Goal: Information Seeking & Learning: Learn about a topic

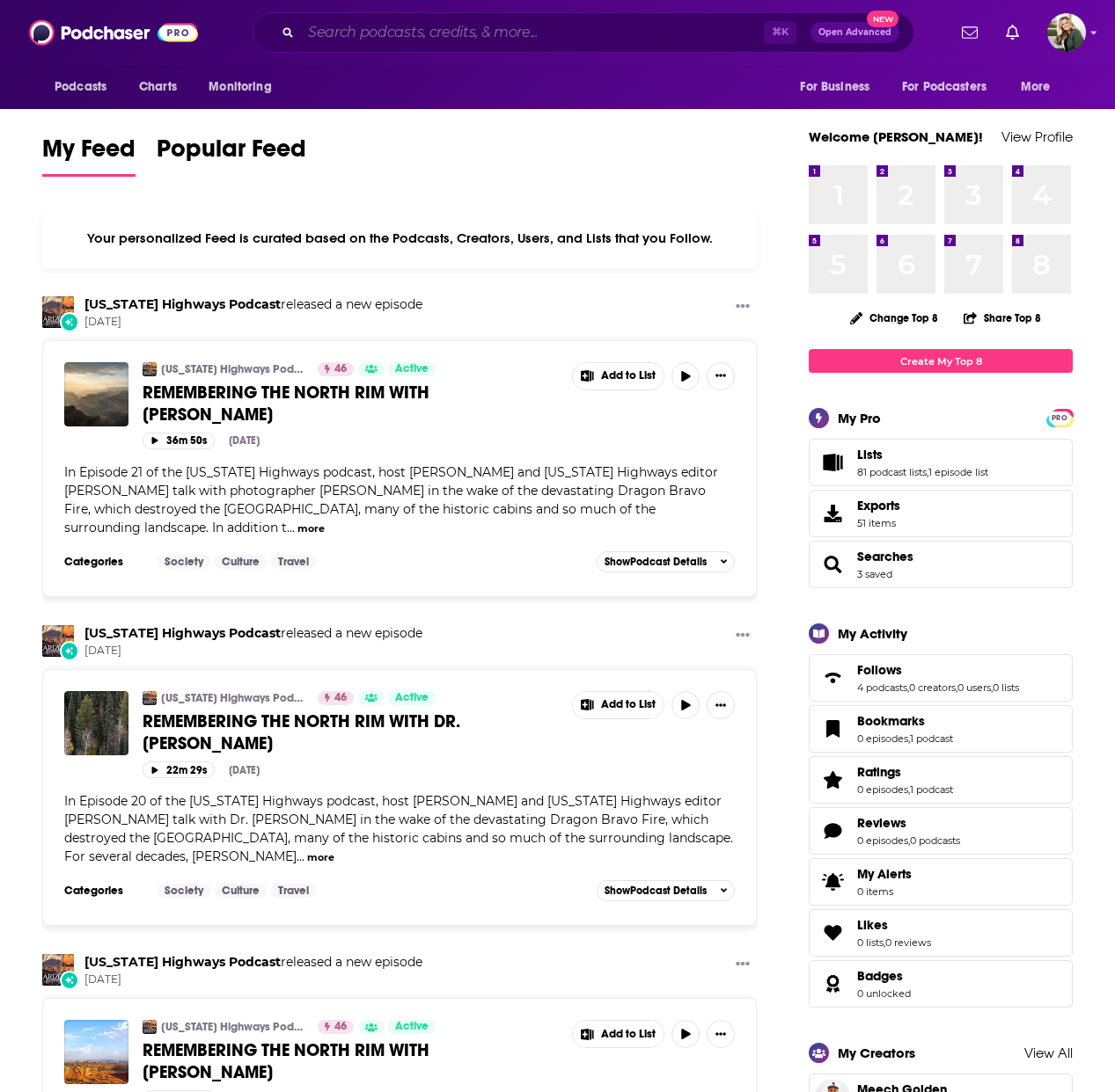
click at [595, 34] on input "Search podcasts, credits, & more..." at bounding box center [532, 33] width 463 height 28
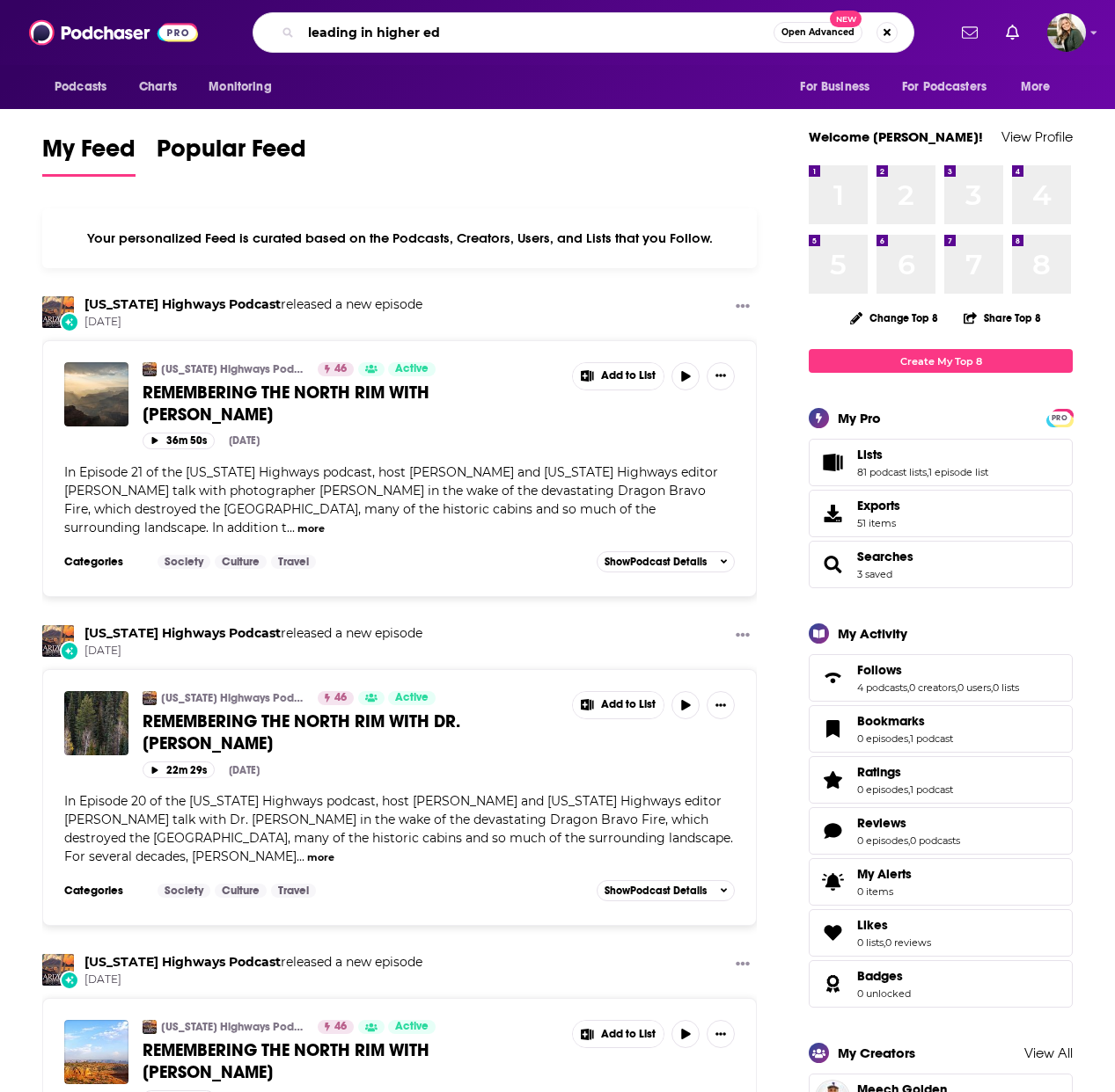
type input "leading in higher ed"
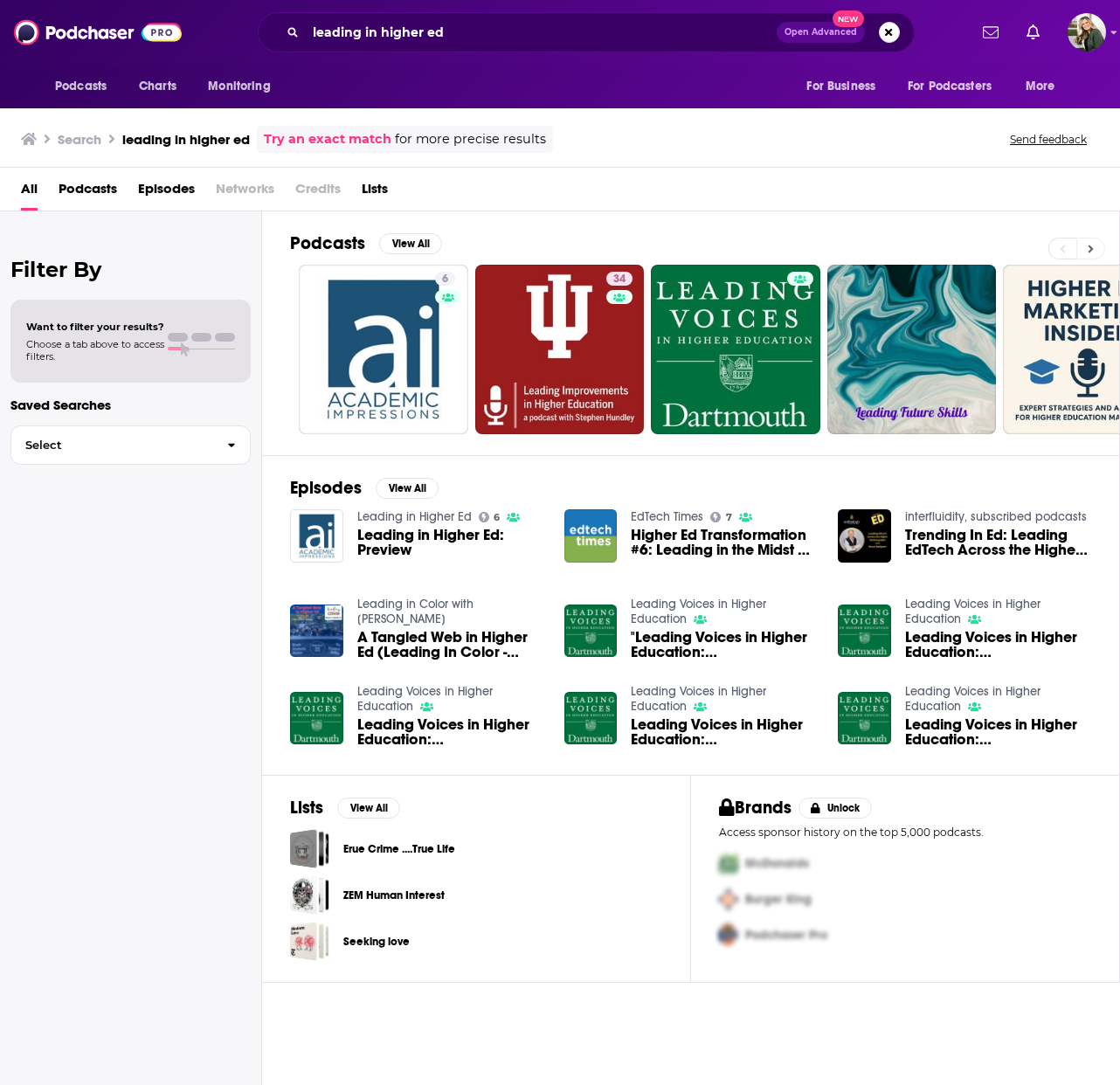
click at [1096, 252] on button at bounding box center [1090, 248] width 29 height 21
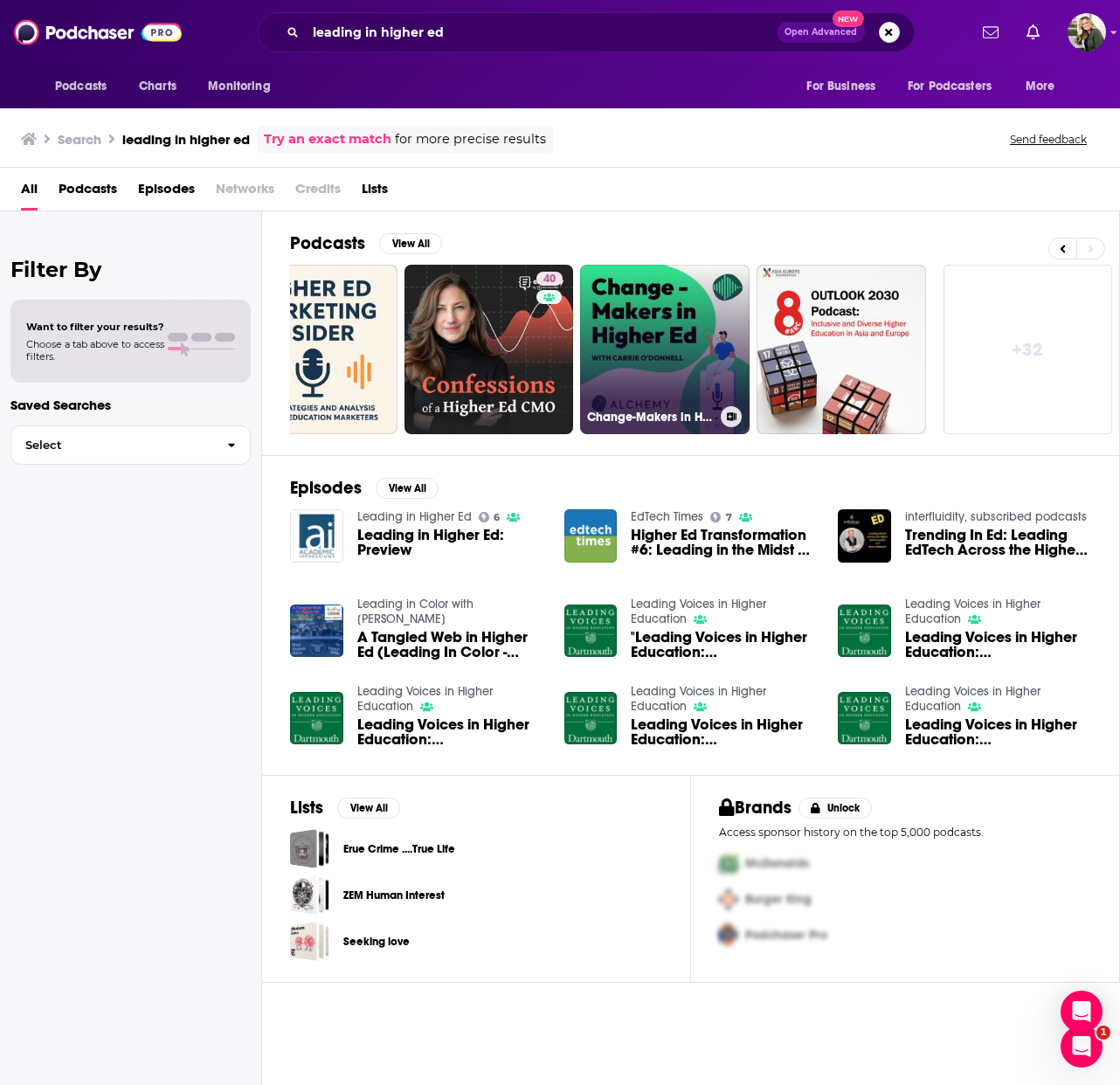
click at [639, 367] on link "Change-Makers in Higher Ed" at bounding box center [665, 350] width 170 height 170
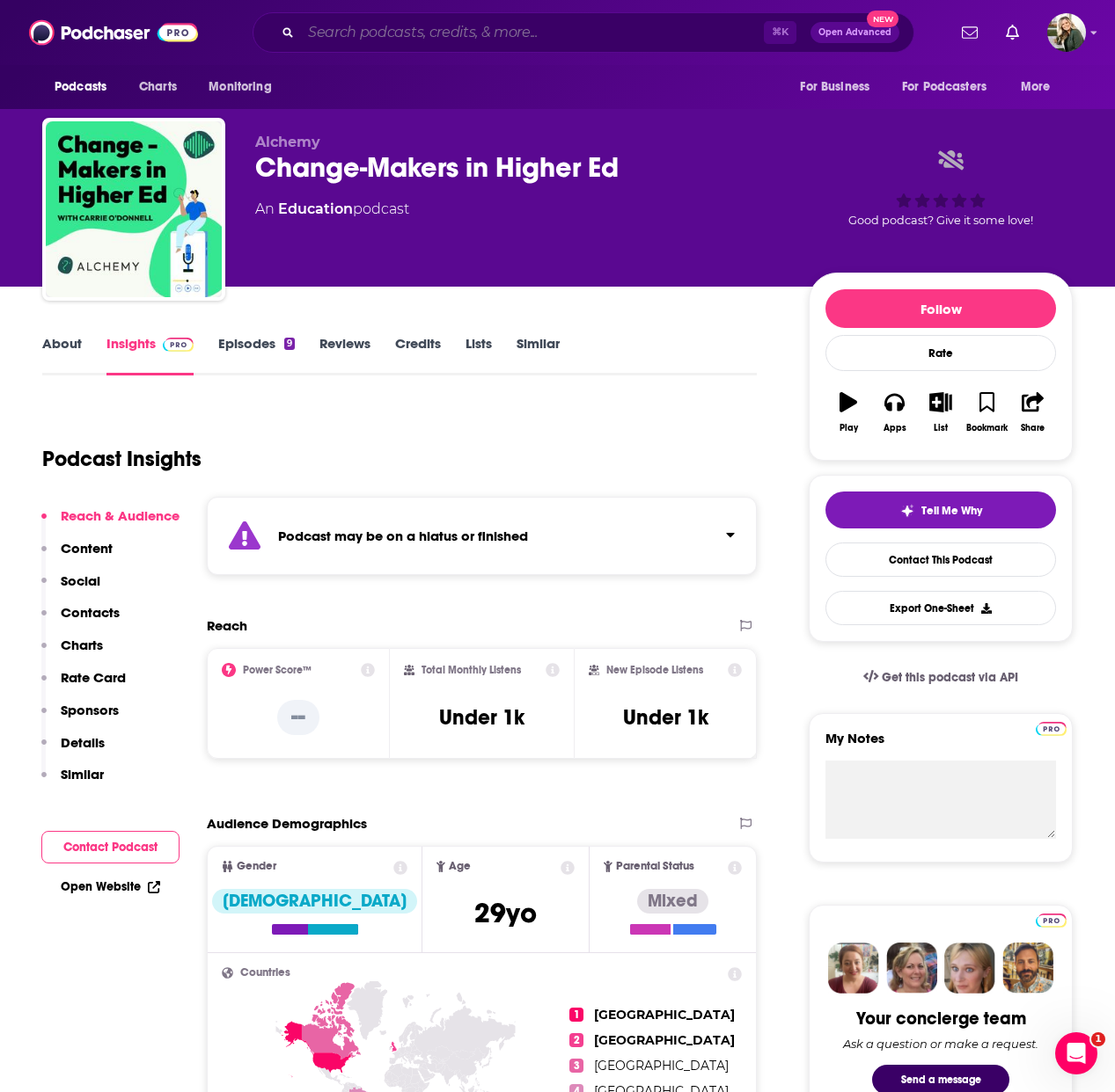
click at [423, 29] on input "Search podcasts, credits, & more..." at bounding box center [532, 33] width 463 height 28
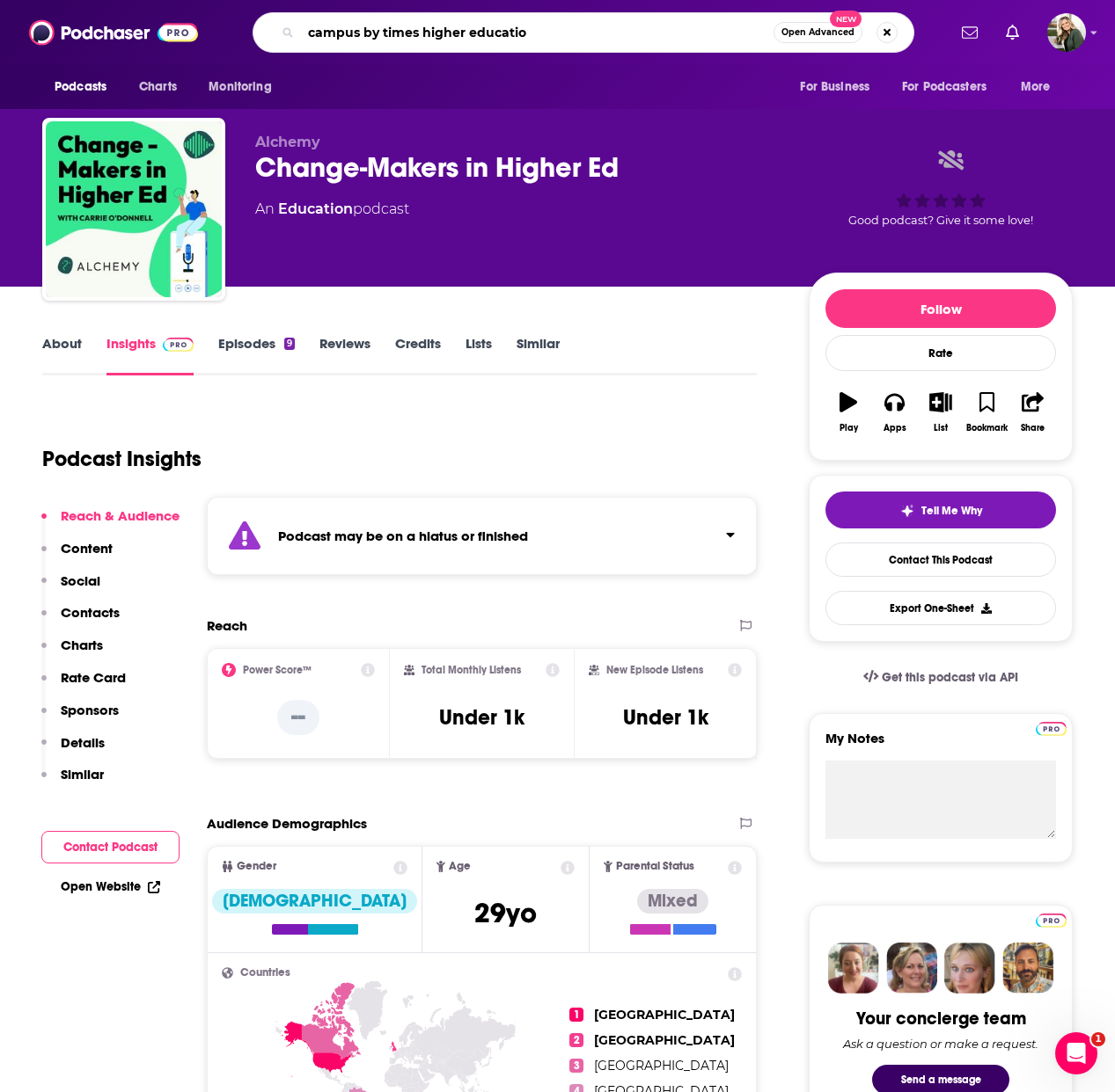
type input "campus by times higher education"
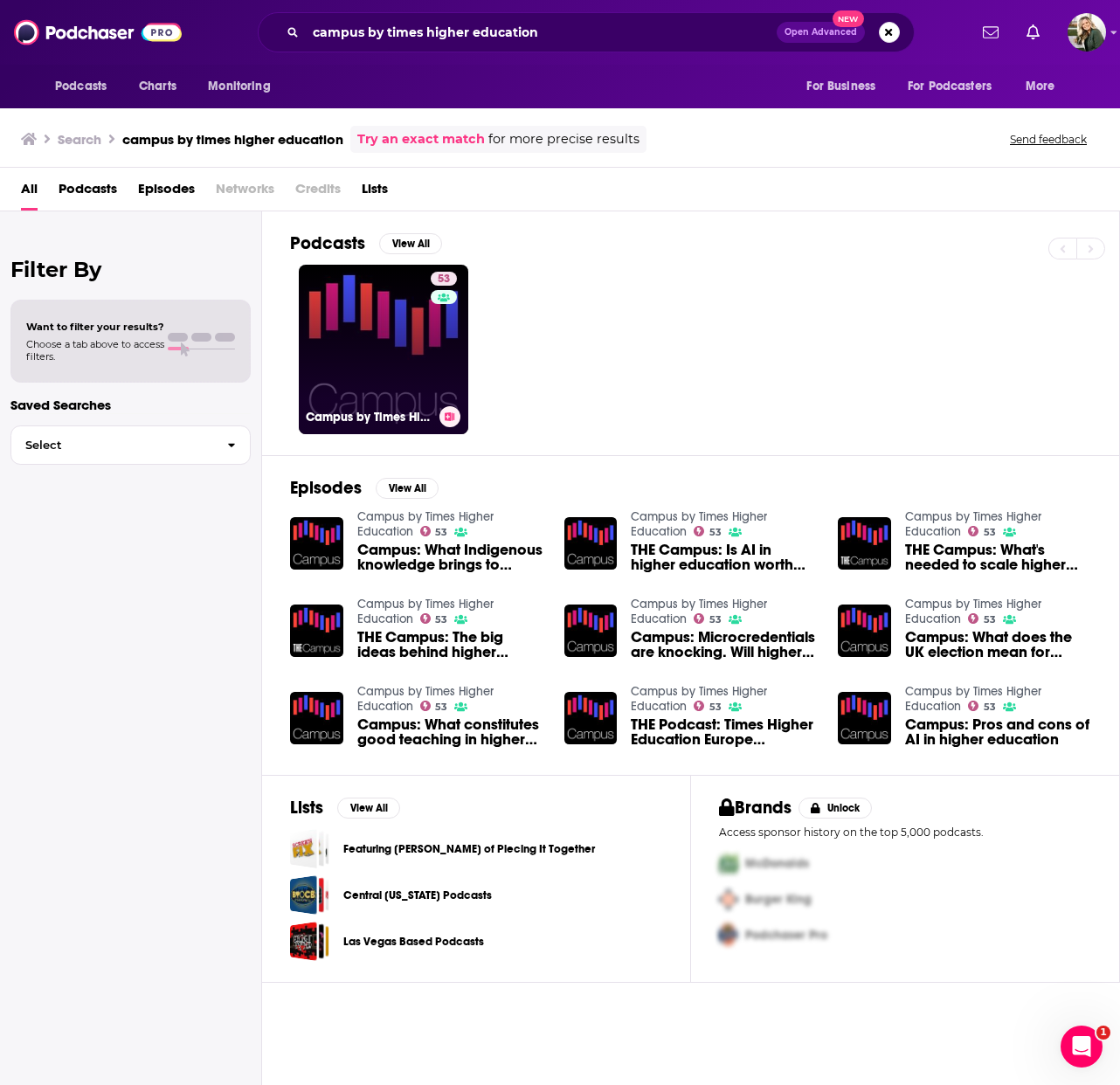
click at [400, 364] on link "53 Campus by Times Higher Education" at bounding box center [383, 350] width 170 height 170
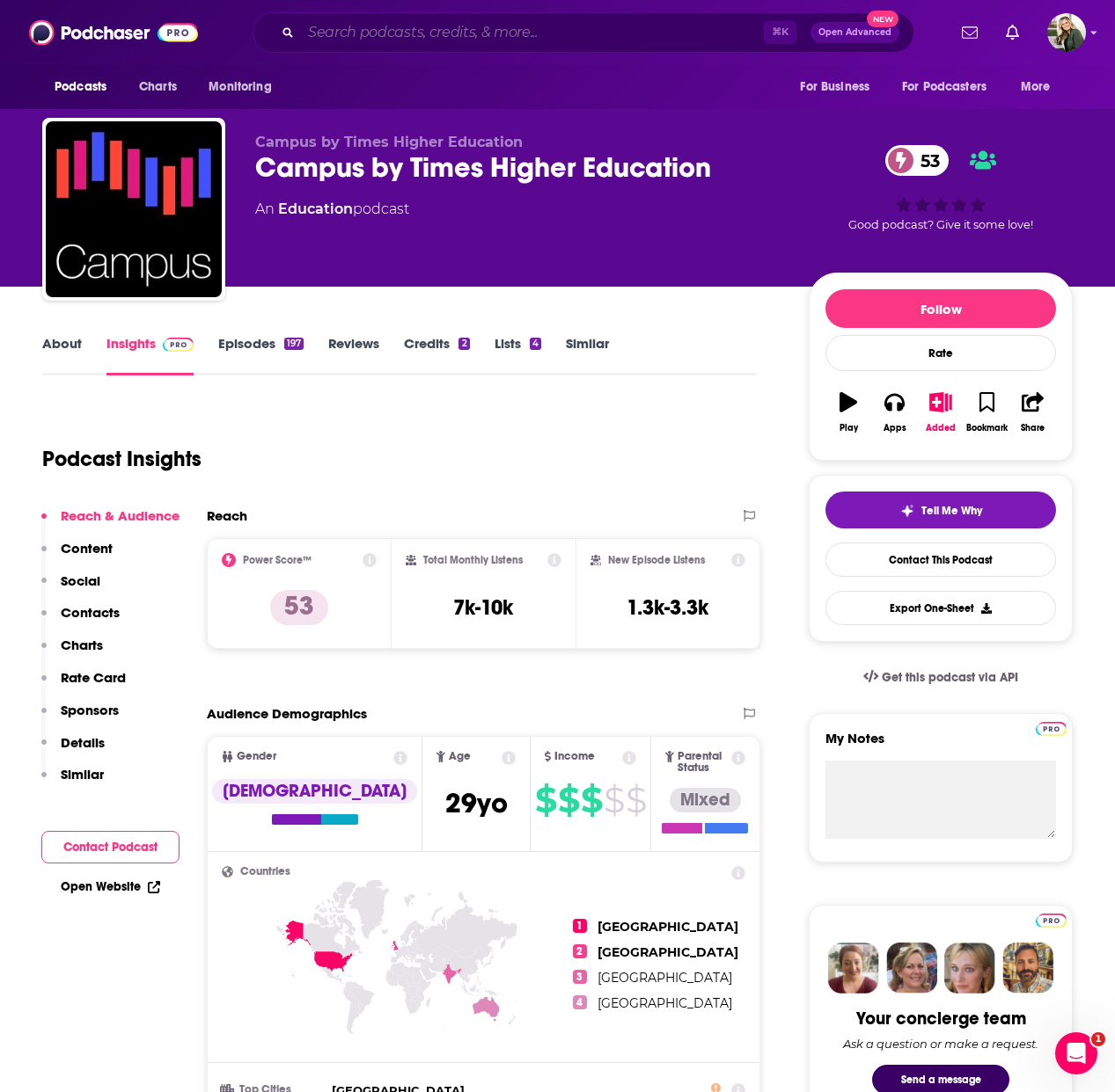
click at [325, 43] on input "Search podcasts, credits, & more..." at bounding box center [532, 33] width 463 height 28
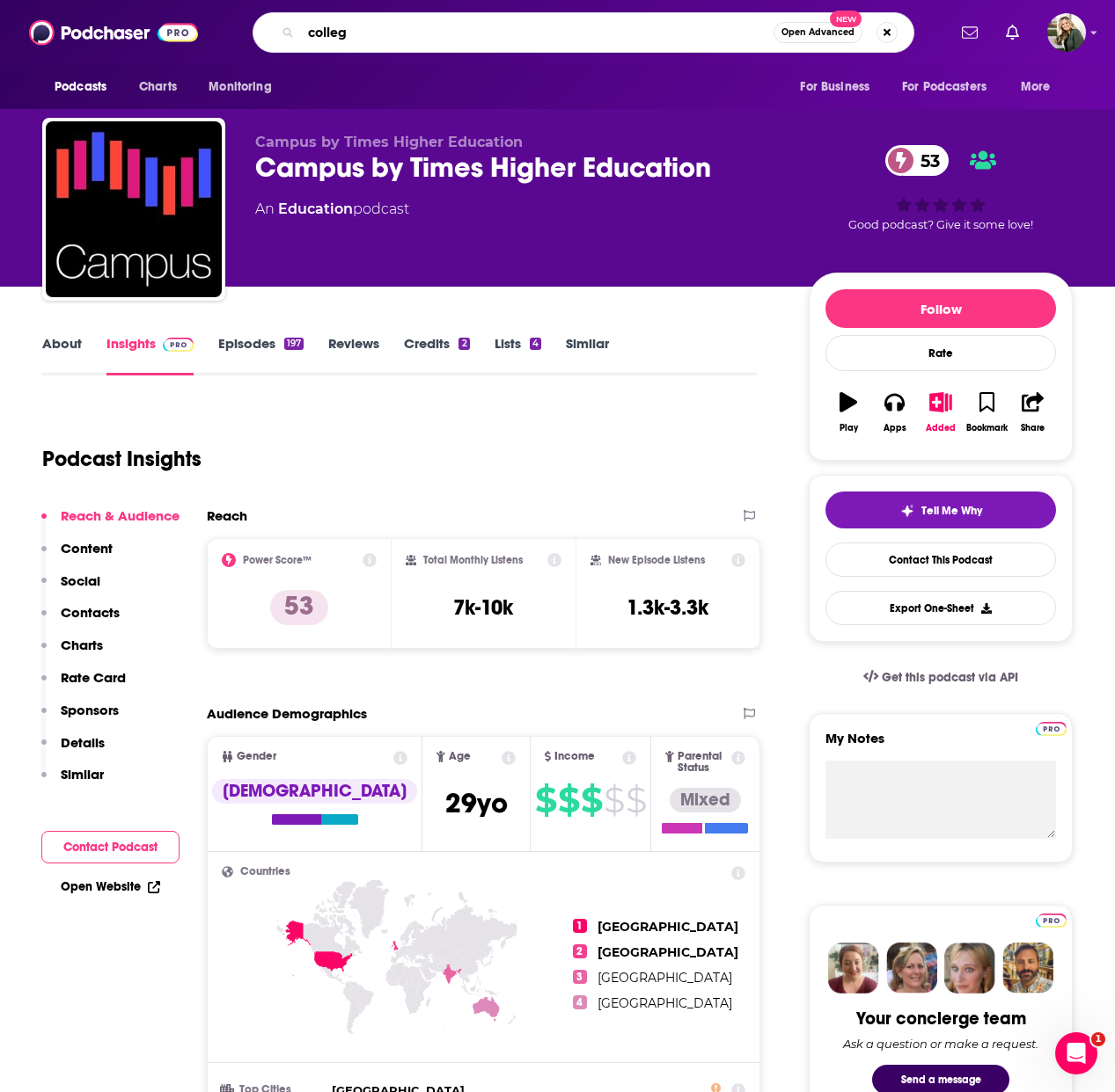
type input "college"
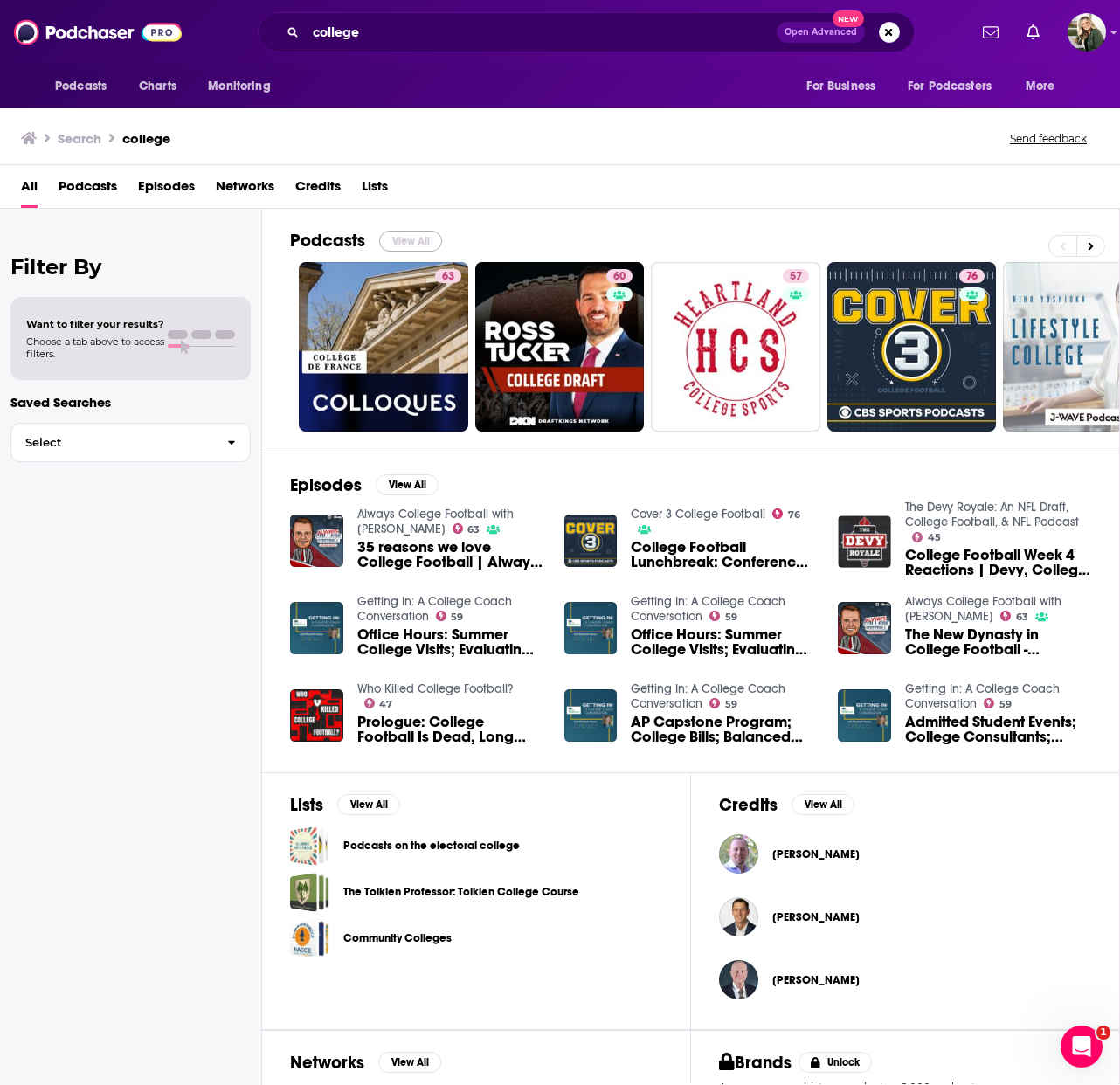
click at [399, 241] on button "View All" at bounding box center [409, 241] width 62 height 21
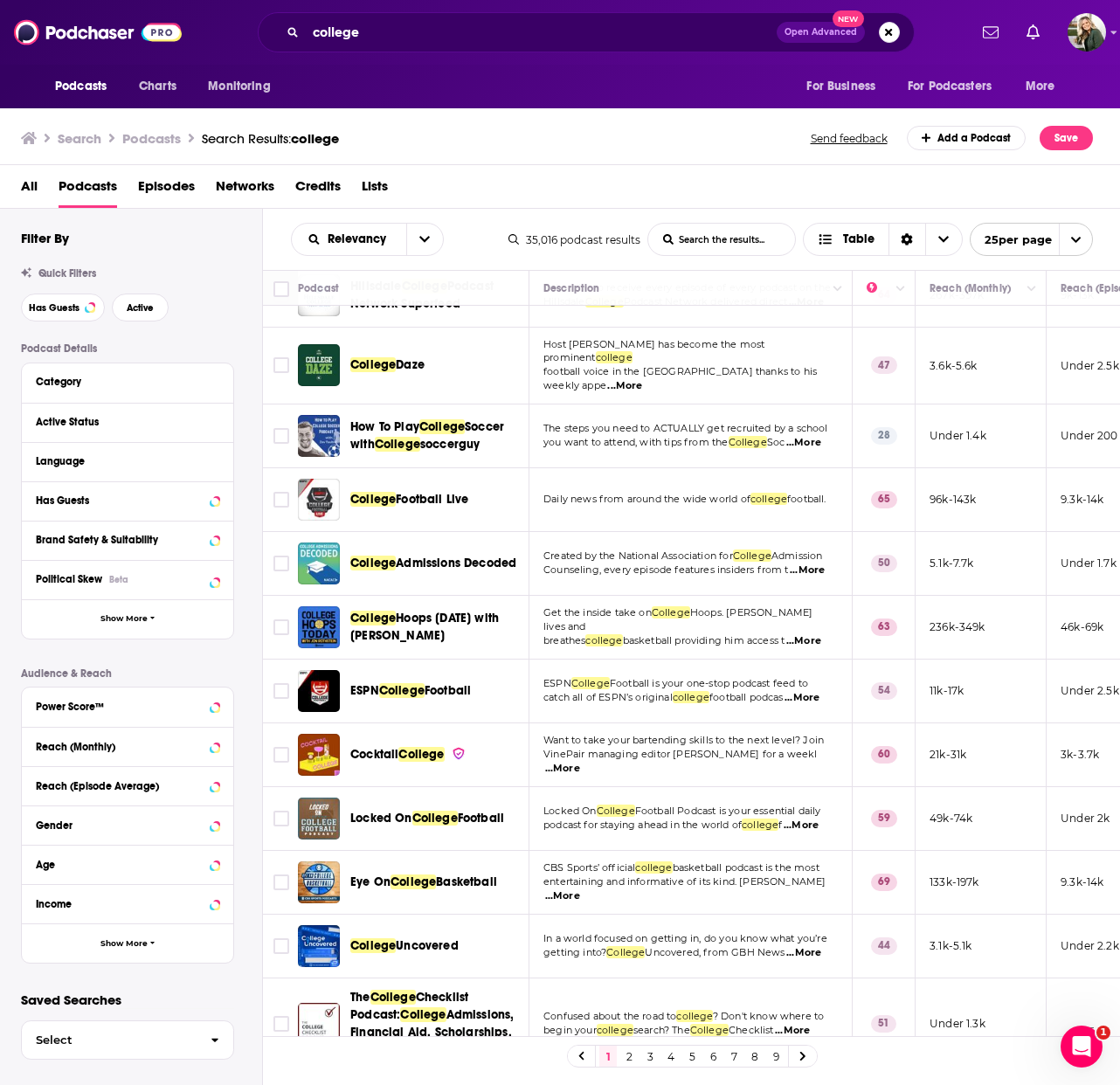
scroll to position [1076, 0]
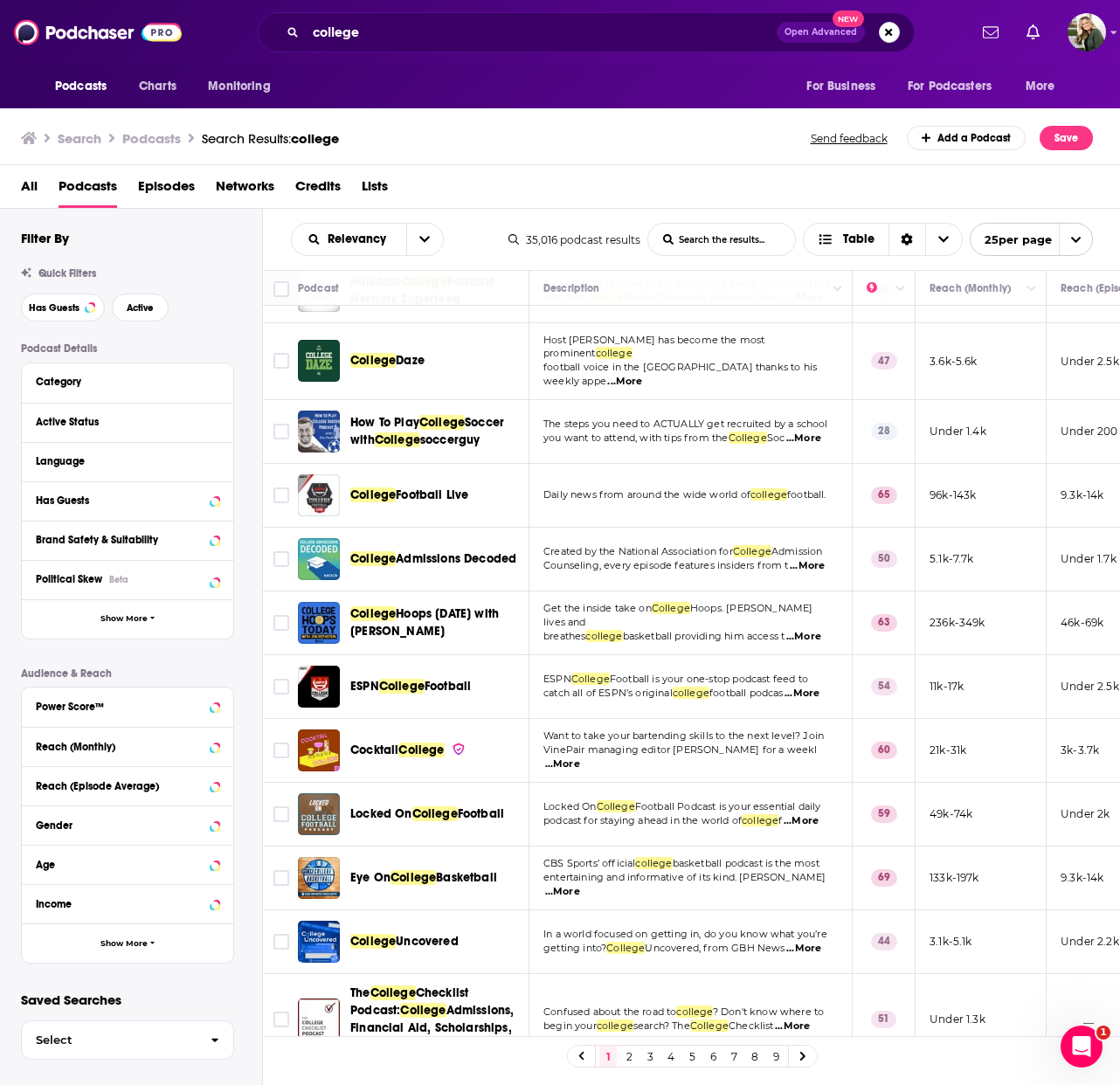
click at [631, 1058] on link "2" at bounding box center [629, 1056] width 18 height 21
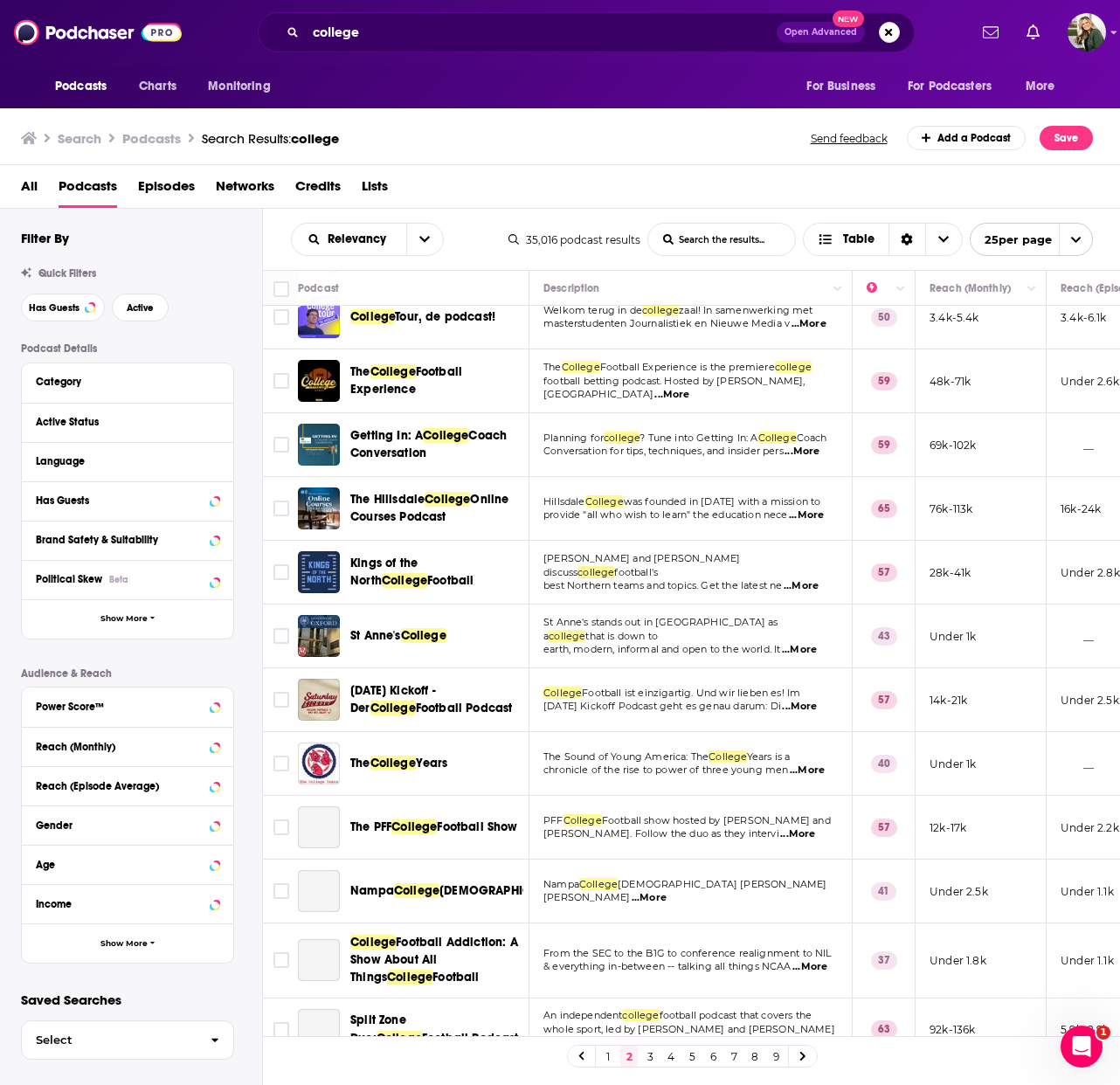
scroll to position [915, 0]
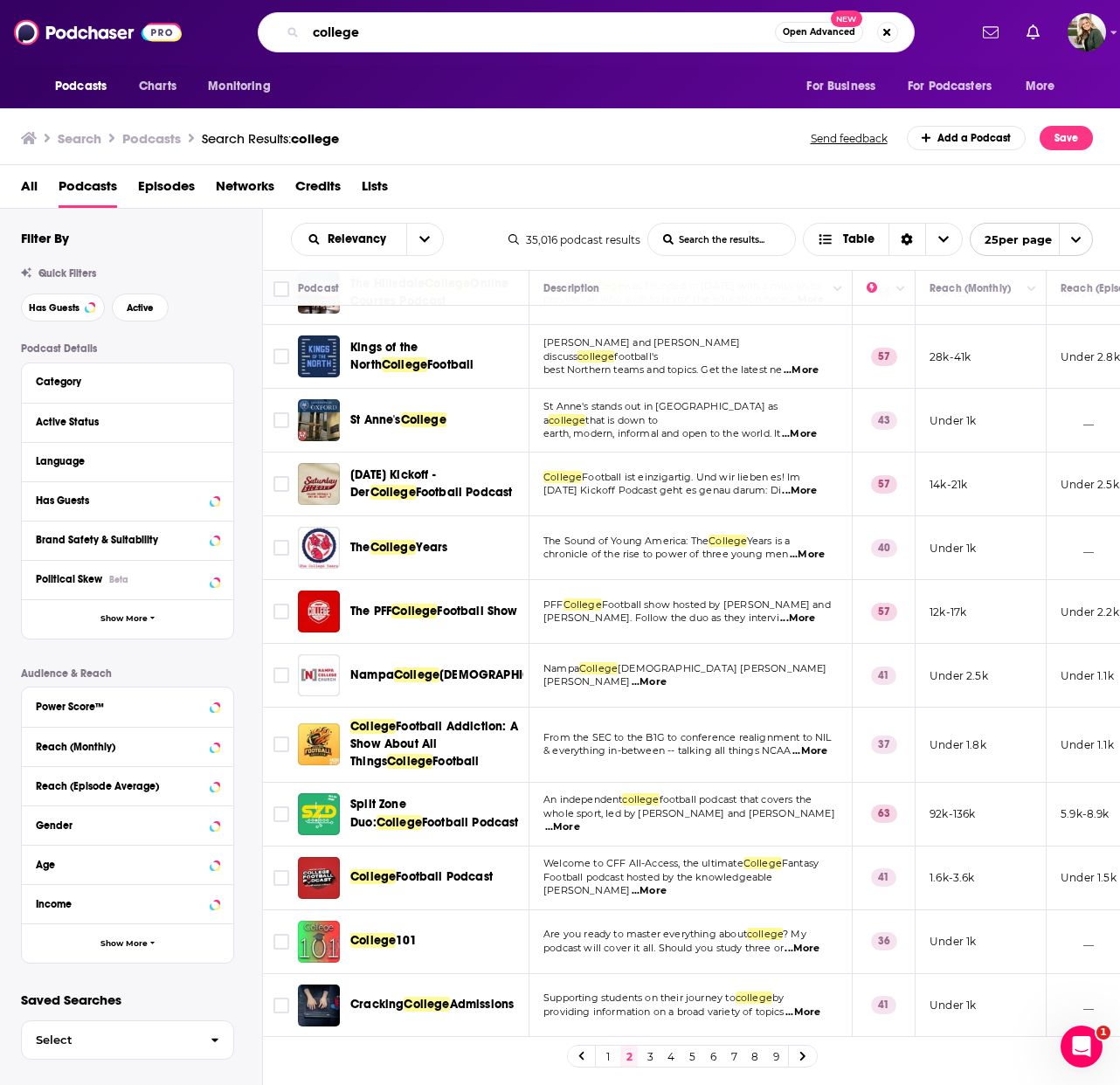
click at [407, 25] on input "college" at bounding box center [540, 33] width 469 height 28
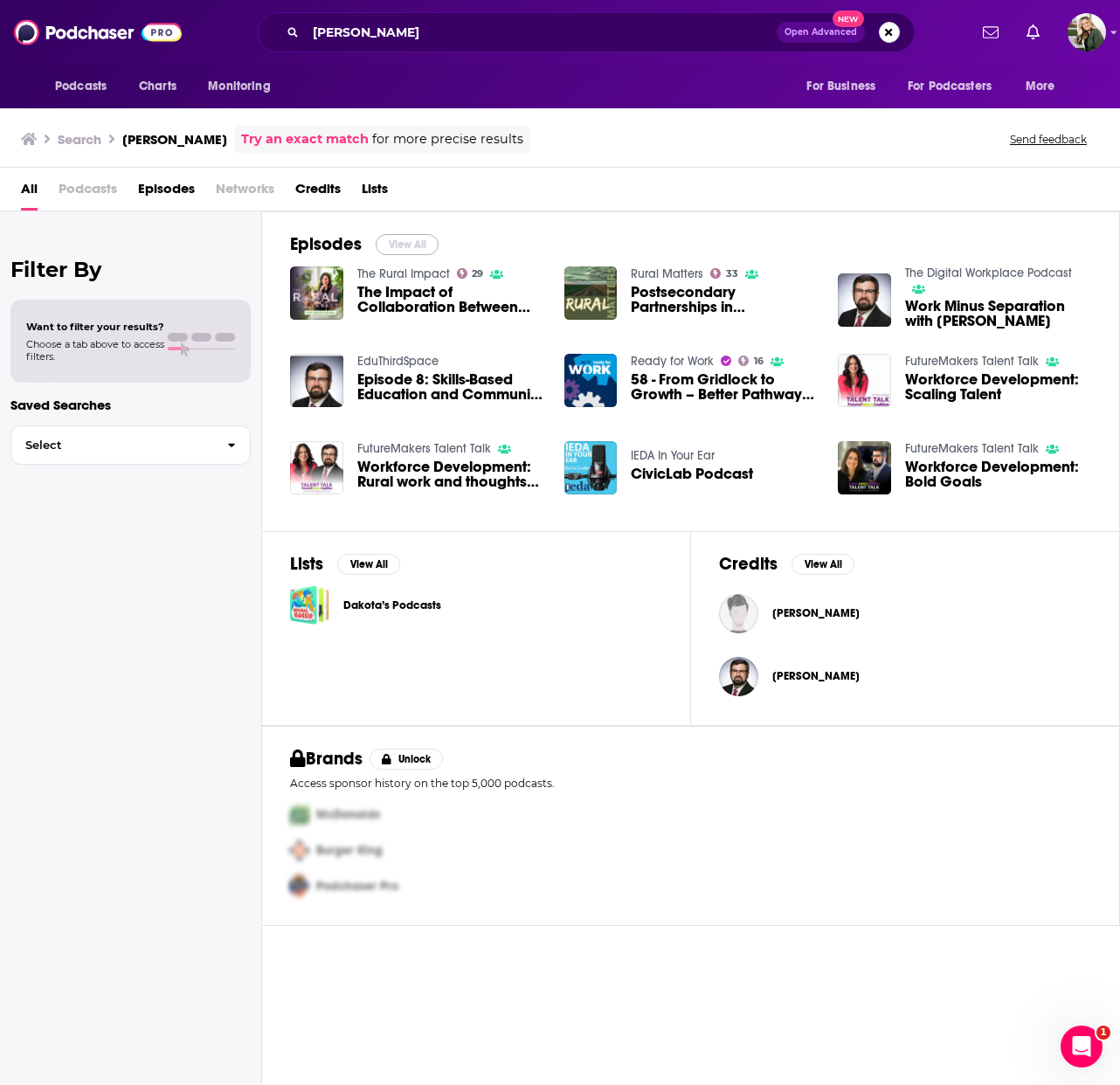
click at [417, 248] on button "View All" at bounding box center [407, 244] width 62 height 21
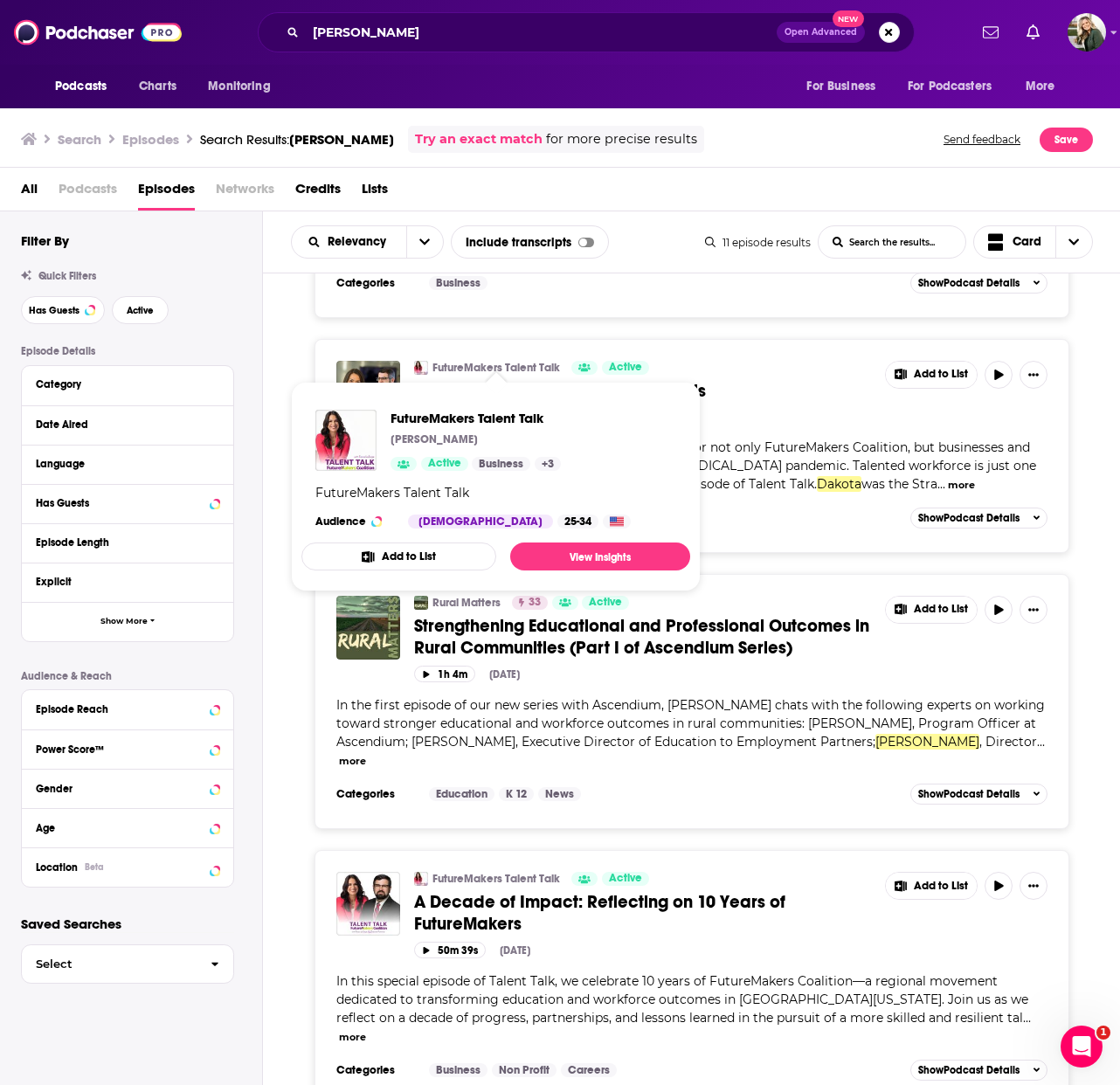
scroll to position [2086, 0]
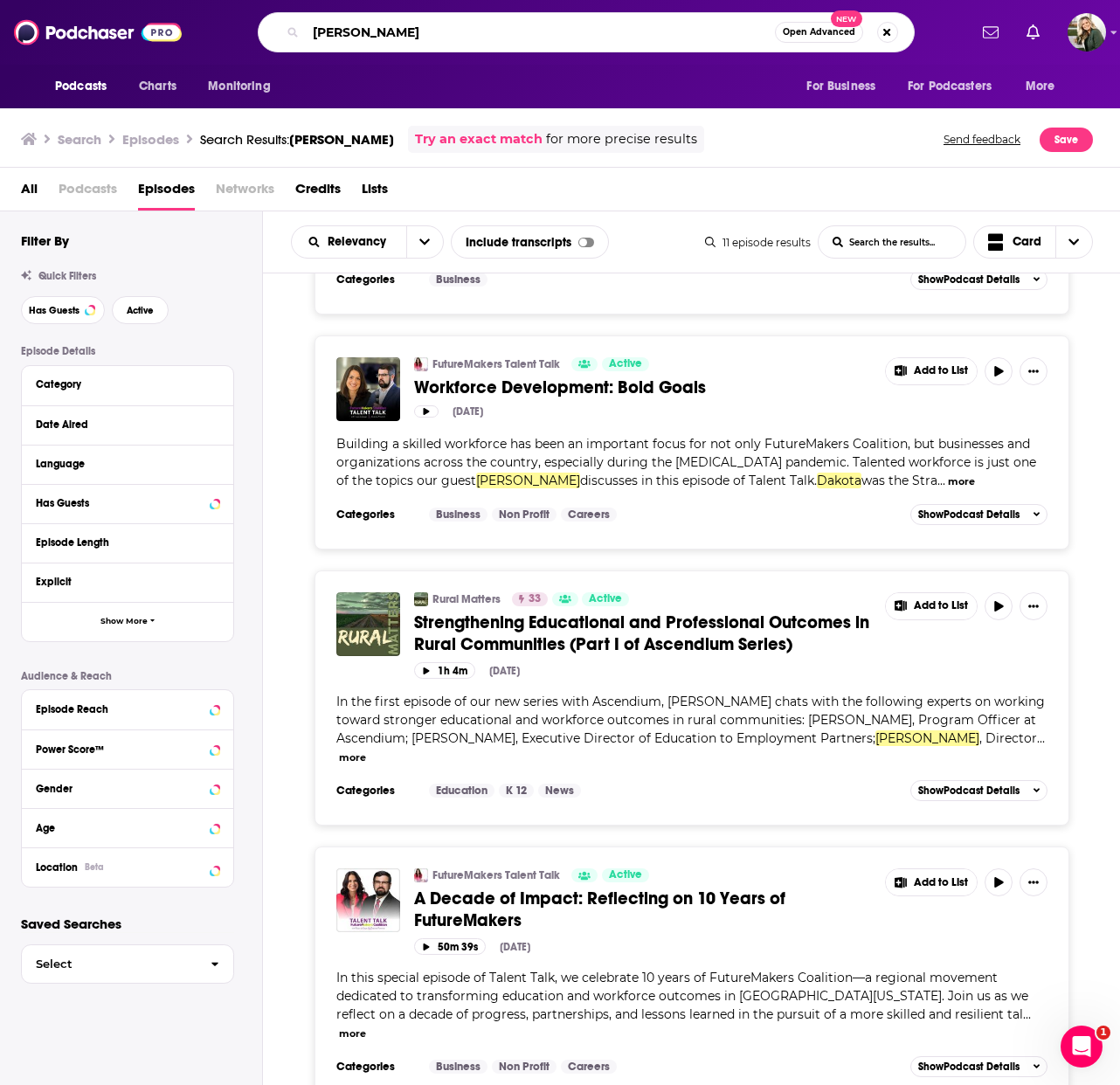
click at [395, 37] on input "dakota pawlicki" at bounding box center [540, 33] width 469 height 28
click at [338, 32] on input "dakota pawlicki" at bounding box center [540, 33] width 469 height 28
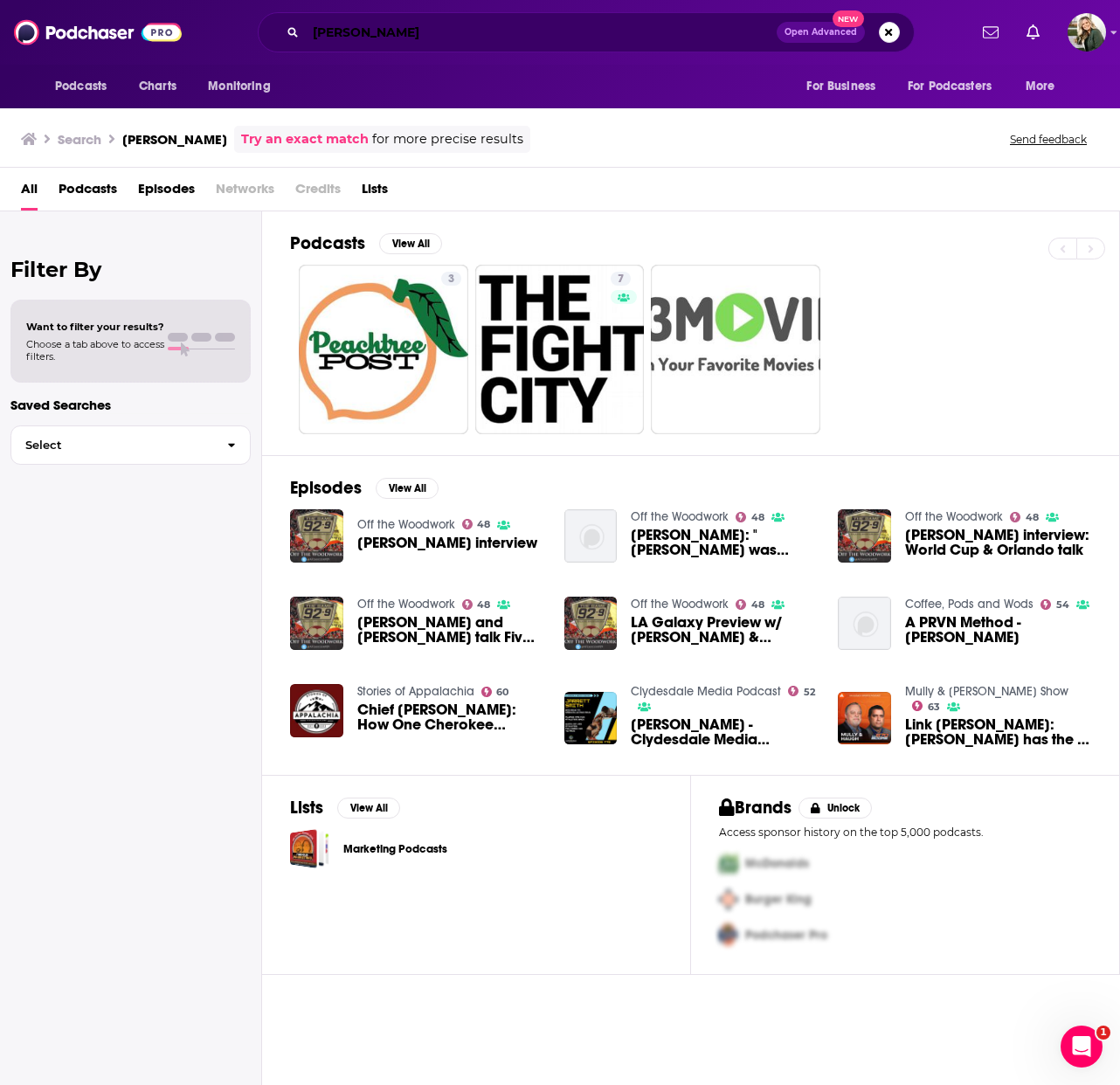
click at [385, 38] on input "jarrett smith" at bounding box center [541, 33] width 471 height 28
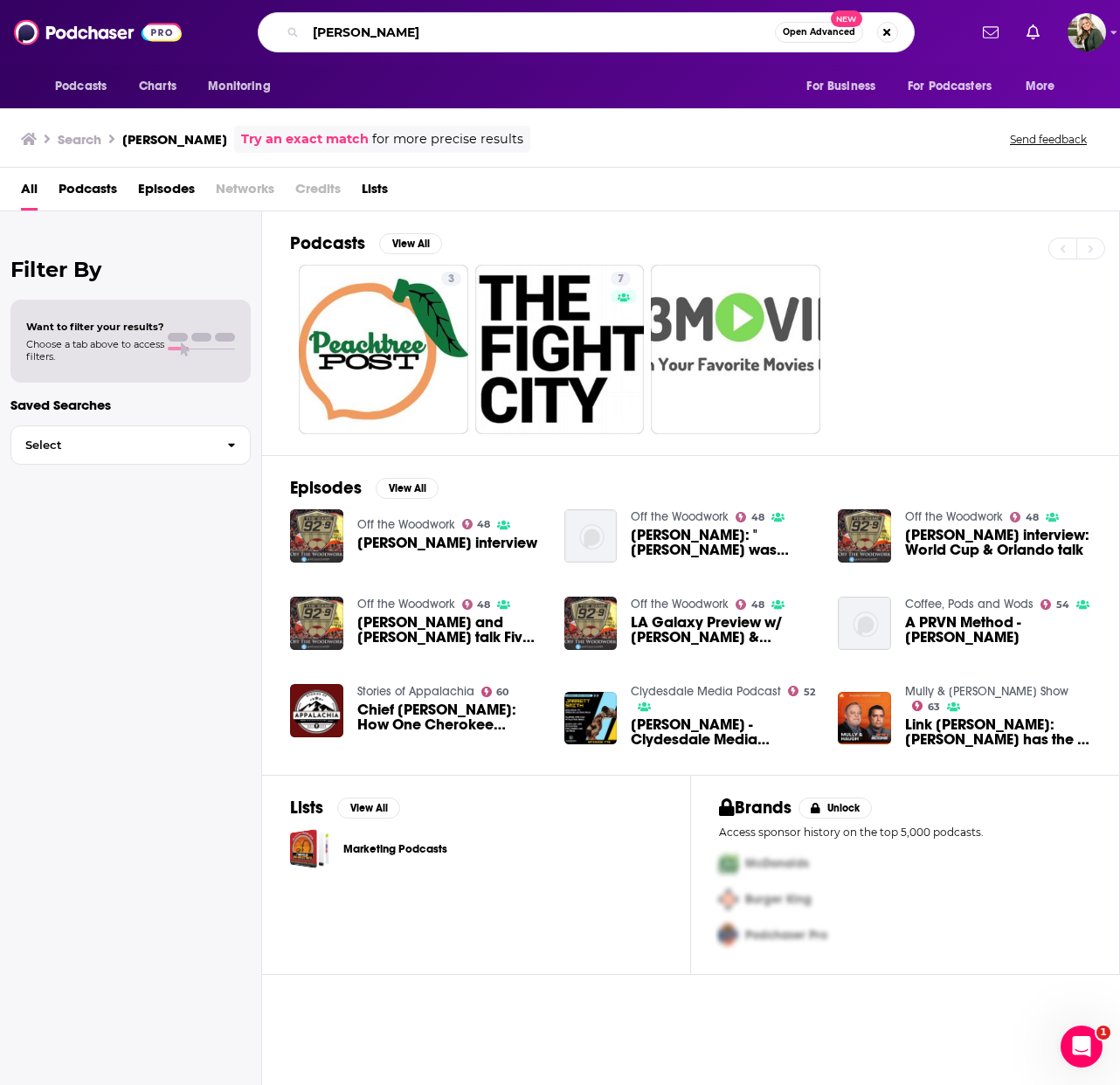
click at [385, 38] on input "jarrett smith" at bounding box center [540, 33] width 469 height 28
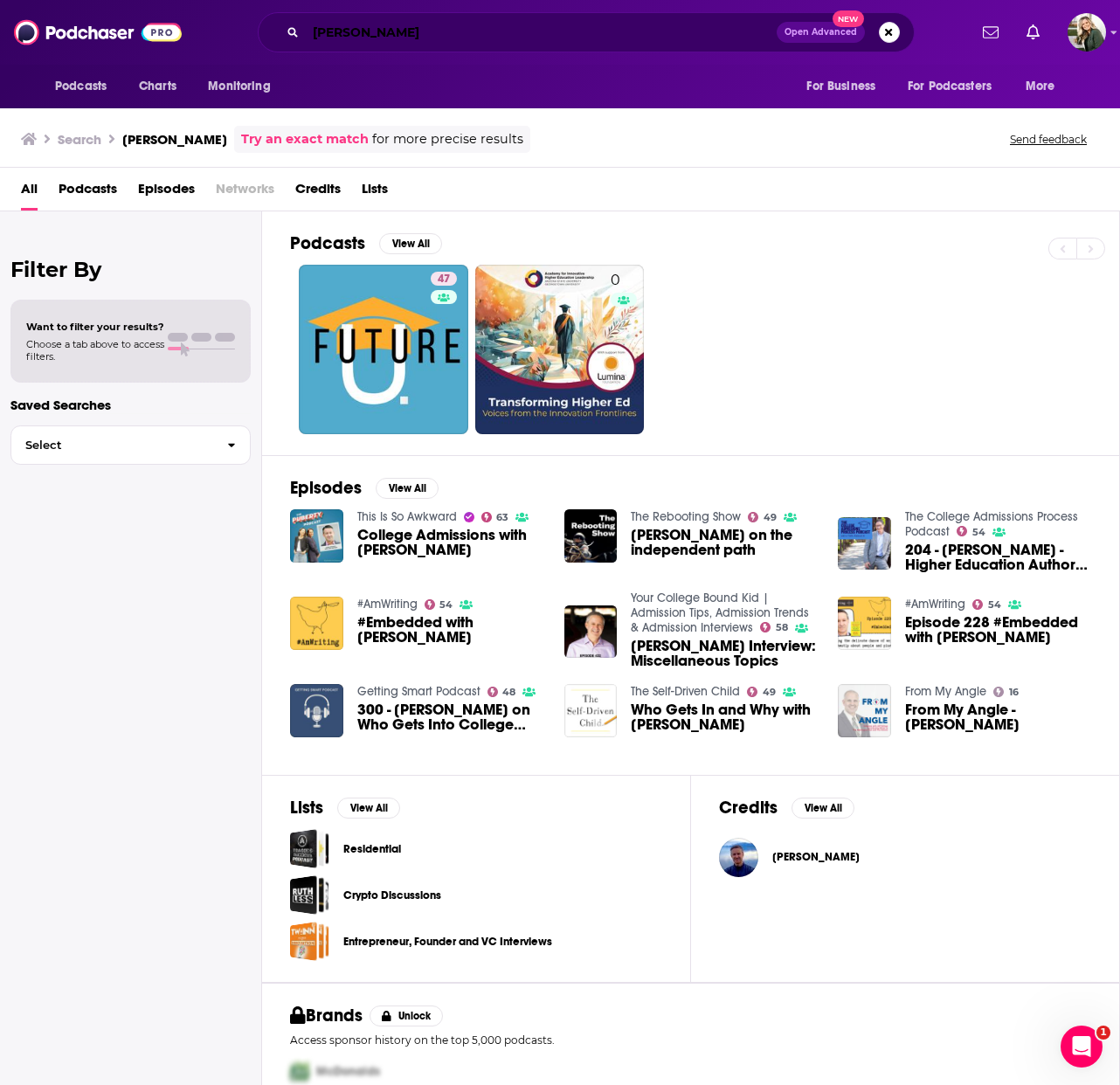
click at [338, 28] on input "jeff selingo" at bounding box center [541, 33] width 471 height 28
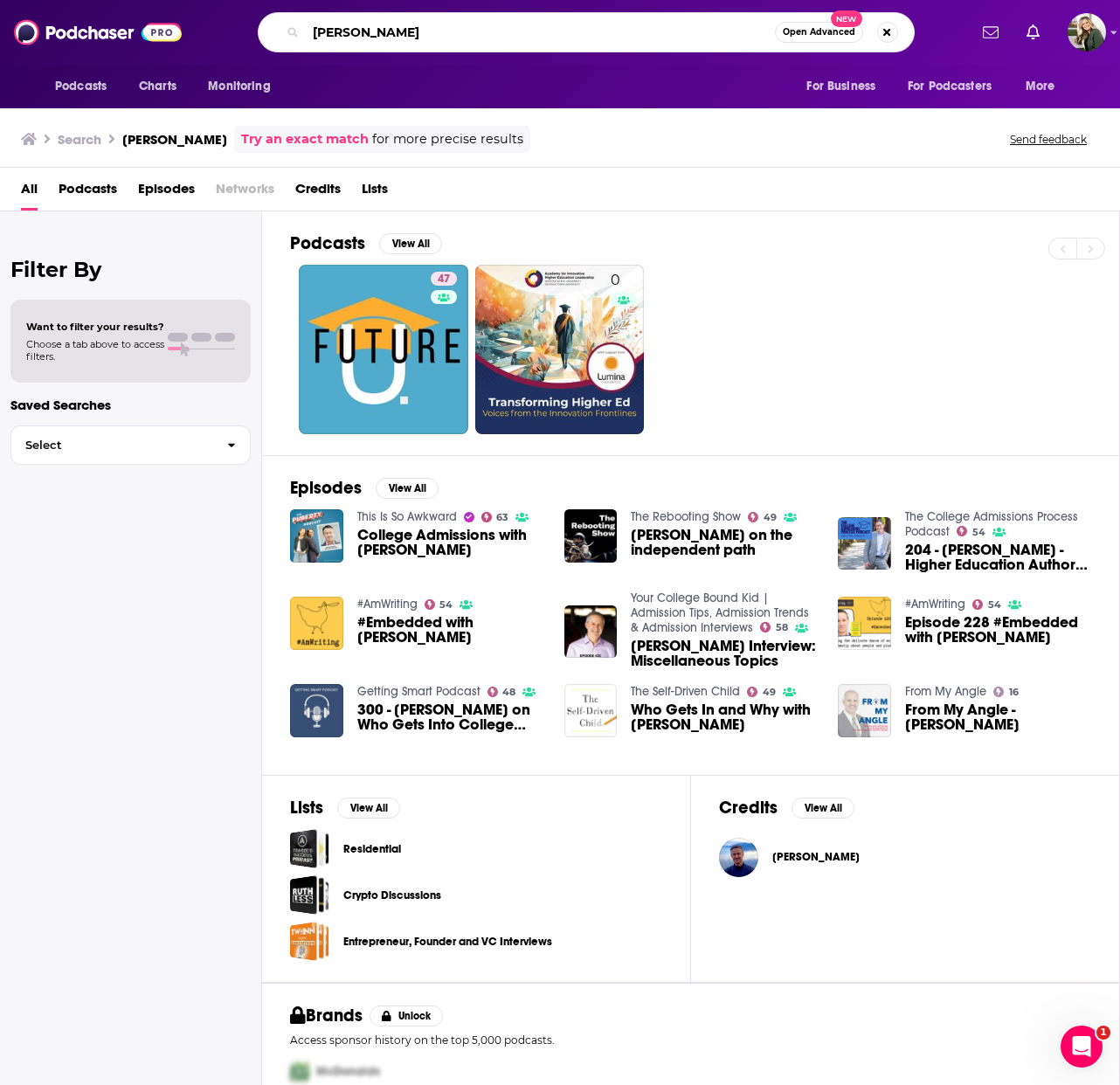
click at [338, 29] on input "jeff selingo" at bounding box center [540, 33] width 469 height 28
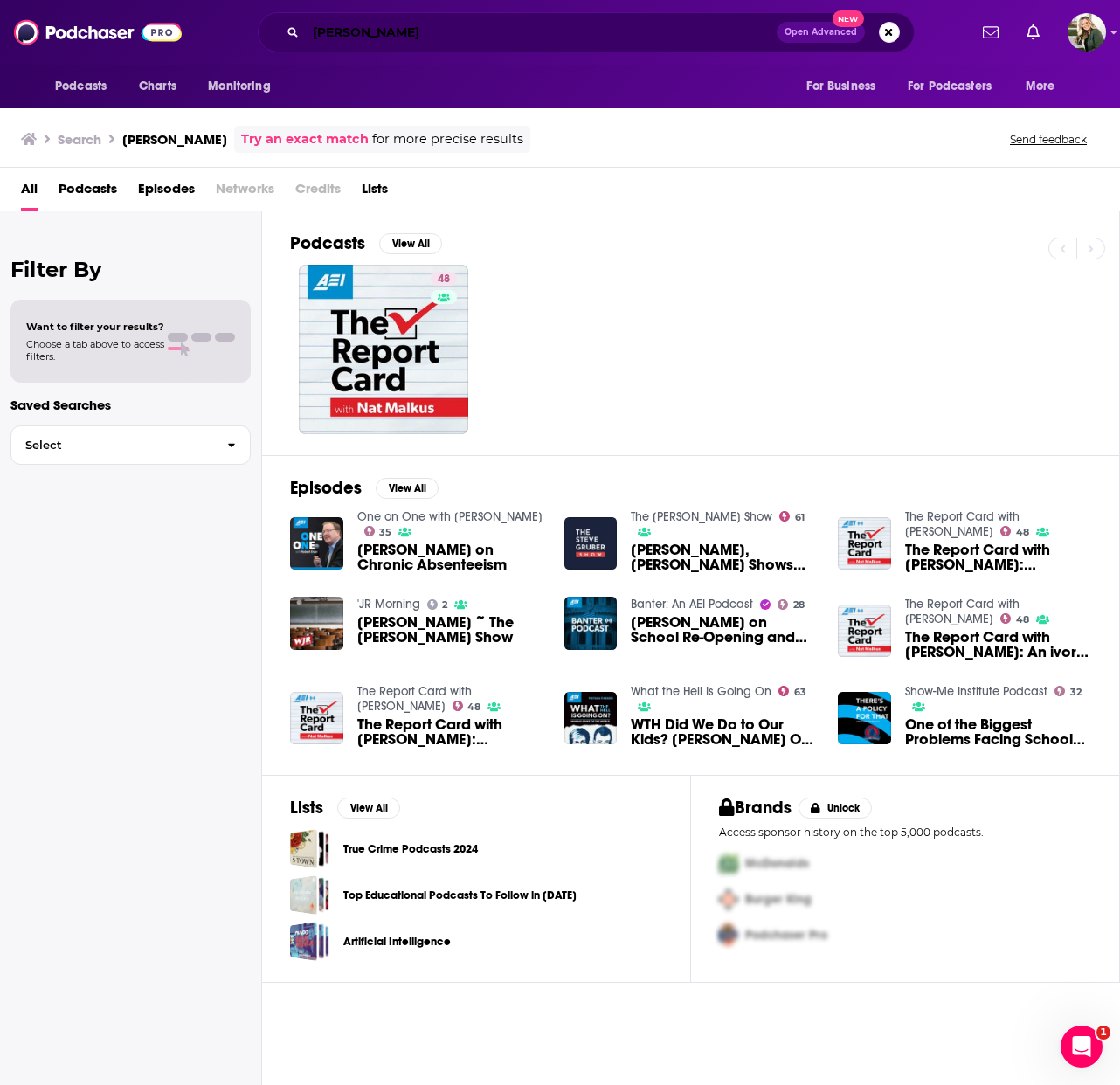
click at [365, 30] on input "nat malkus" at bounding box center [541, 33] width 471 height 28
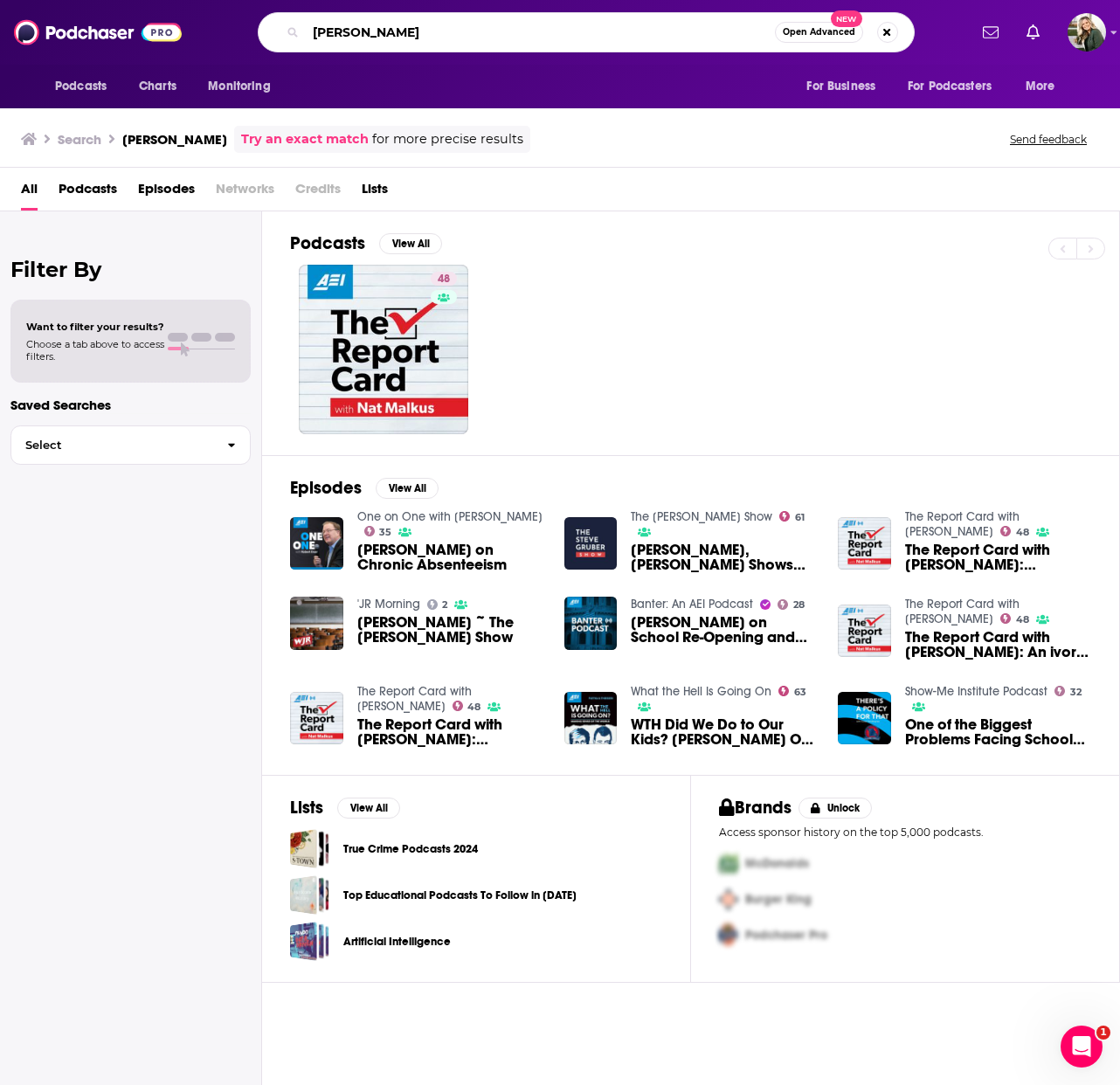
click at [365, 30] on input "nat malkus" at bounding box center [540, 33] width 469 height 28
click at [486, 536] on span "One on One with Robert Doar 35" at bounding box center [449, 524] width 186 height 30
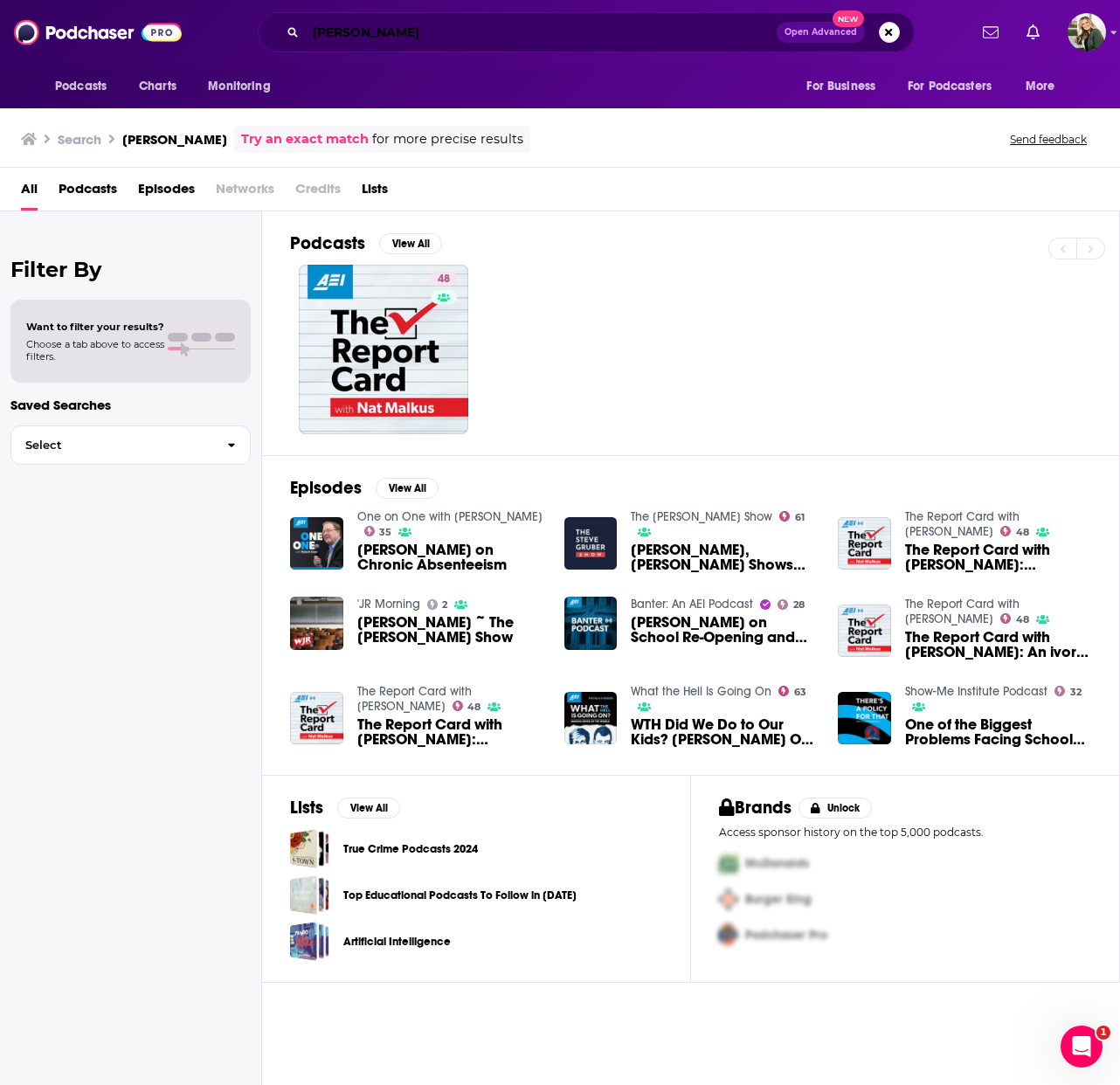
click at [377, 24] on input "nat malkus" at bounding box center [541, 33] width 471 height 28
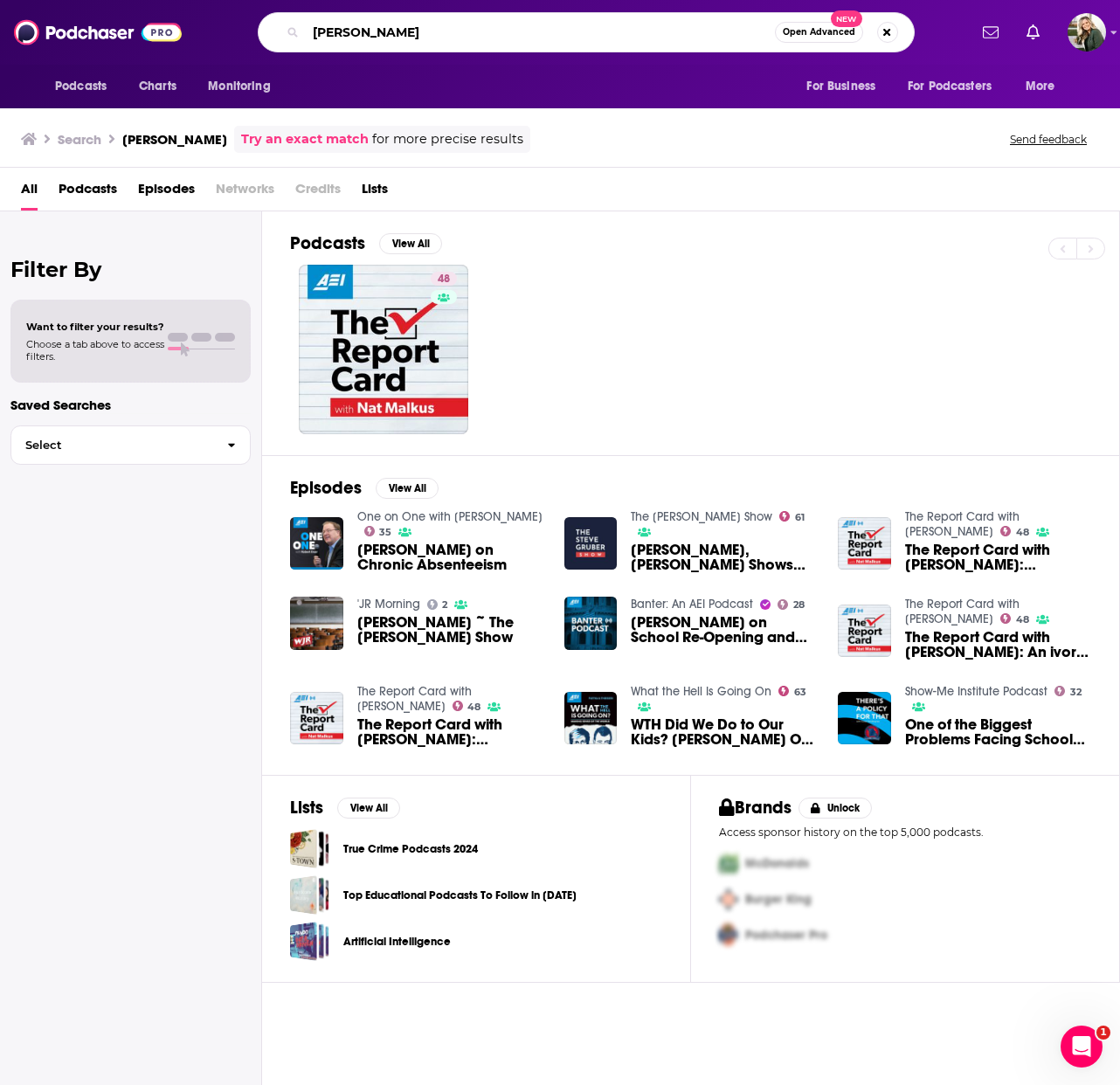
click at [377, 24] on input "nat malkus" at bounding box center [540, 33] width 469 height 28
click at [377, 25] on input "nat malkus" at bounding box center [540, 33] width 469 height 28
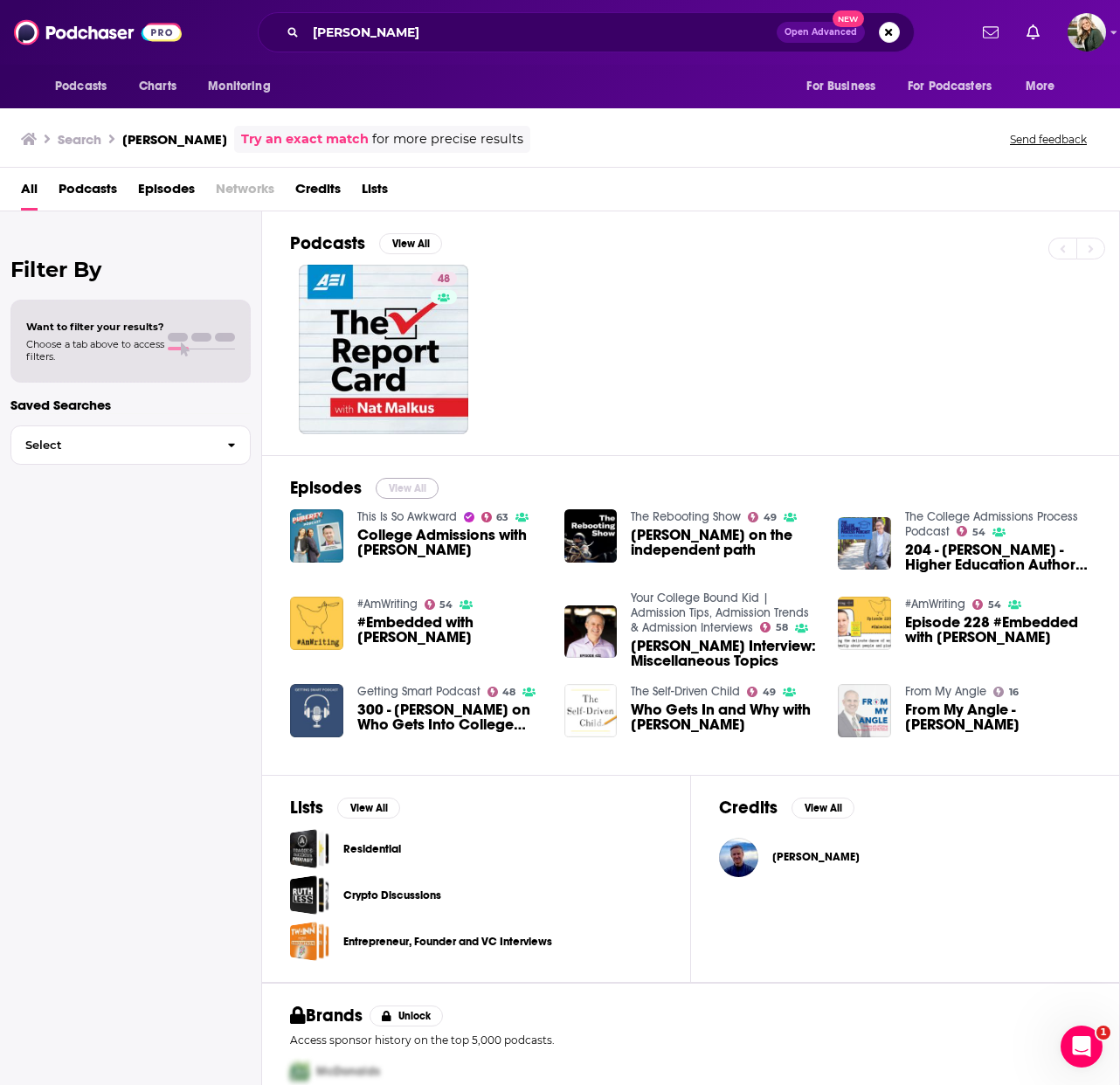
click at [418, 490] on button "View All" at bounding box center [407, 488] width 62 height 21
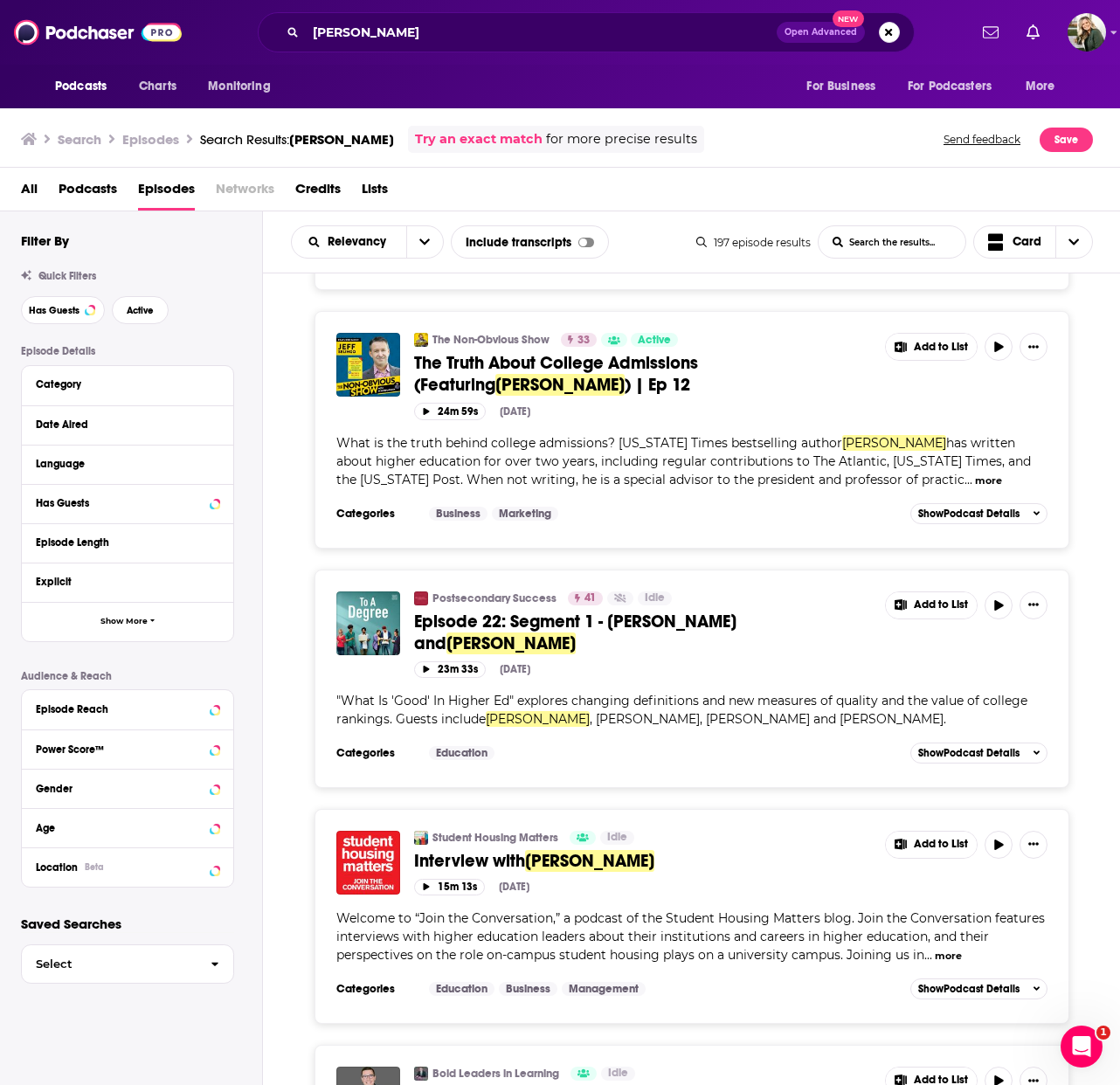
scroll to position [5321, 0]
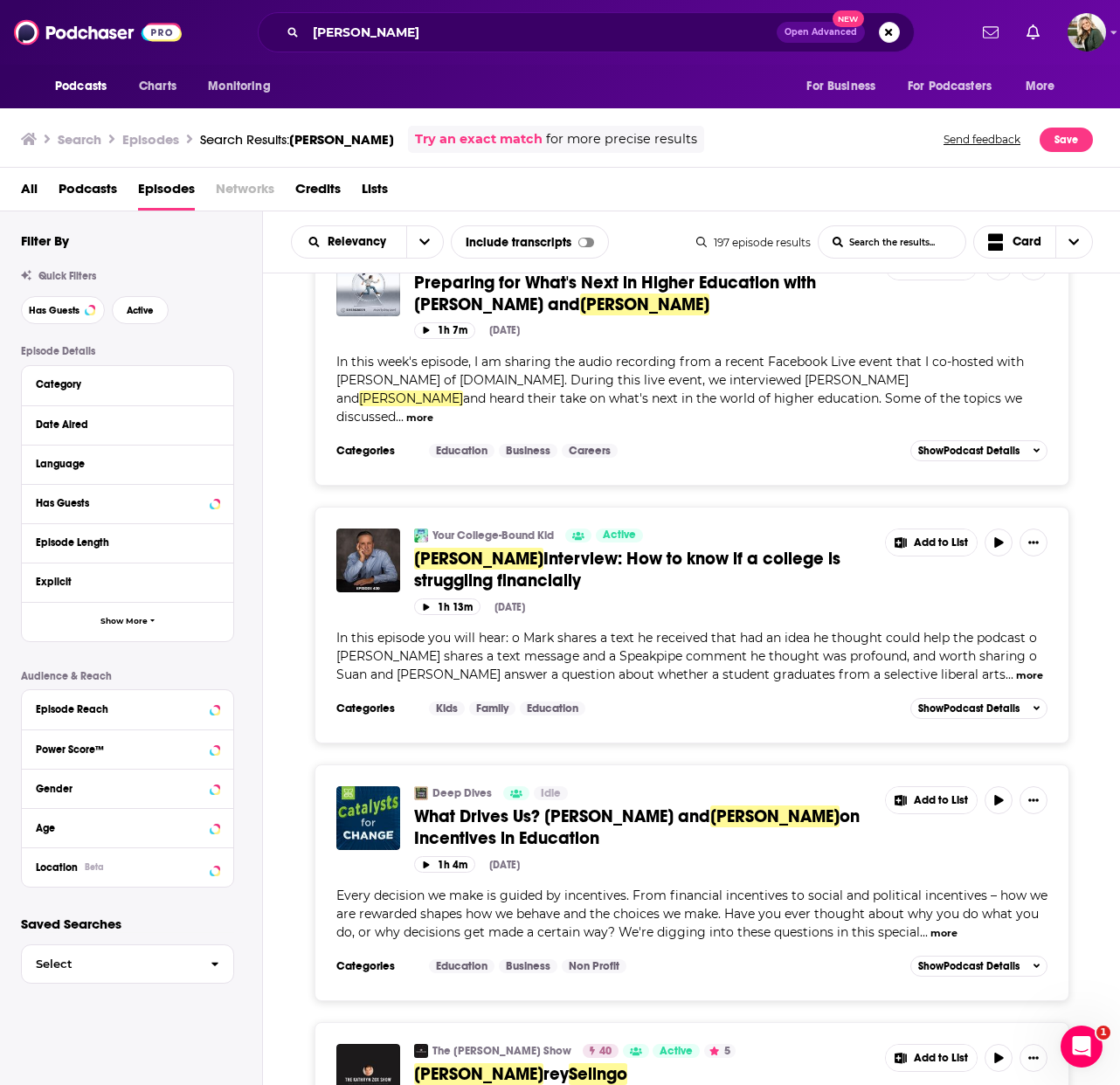
scroll to position [11615, 0]
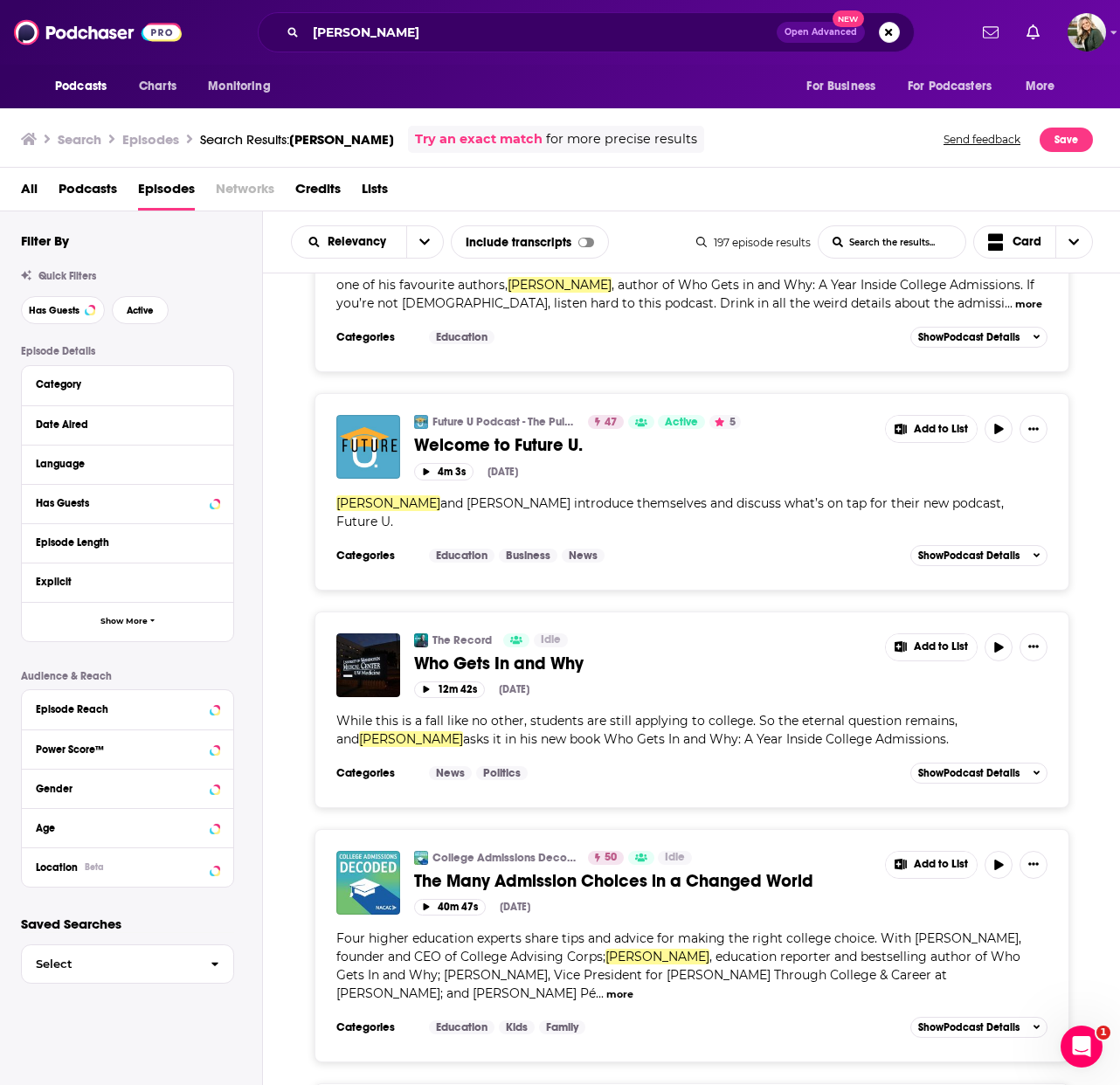
scroll to position [17855, 0]
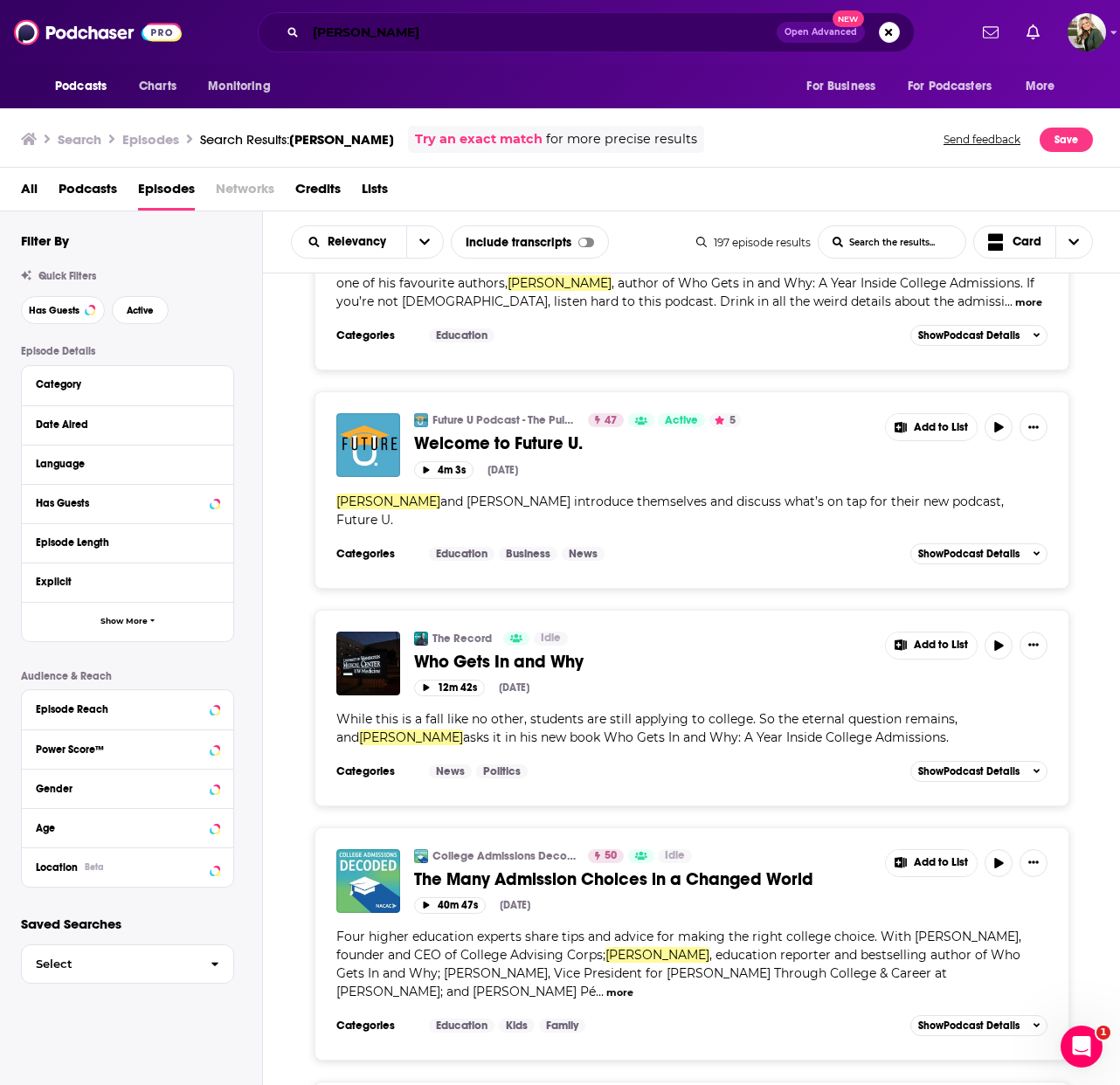
click at [630, 38] on input "jeff selingo" at bounding box center [541, 33] width 471 height 28
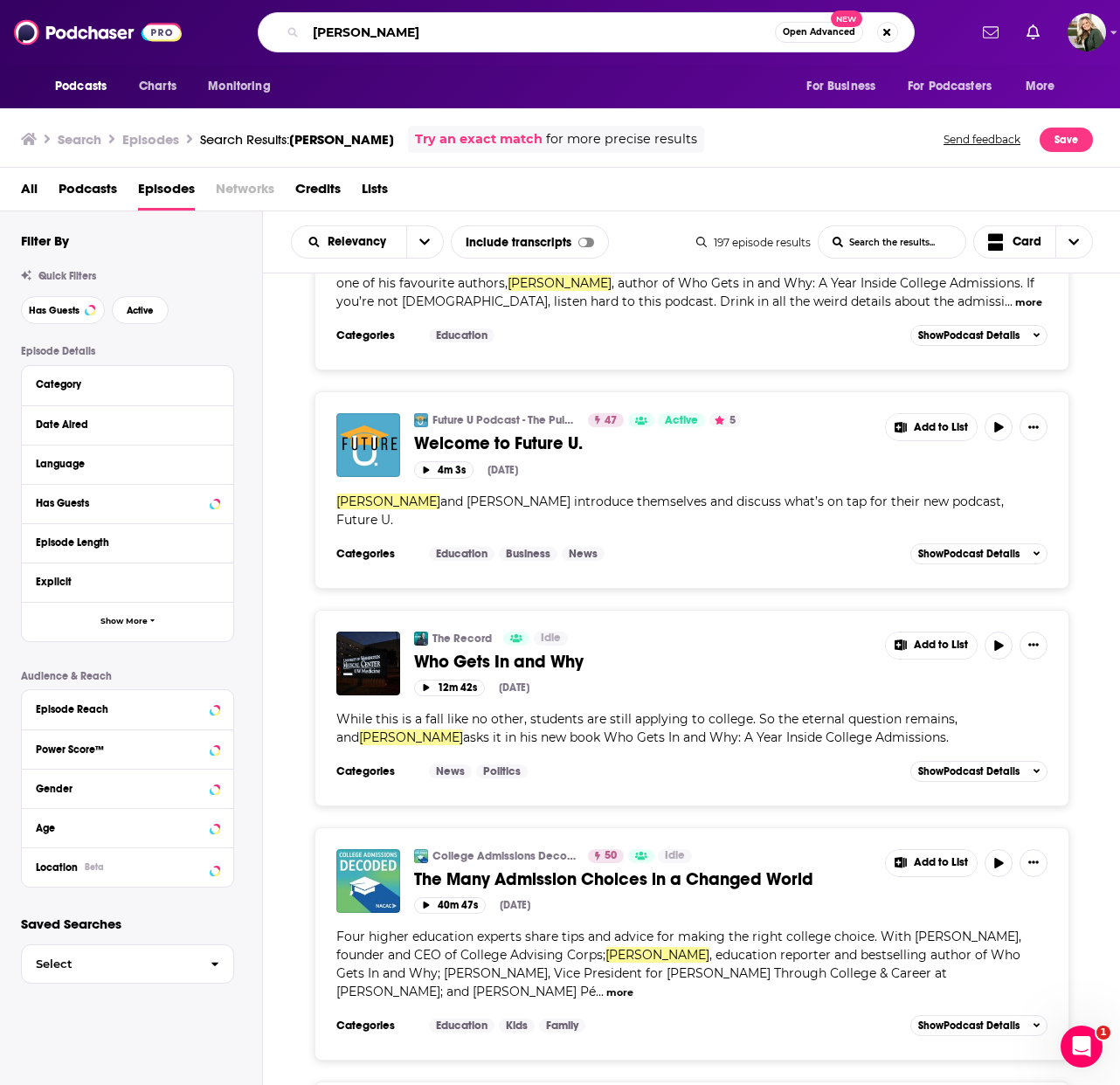
click at [630, 38] on input "jeff selingo" at bounding box center [540, 33] width 469 height 28
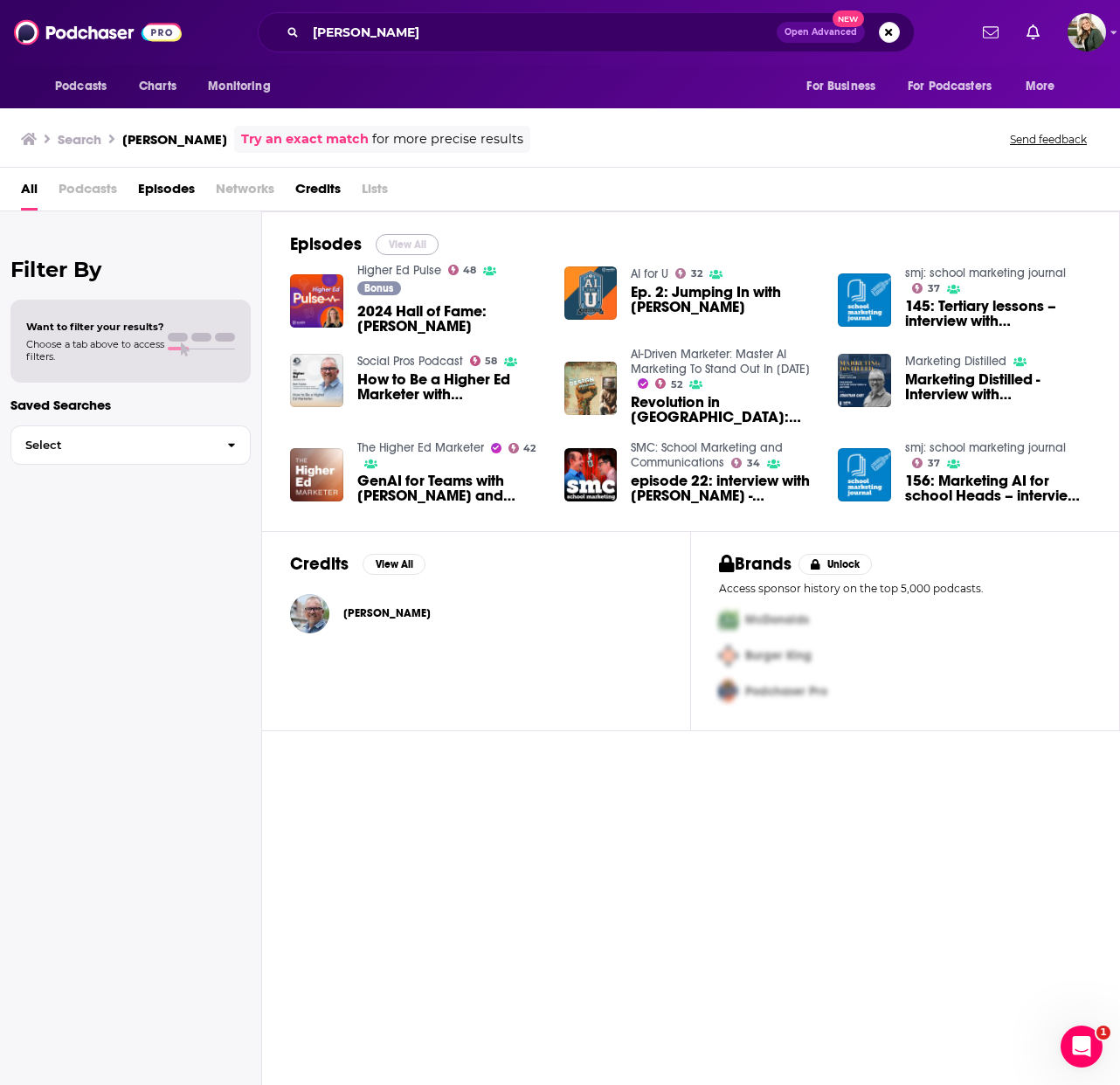
click at [393, 240] on button "View All" at bounding box center [407, 244] width 62 height 21
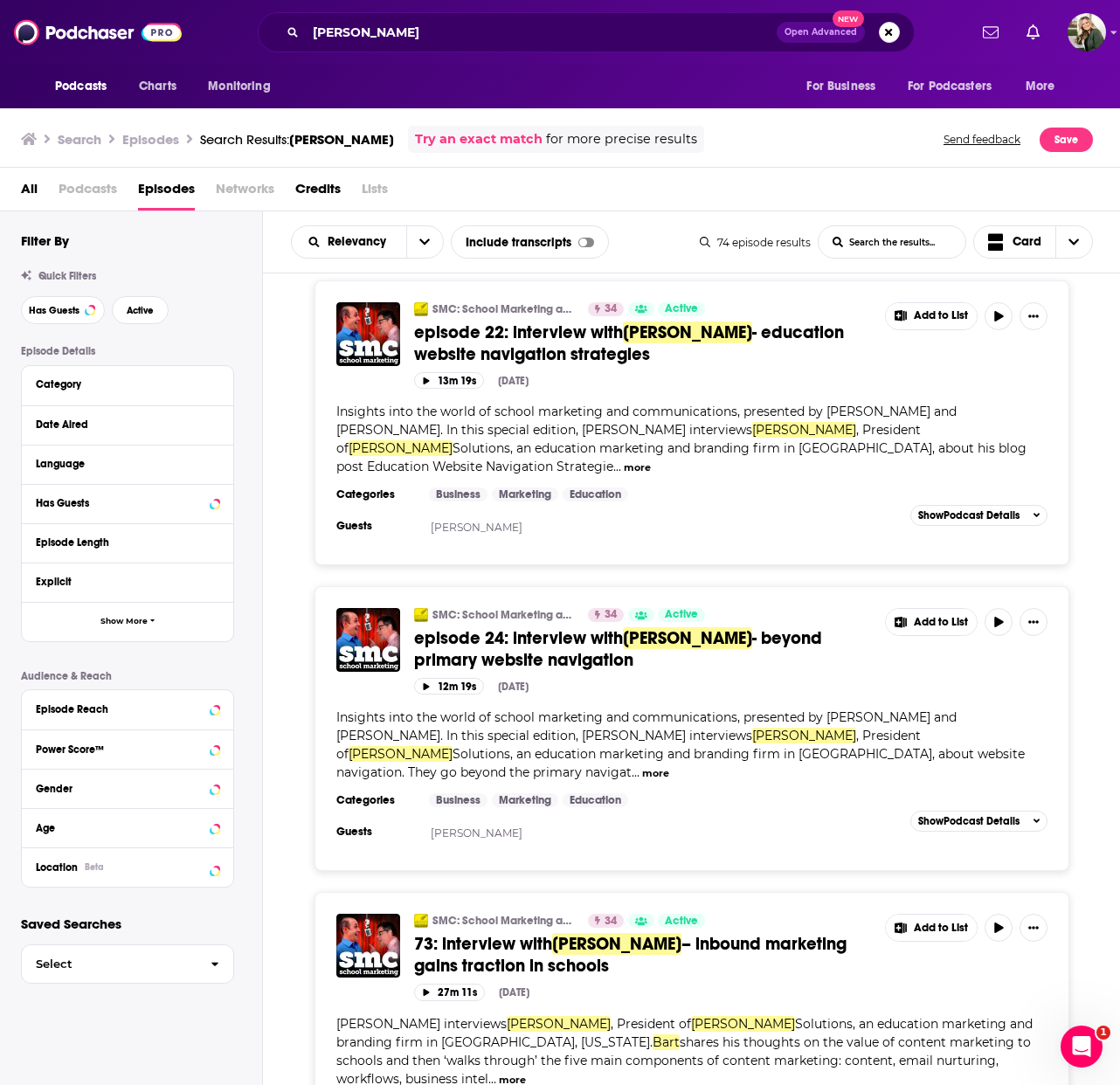
scroll to position [2035, 0]
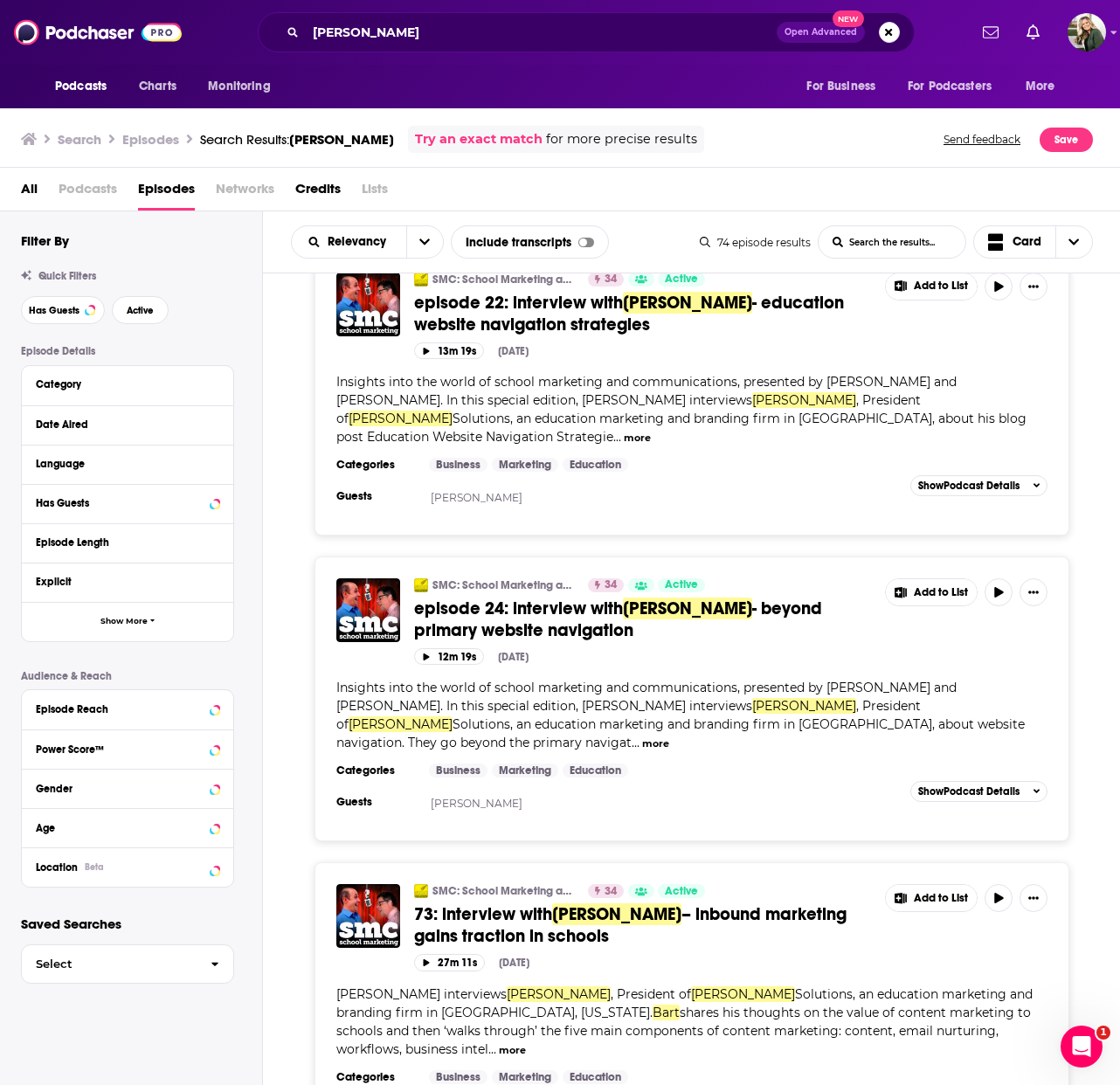
click at [843, 732] on div "SMC: School Marketing and Communications 34 Active episode 24: interview with B…" at bounding box center [691, 699] width 754 height 285
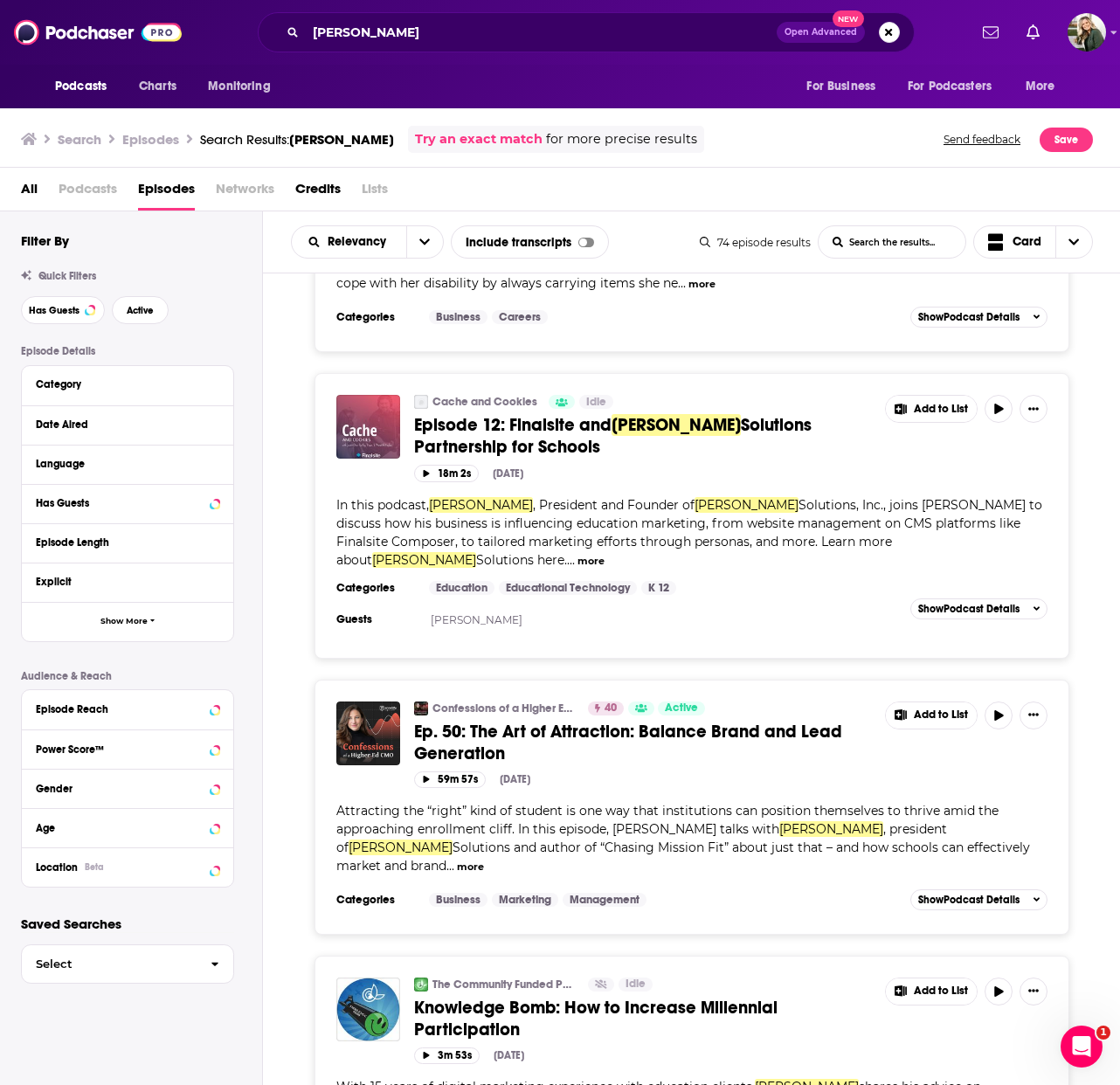
scroll to position [5682, 0]
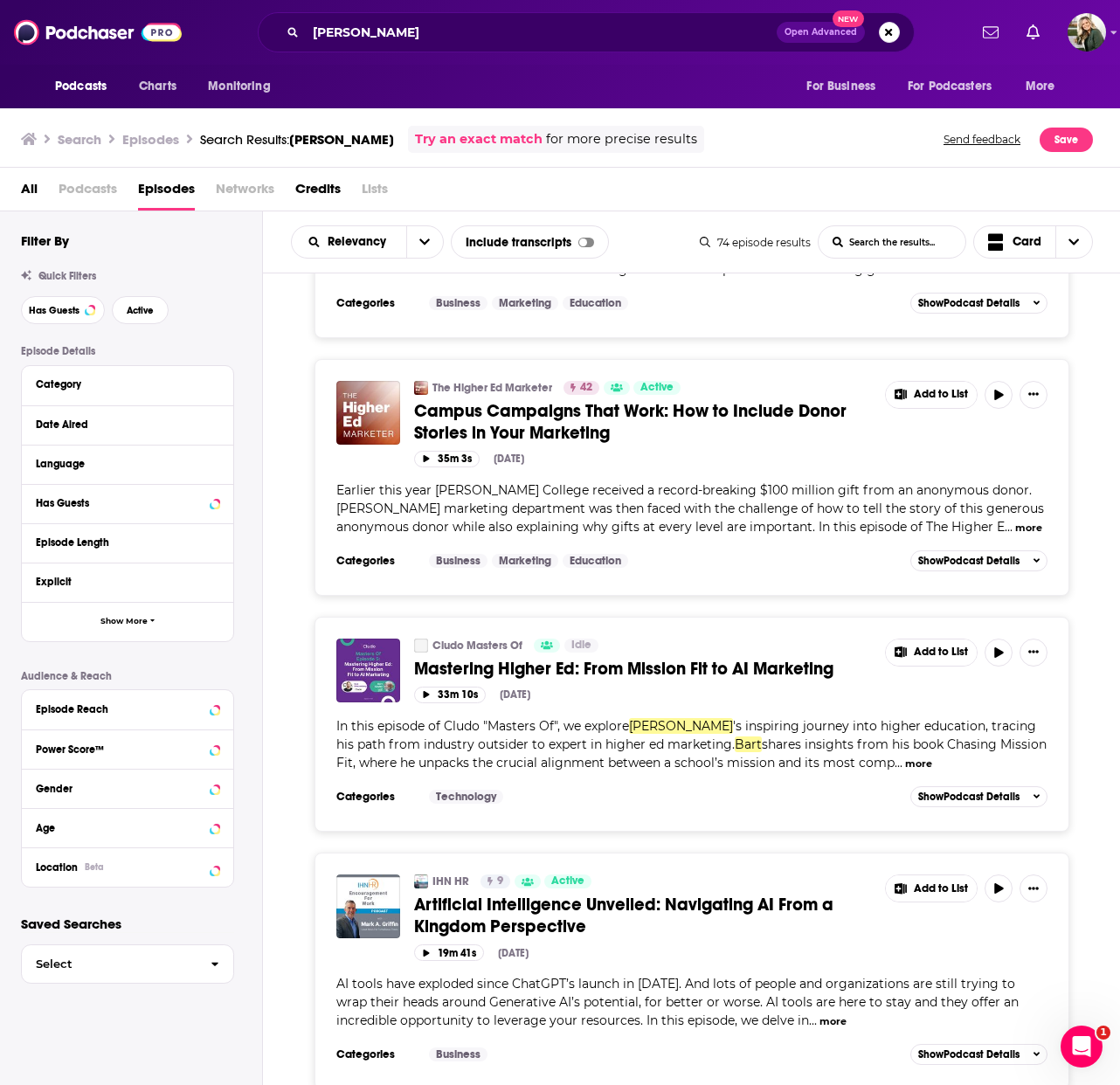
scroll to position [12004, 0]
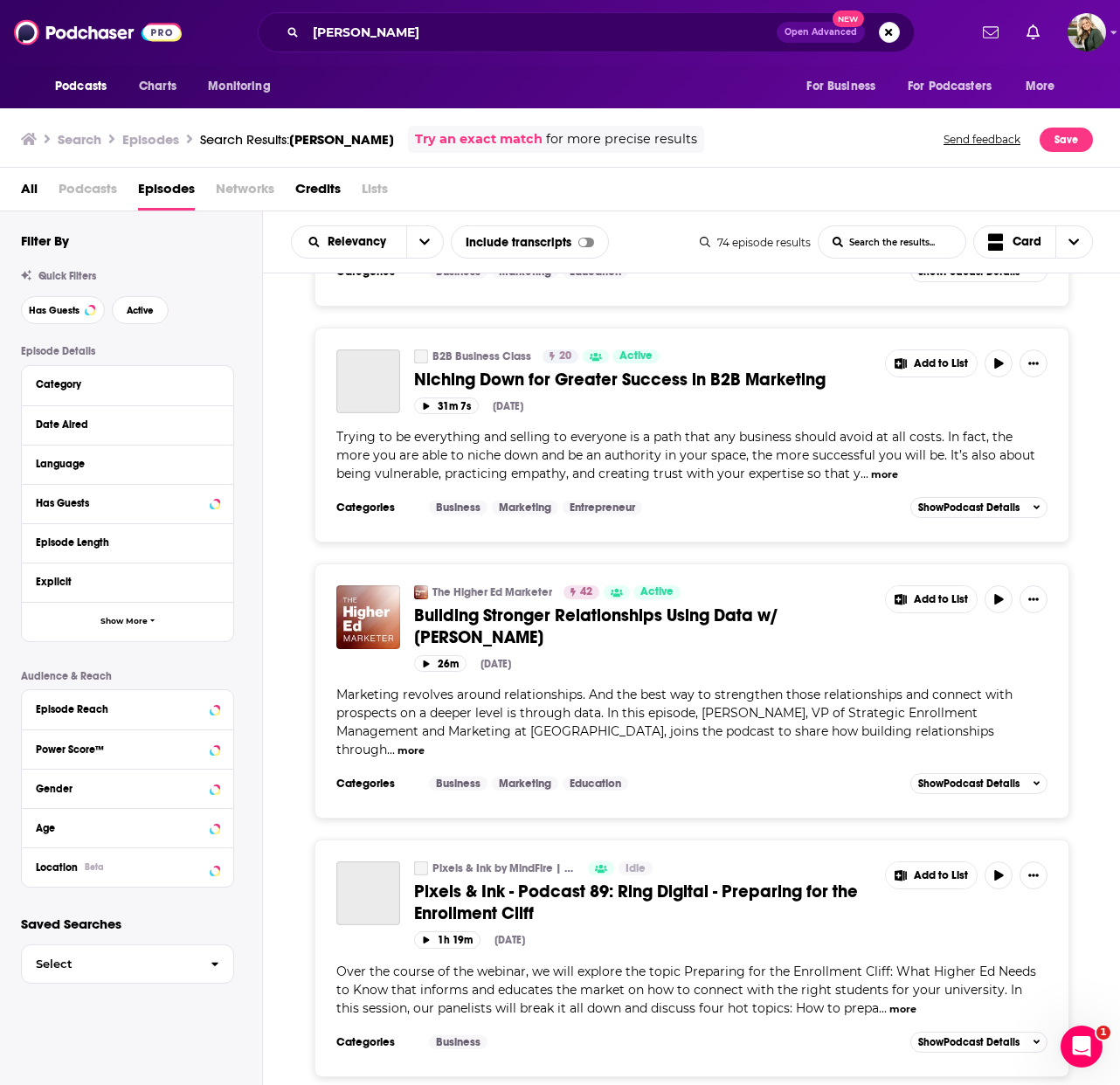
scroll to position [13575, 0]
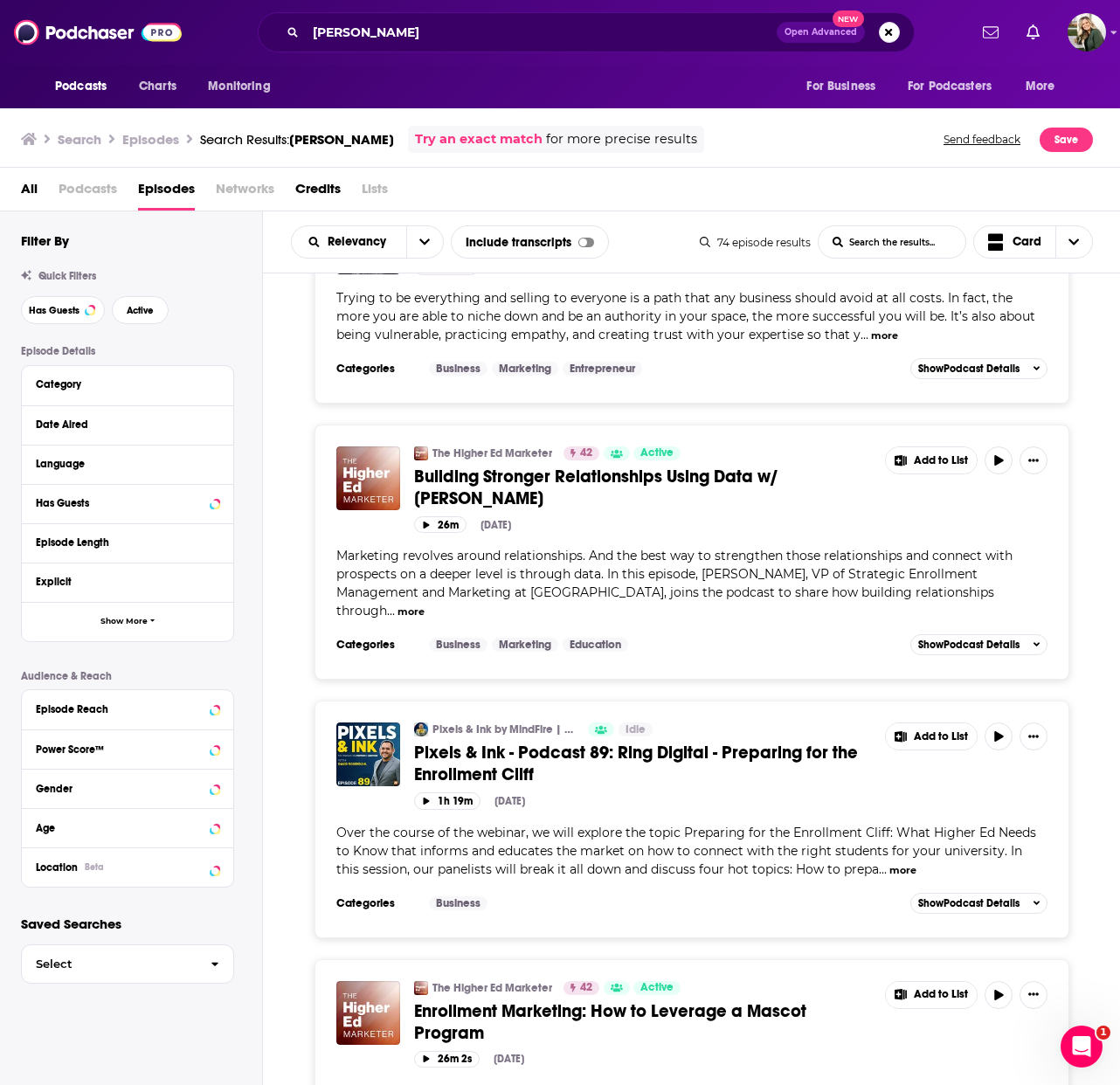
click at [392, 17] on div "bart caylor Open Advanced New" at bounding box center [586, 32] width 657 height 40
click at [390, 35] on input "bart caylor" at bounding box center [541, 33] width 471 height 28
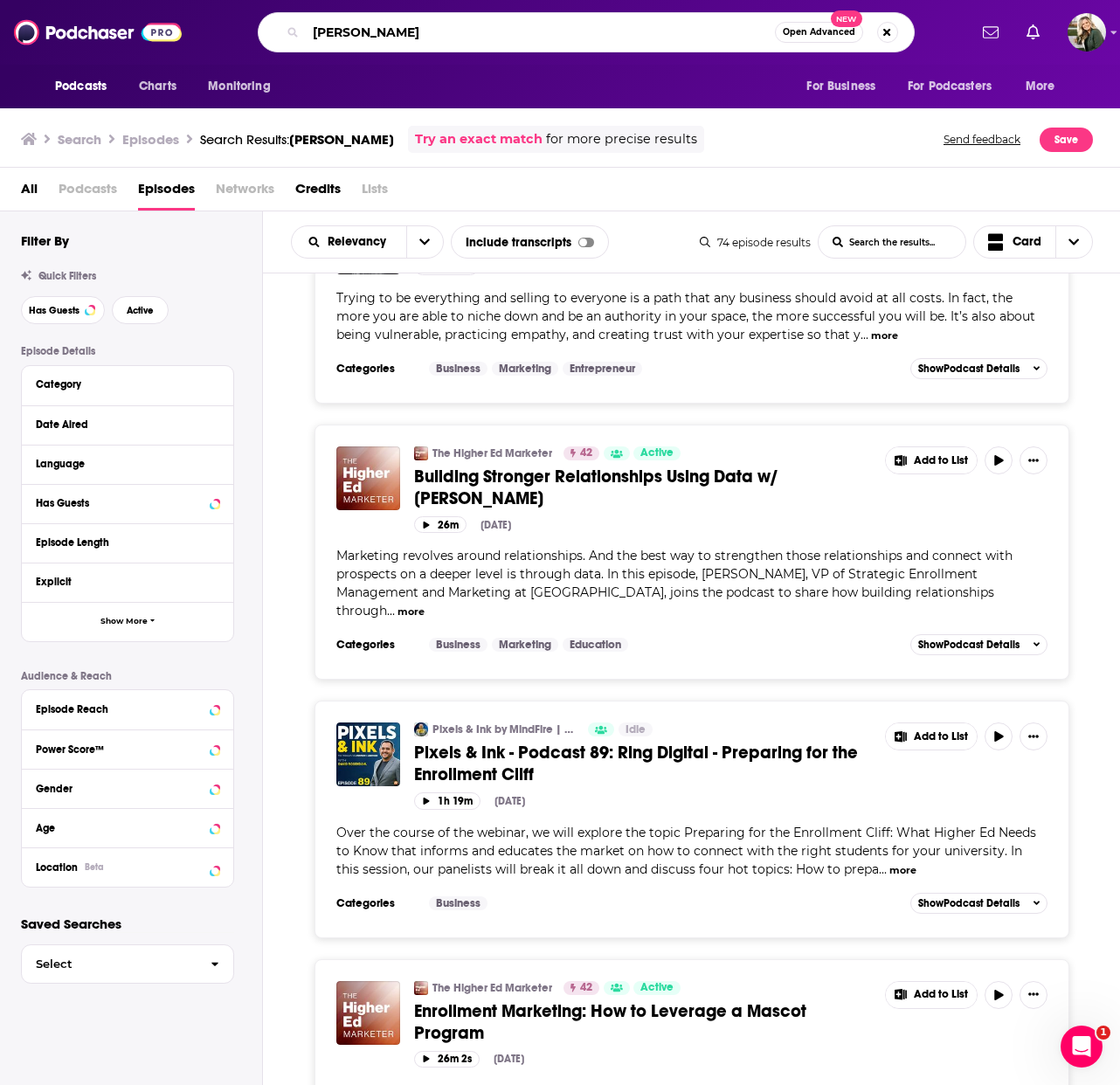
click at [390, 35] on input "bart caylor" at bounding box center [540, 33] width 469 height 28
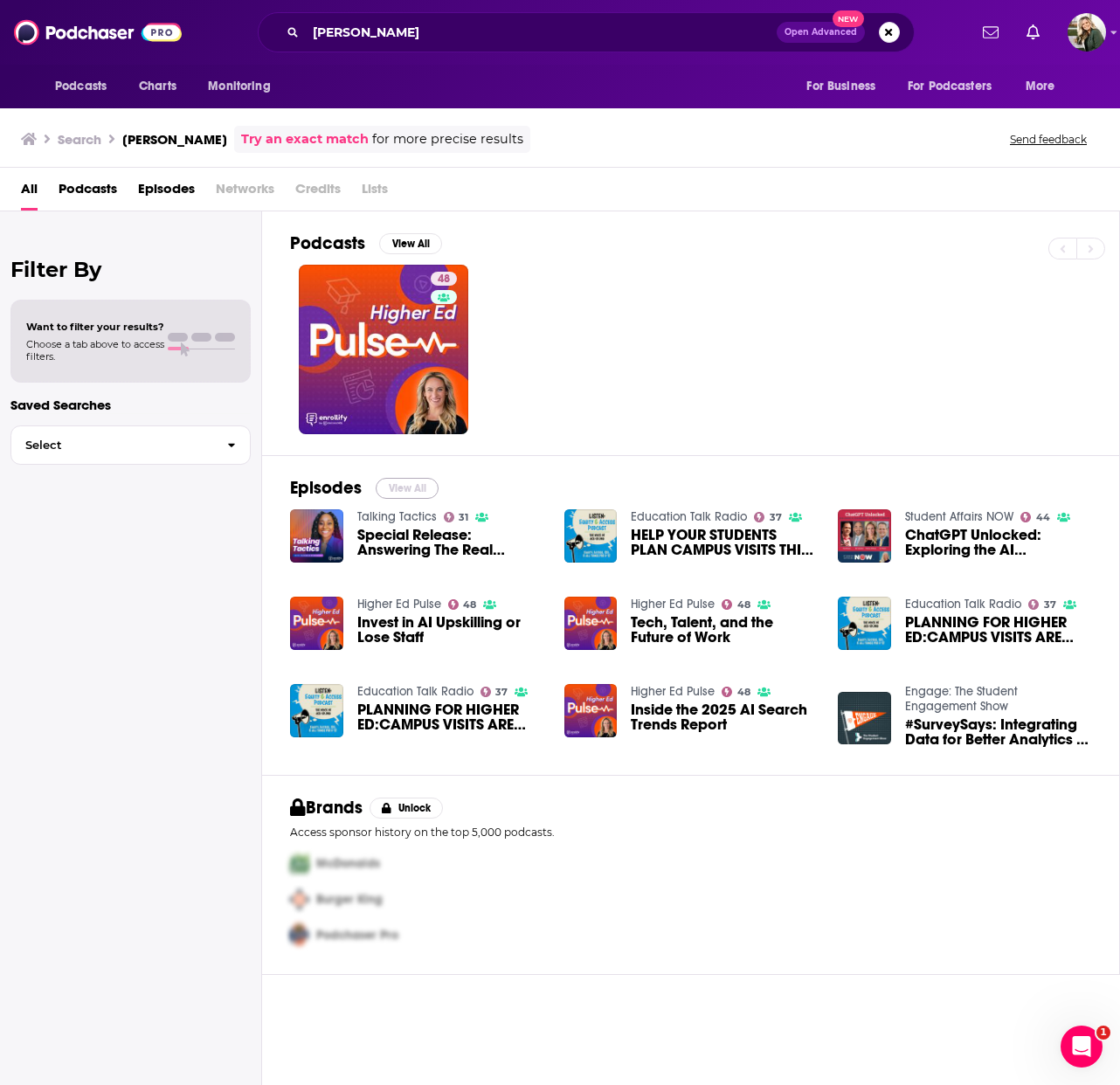
click at [413, 489] on button "View All" at bounding box center [407, 488] width 62 height 21
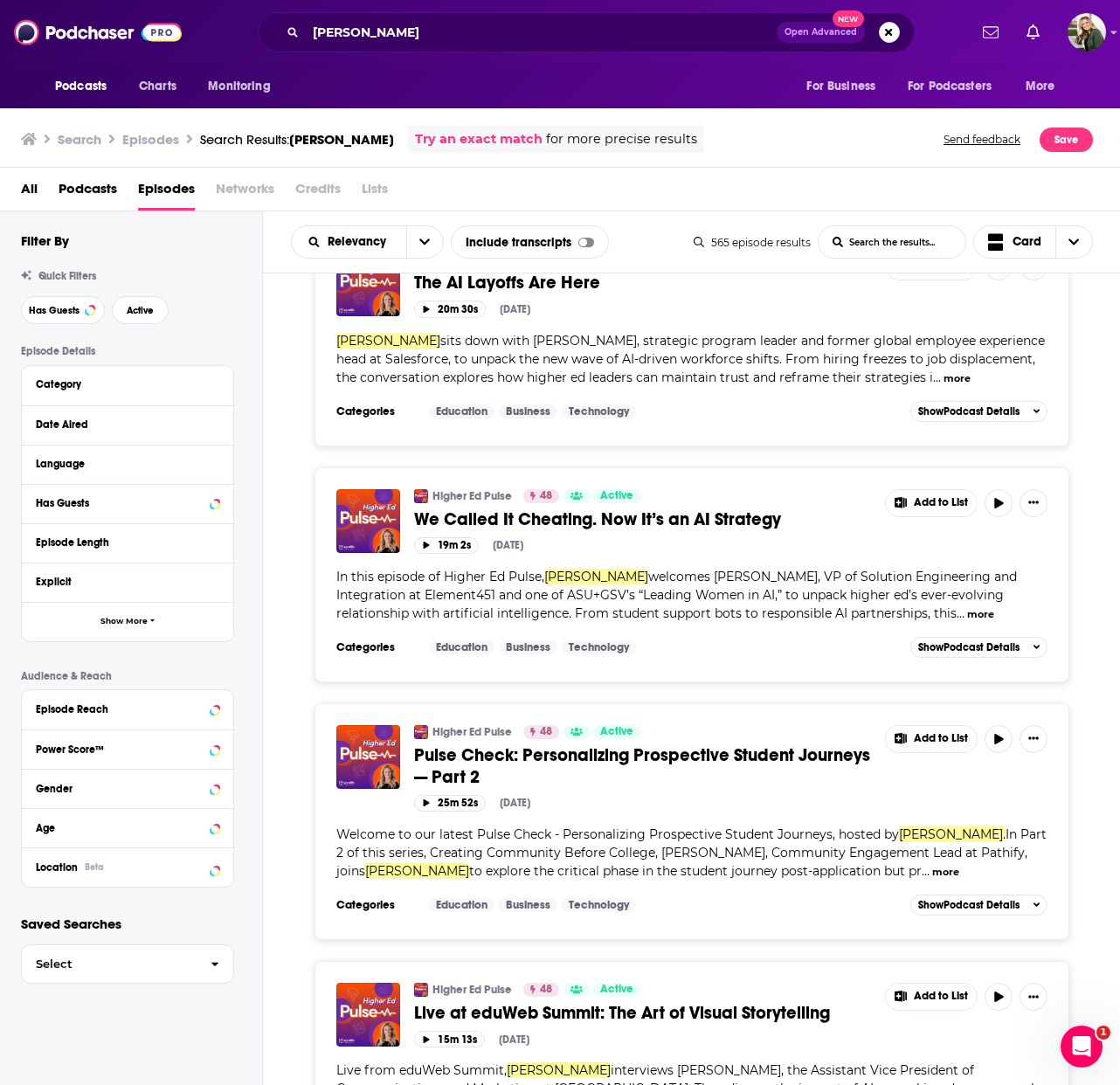
scroll to position [5403, 0]
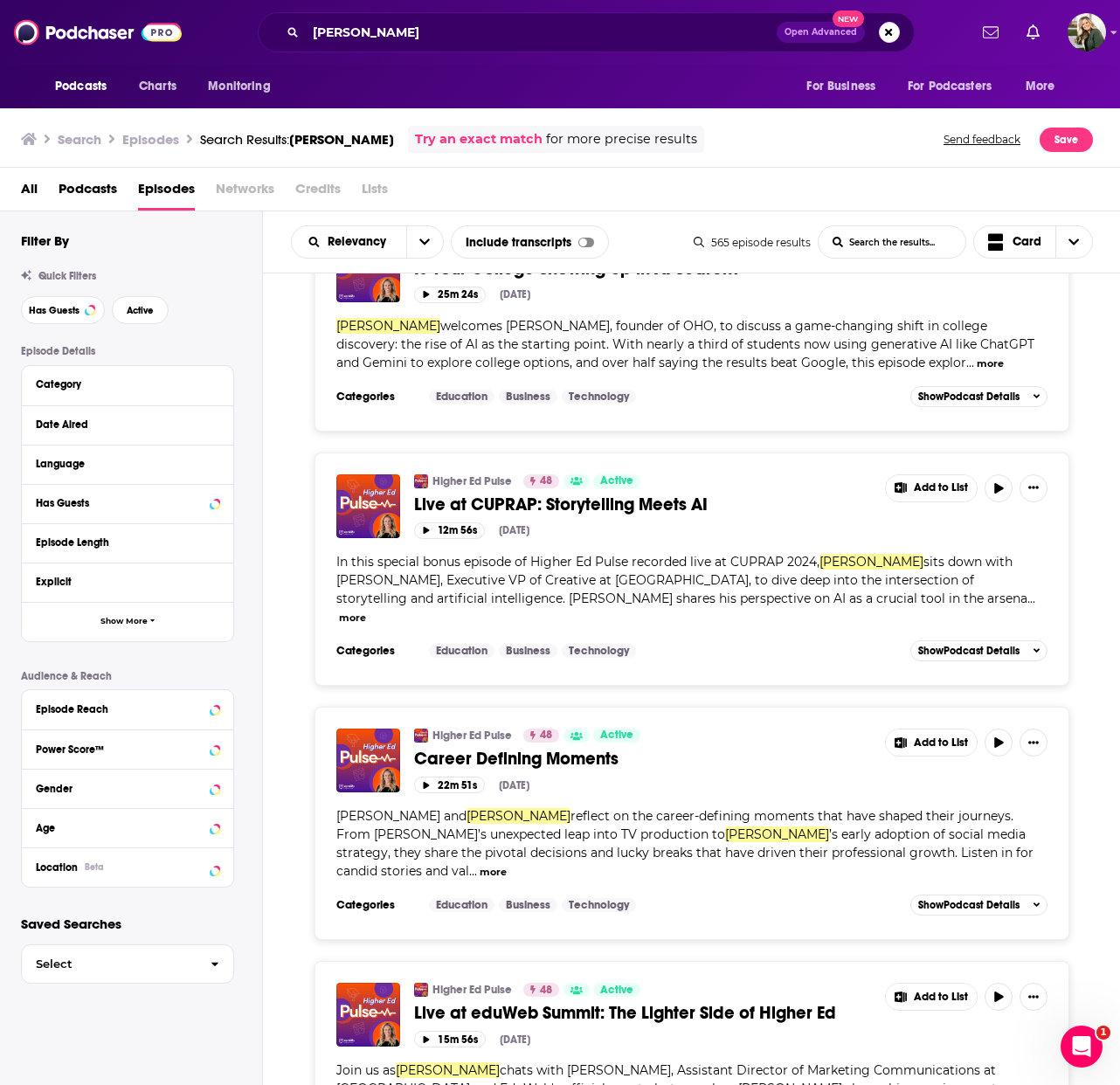
scroll to position [11628, 0]
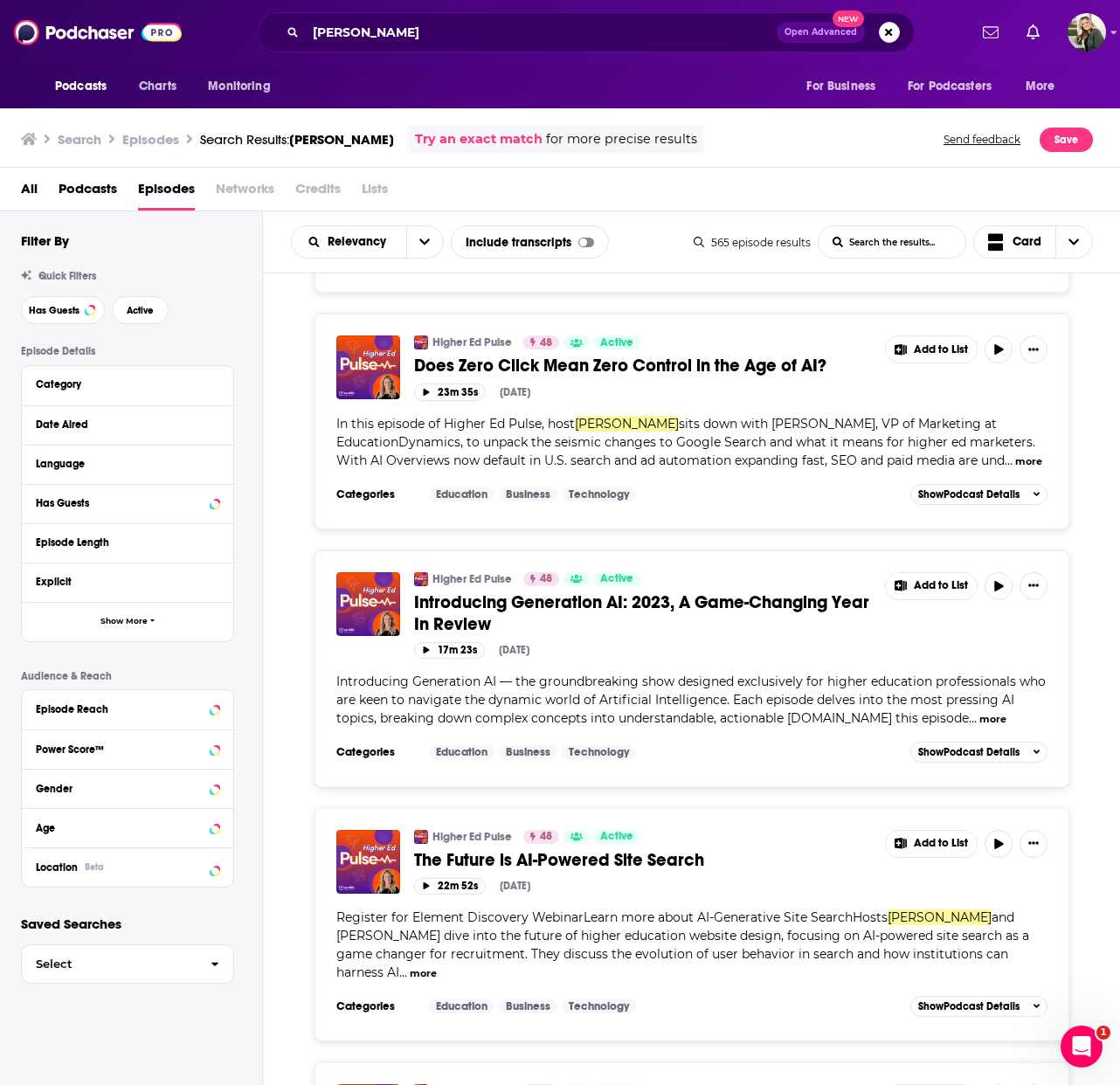
scroll to position [17745, 0]
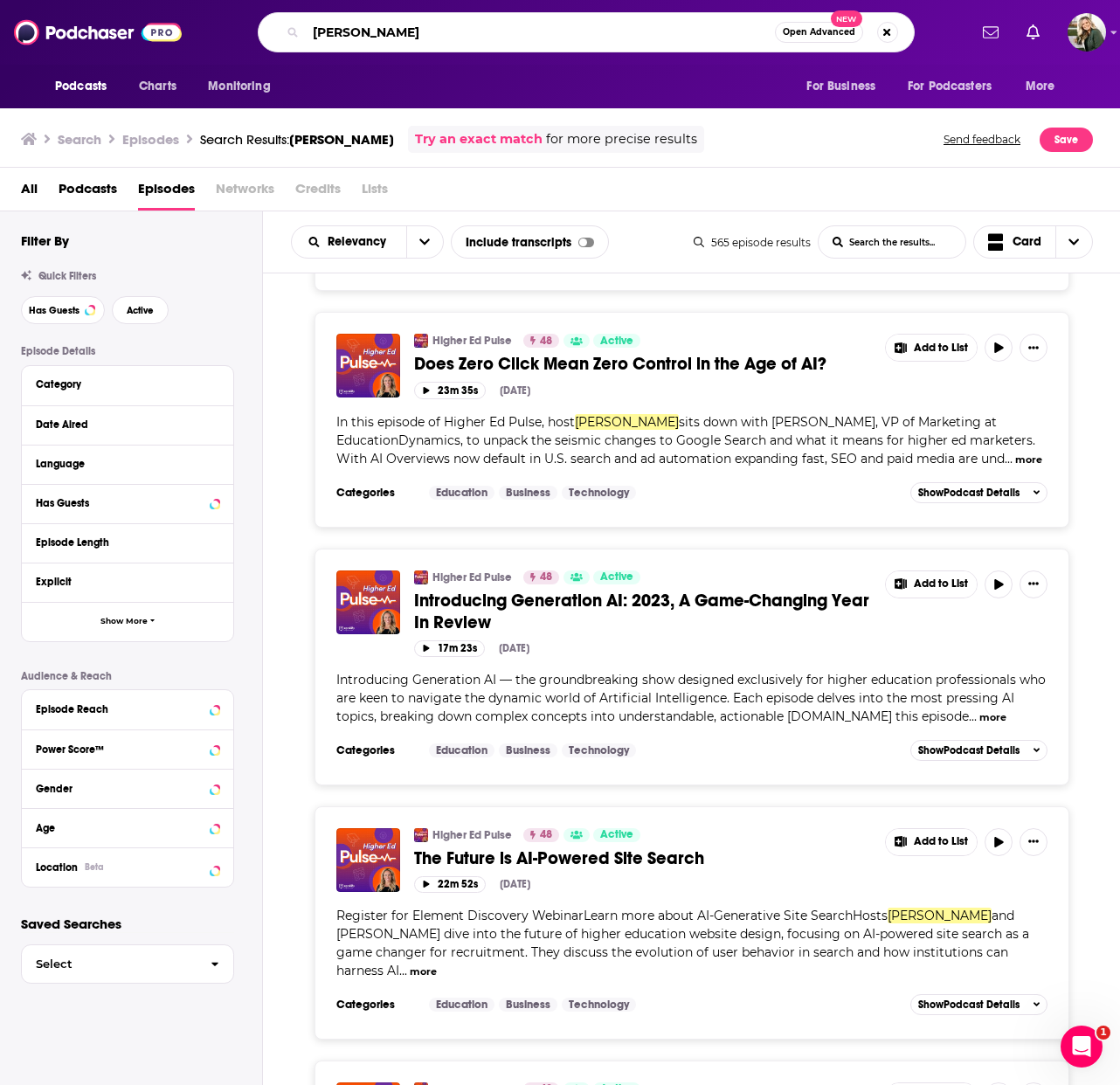
click at [440, 28] on input "mallory willsea" at bounding box center [540, 33] width 469 height 28
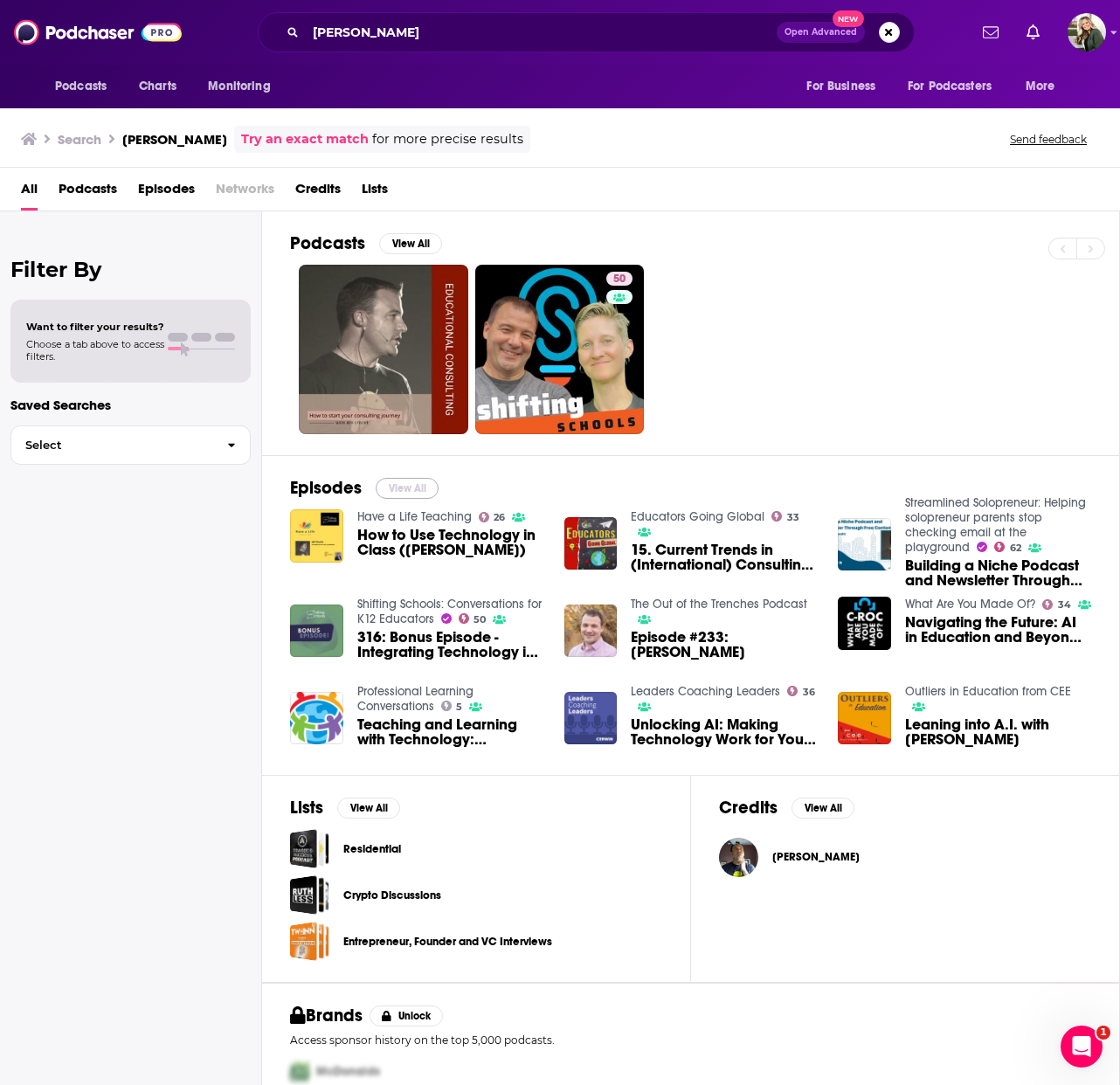
click at [399, 483] on button "View All" at bounding box center [407, 488] width 62 height 21
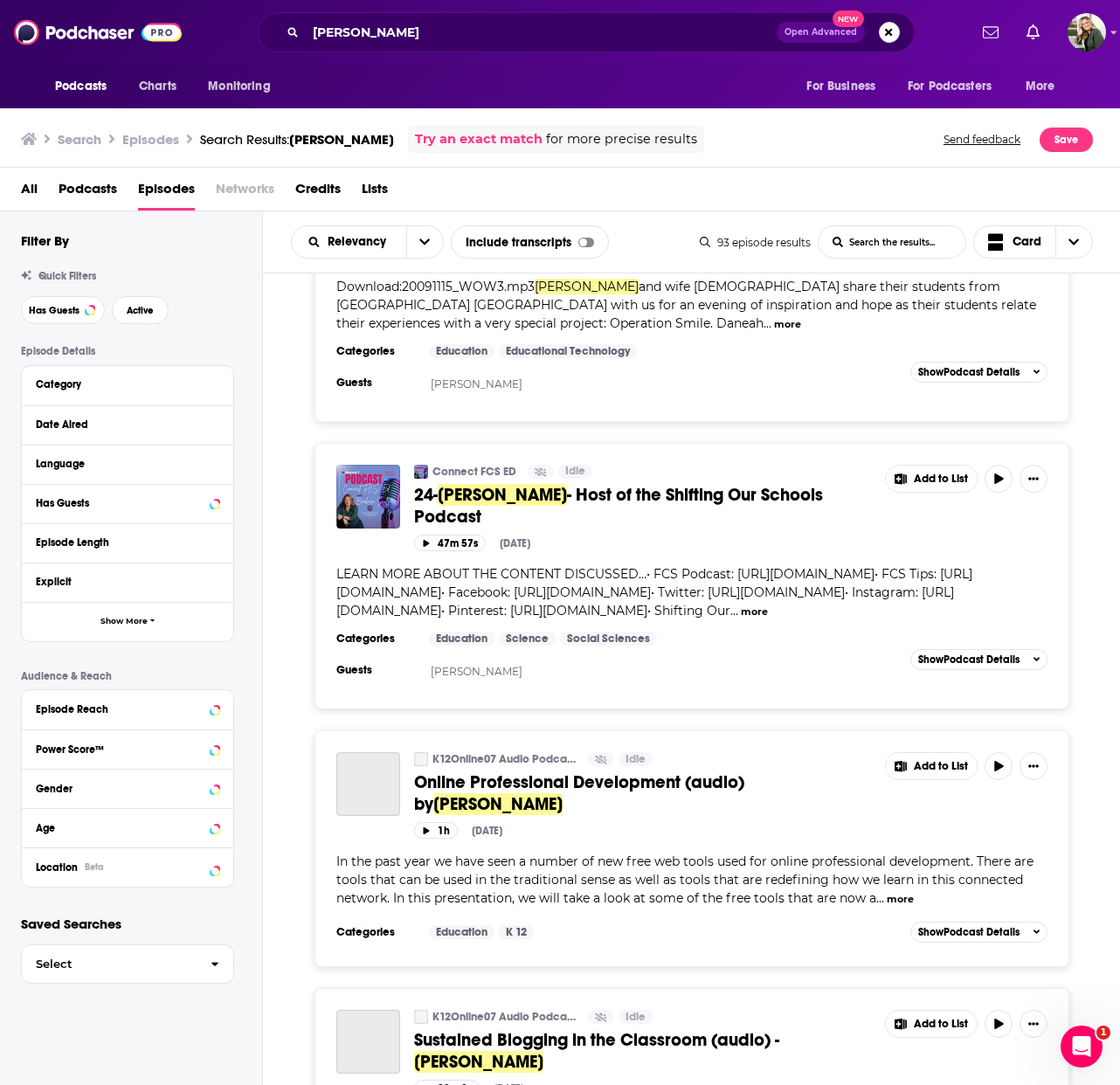
scroll to position [4609, 0]
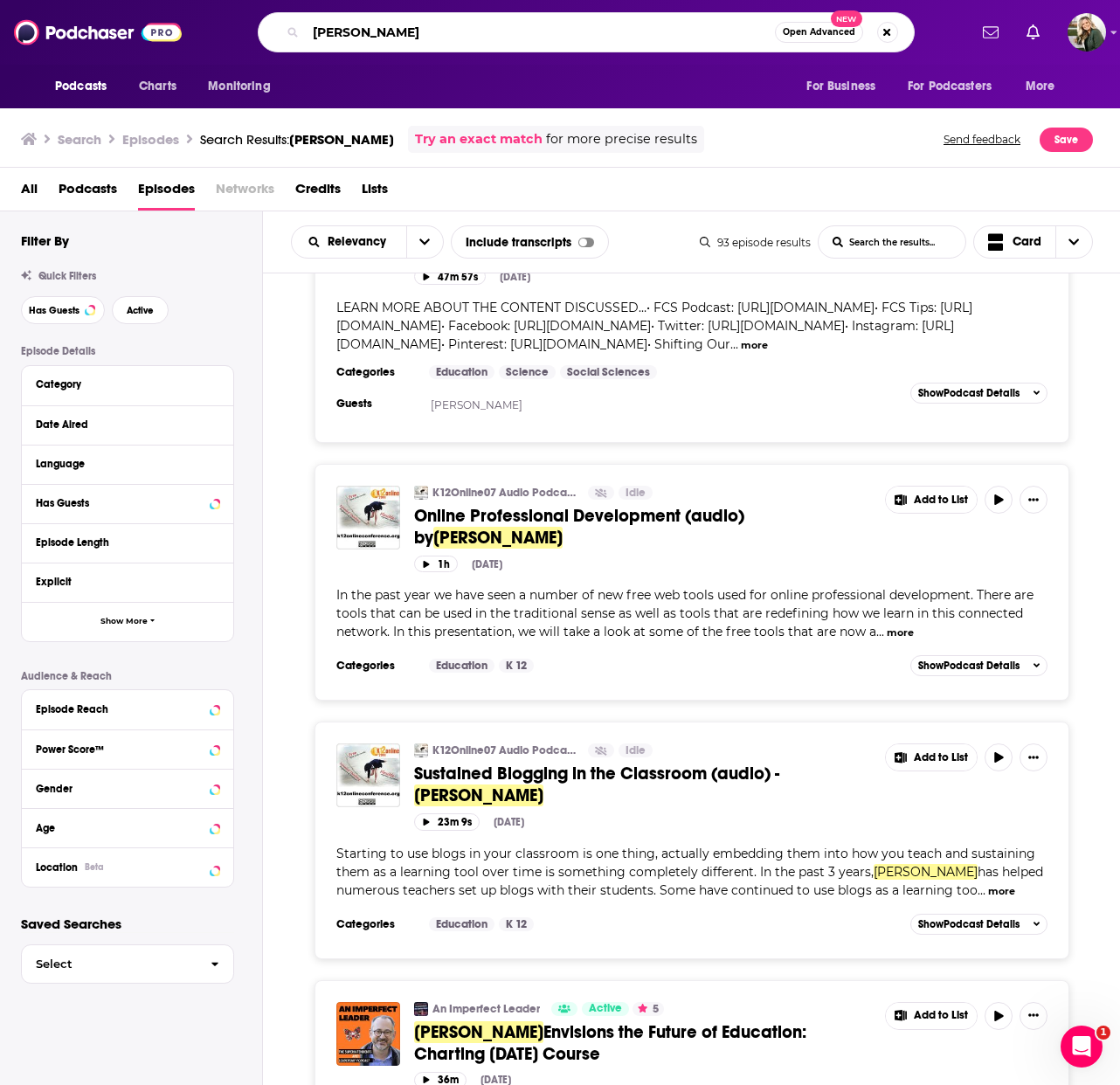
drag, startPoint x: 438, startPoint y: 33, endPoint x: 185, endPoint y: 27, distance: 253.1
click at [185, 27] on div "Podcasts Charts Monitoring jeff utecht Open Advanced New For Business For Podca…" at bounding box center [560, 32] width 1120 height 64
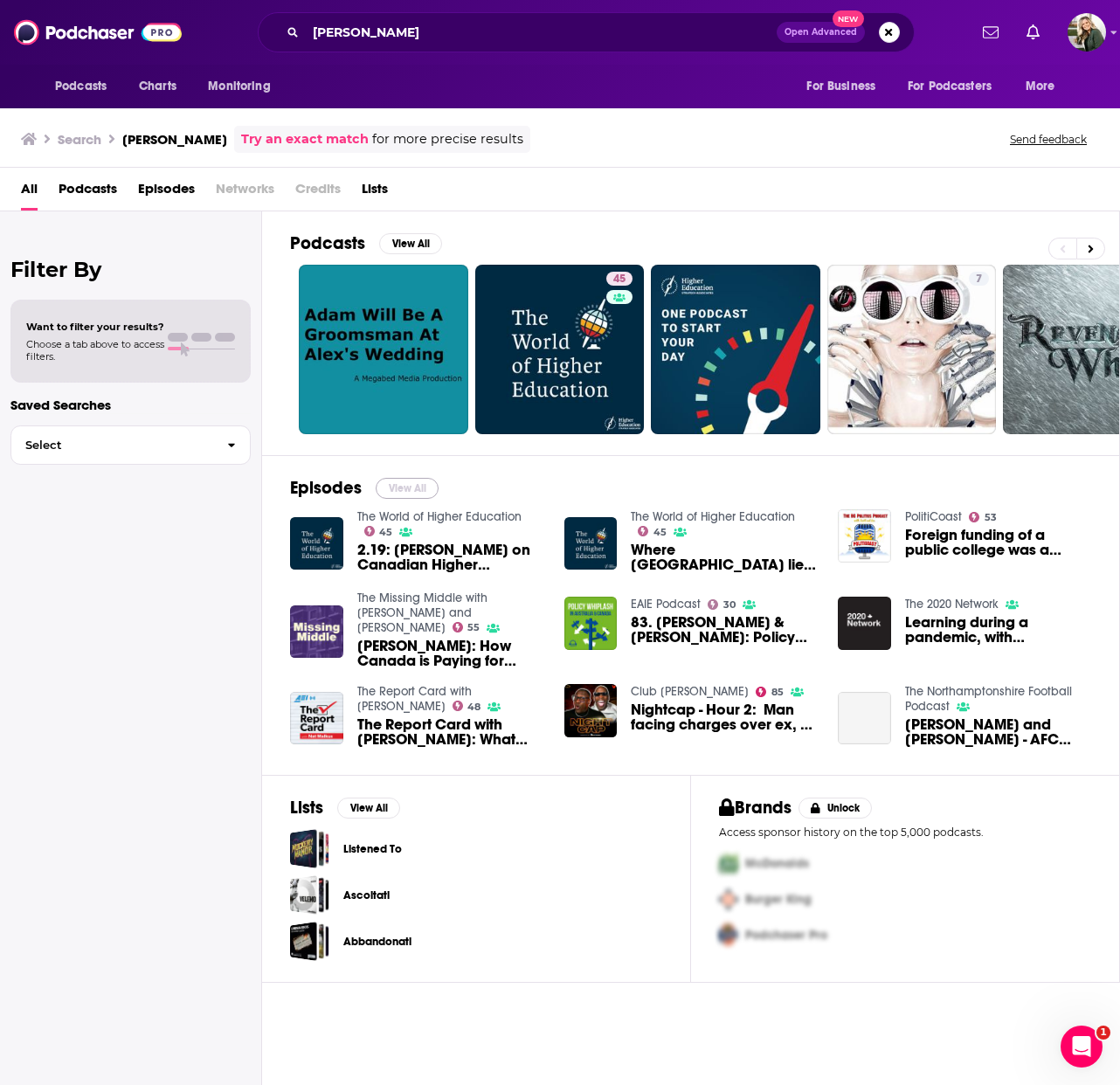
click at [413, 479] on button "View All" at bounding box center [407, 488] width 62 height 21
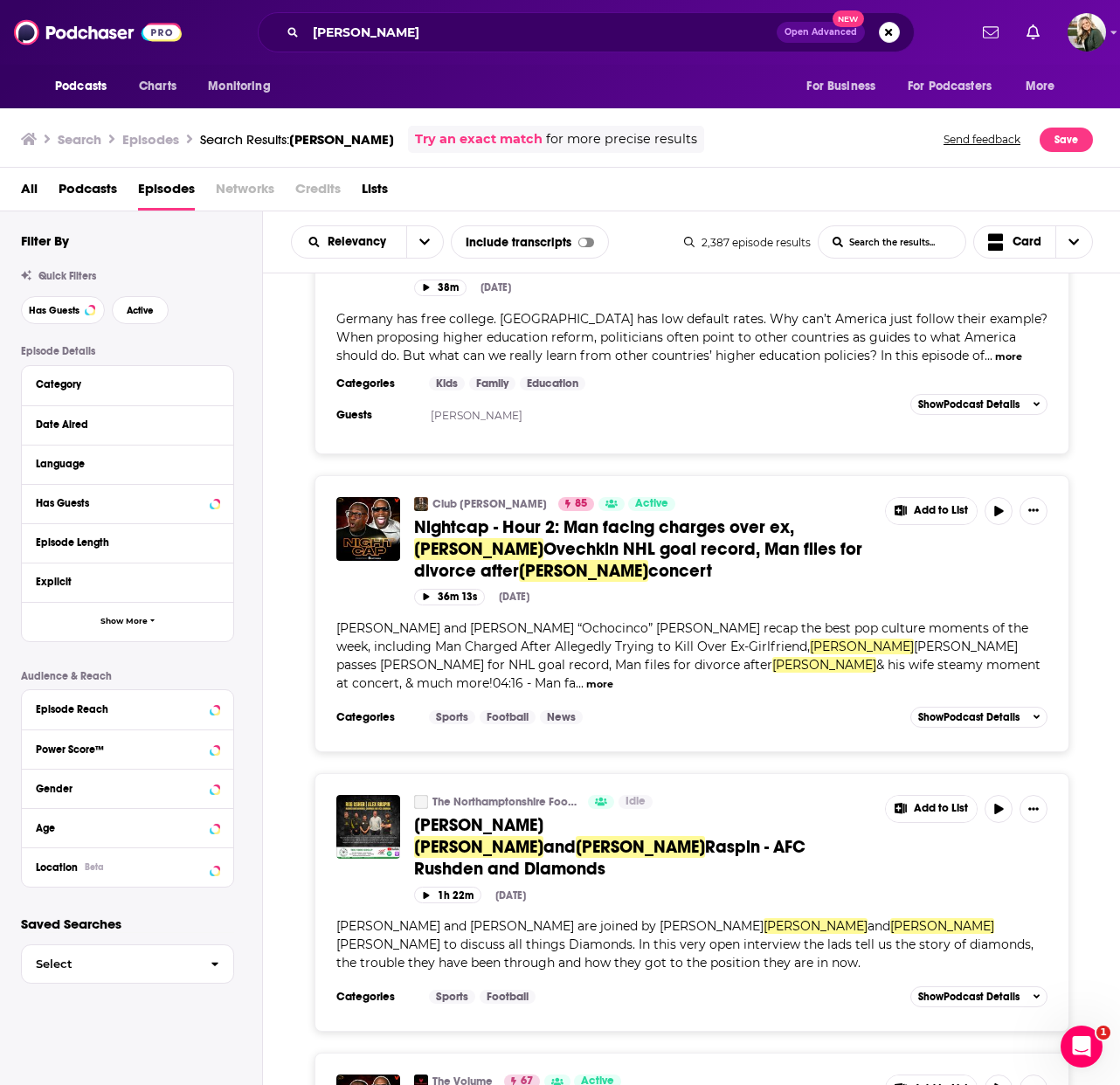
scroll to position [2529, 0]
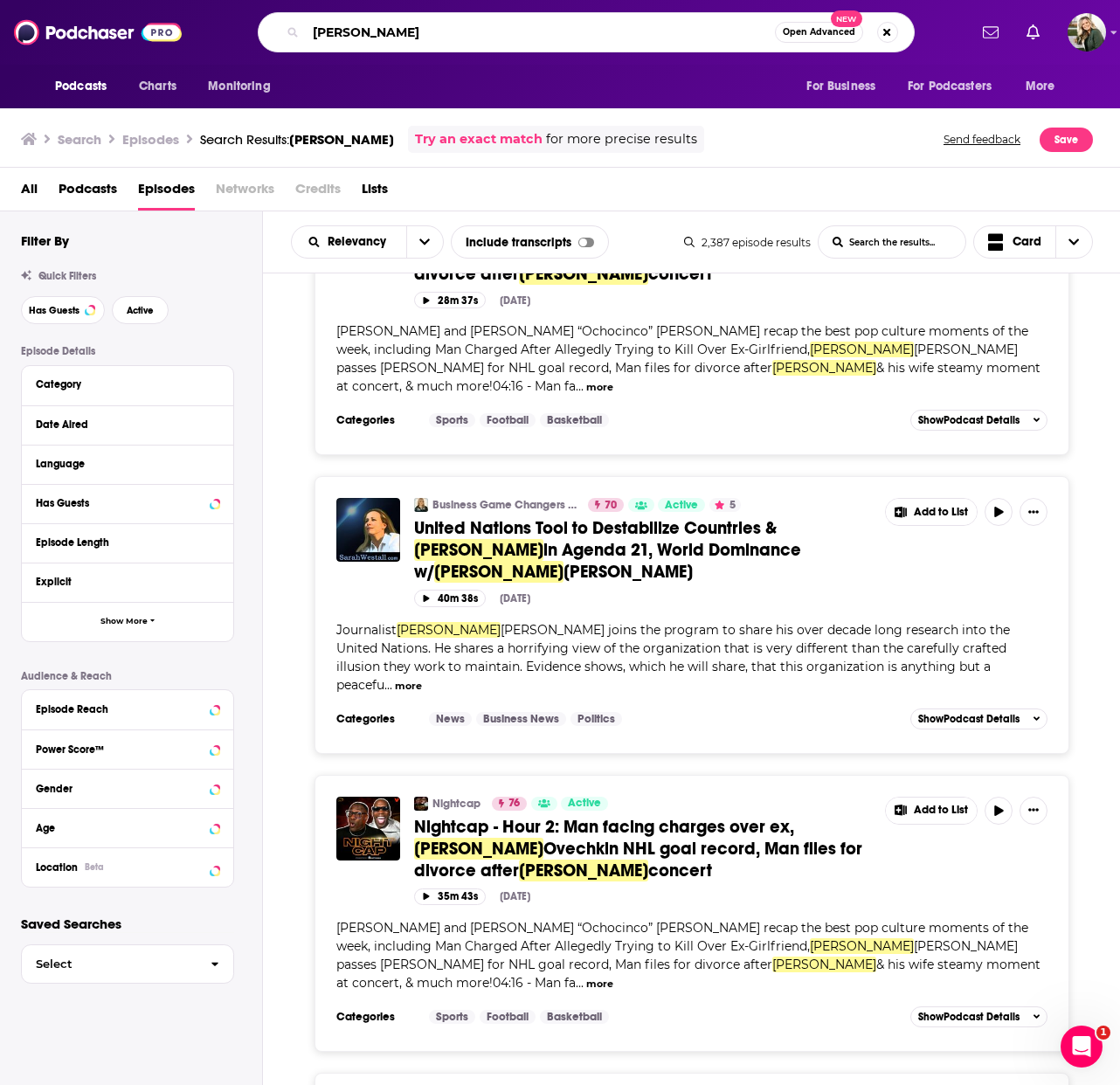
click at [340, 28] on input "alex usher" at bounding box center [540, 33] width 469 height 28
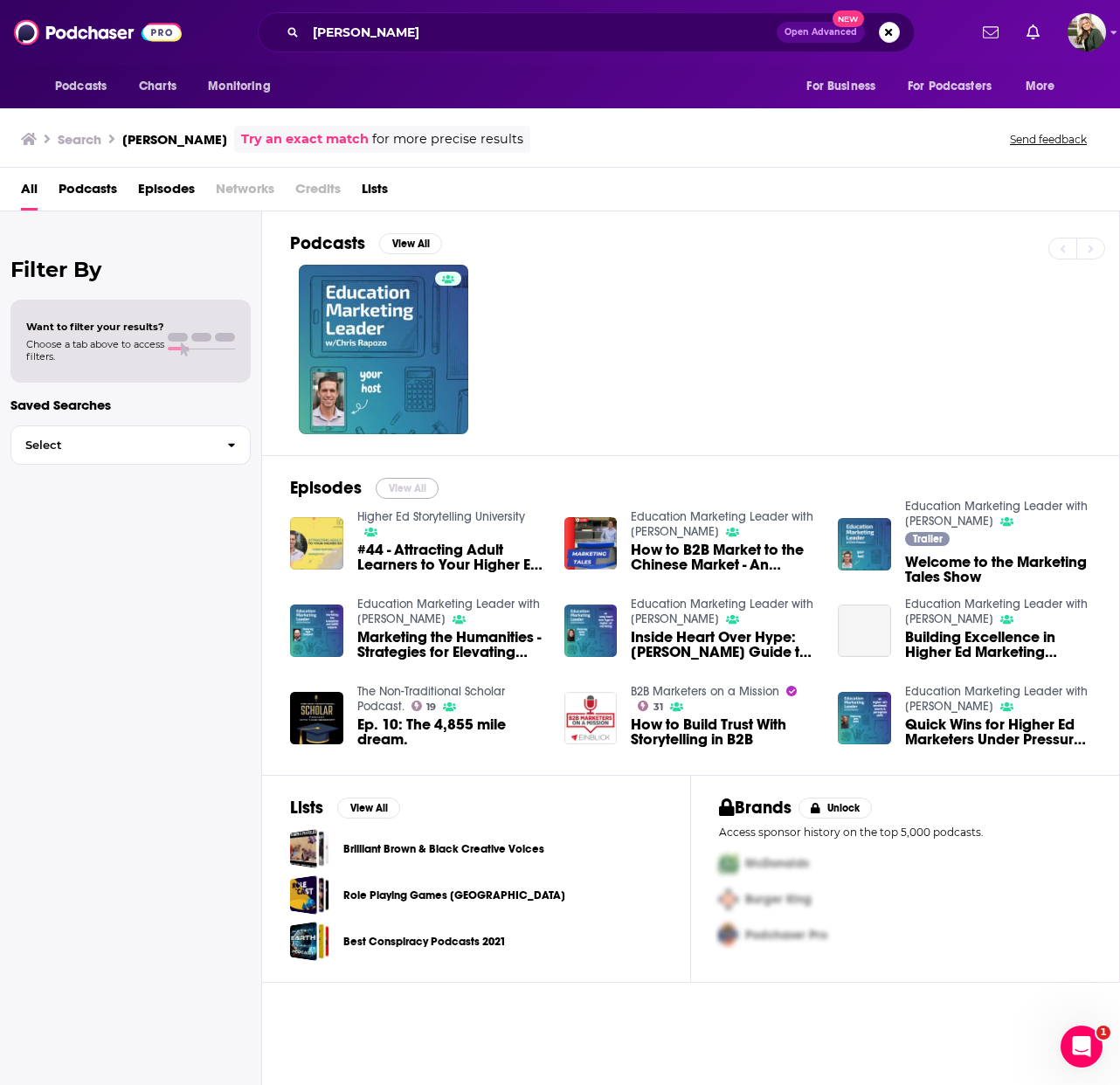
click at [410, 483] on button "View All" at bounding box center [407, 488] width 62 height 21
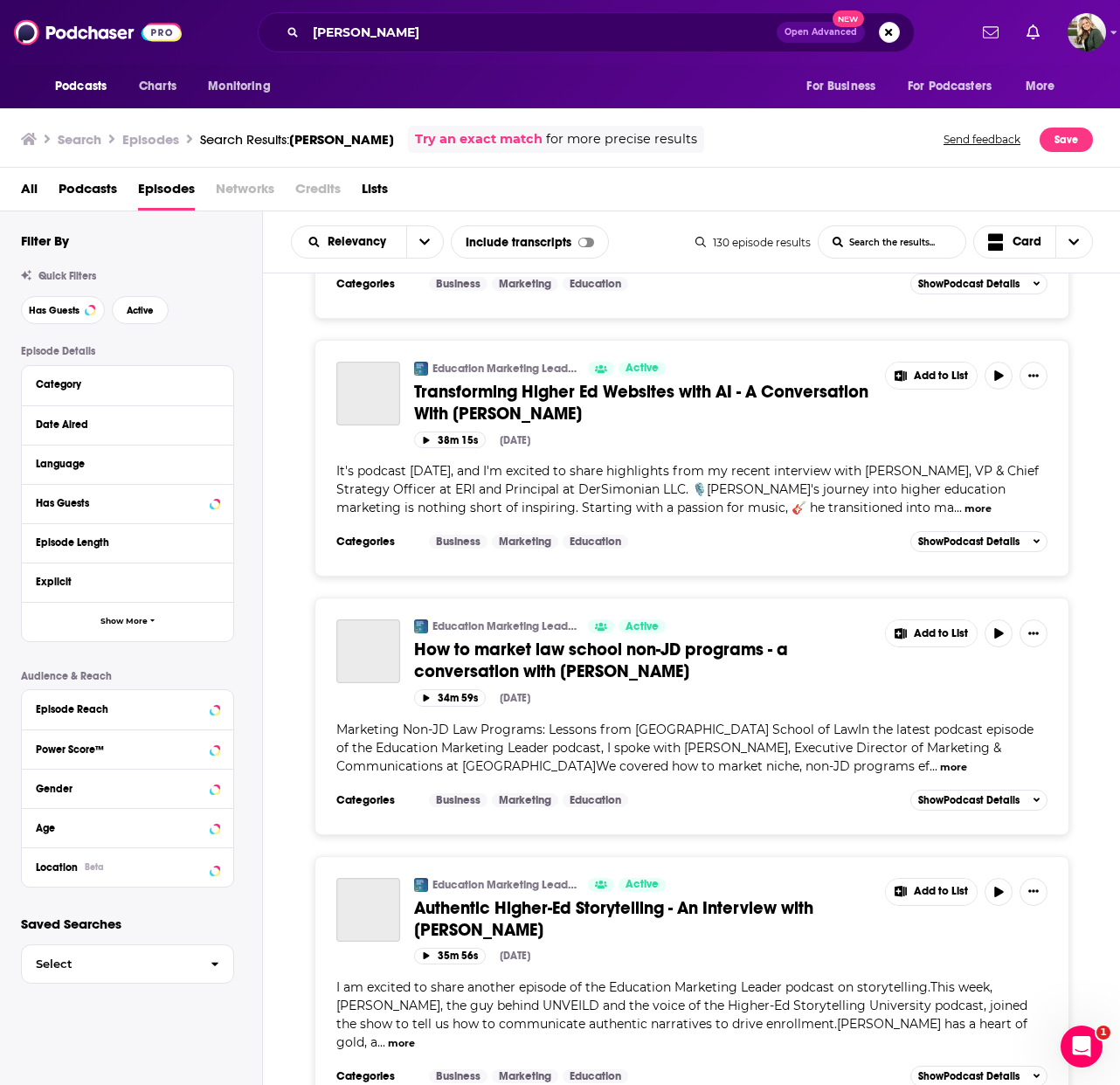
scroll to position [5657, 0]
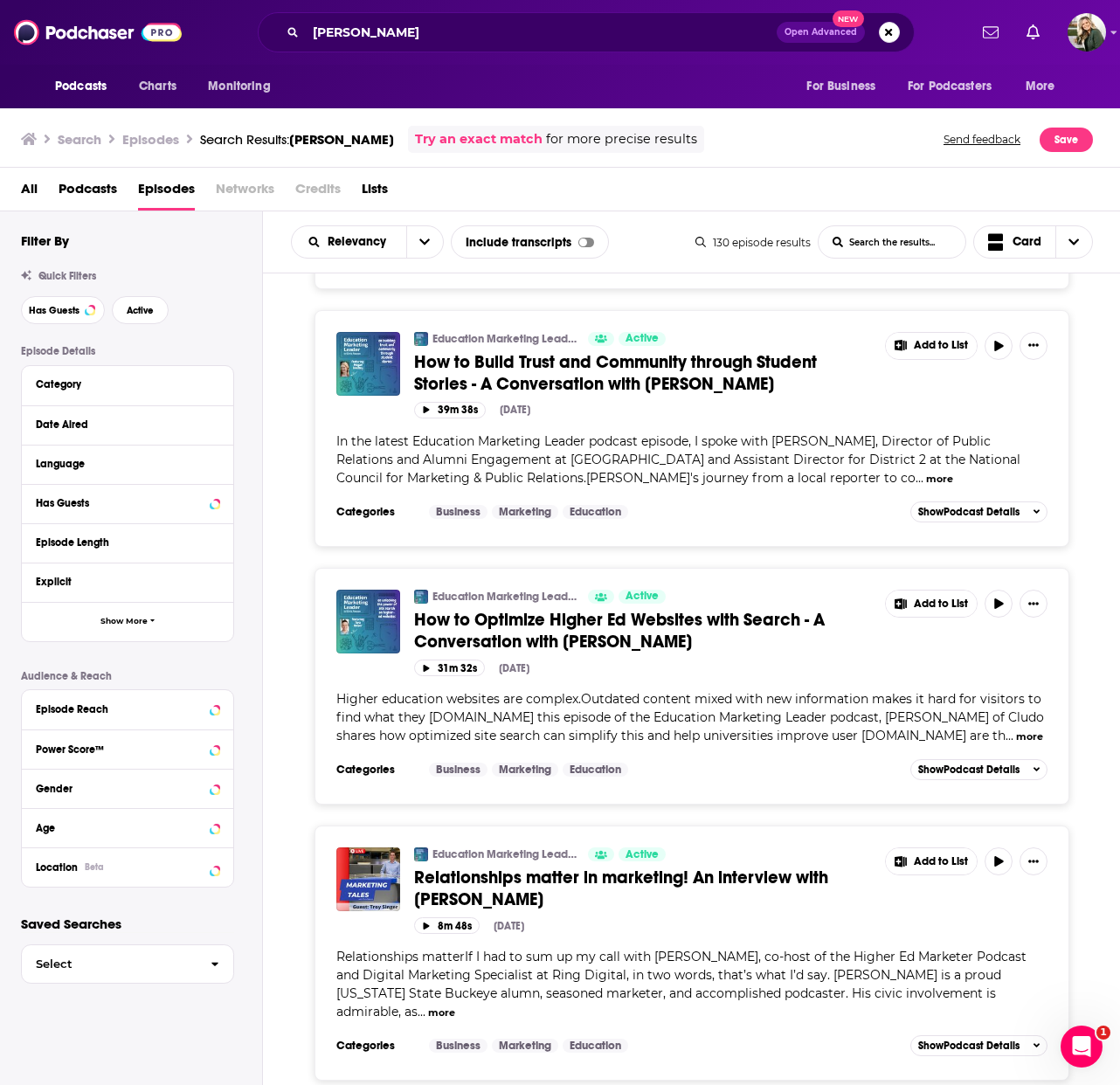
scroll to position [12083, 0]
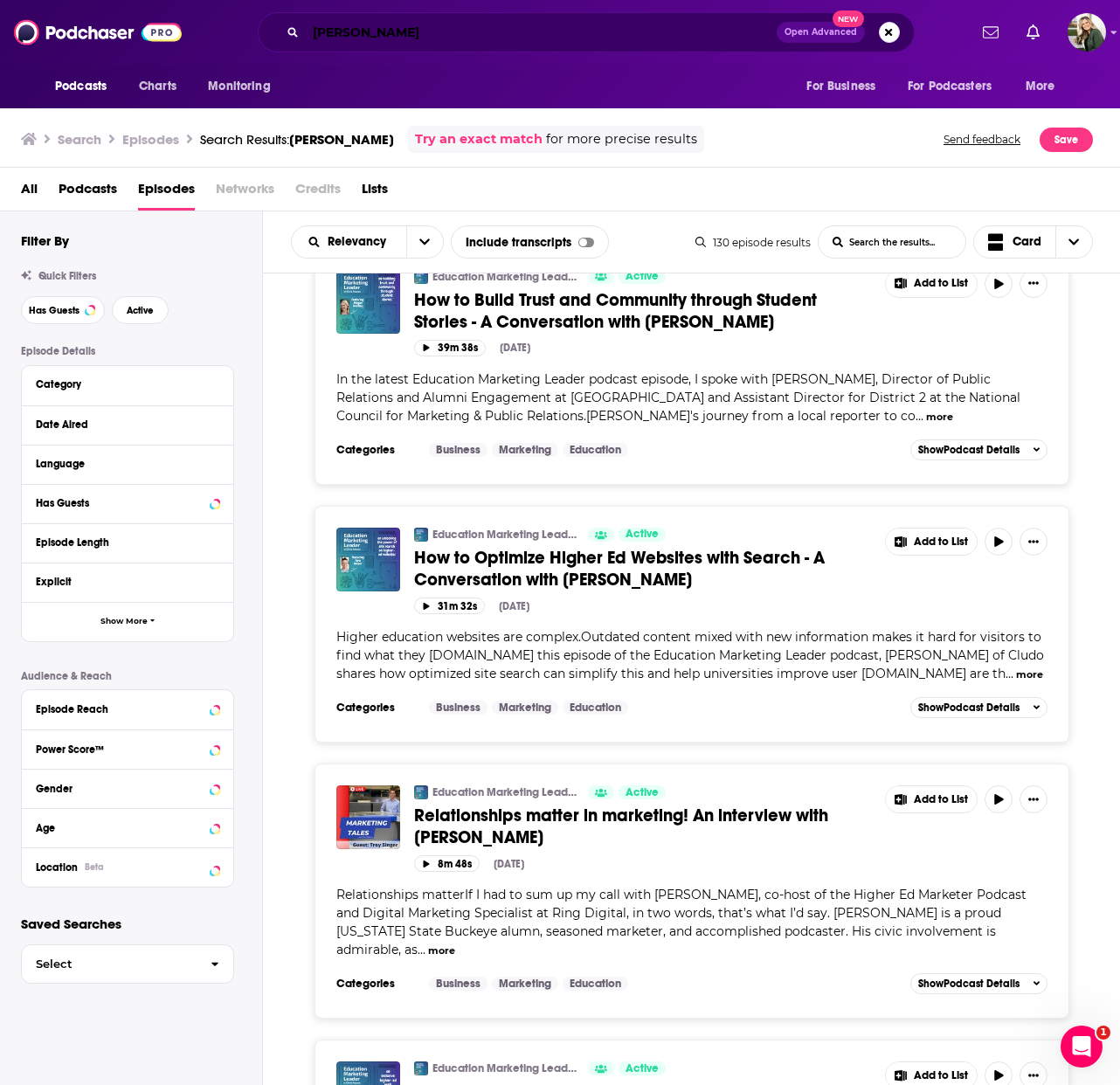
click at [393, 24] on input "chris rapozo" at bounding box center [541, 33] width 471 height 28
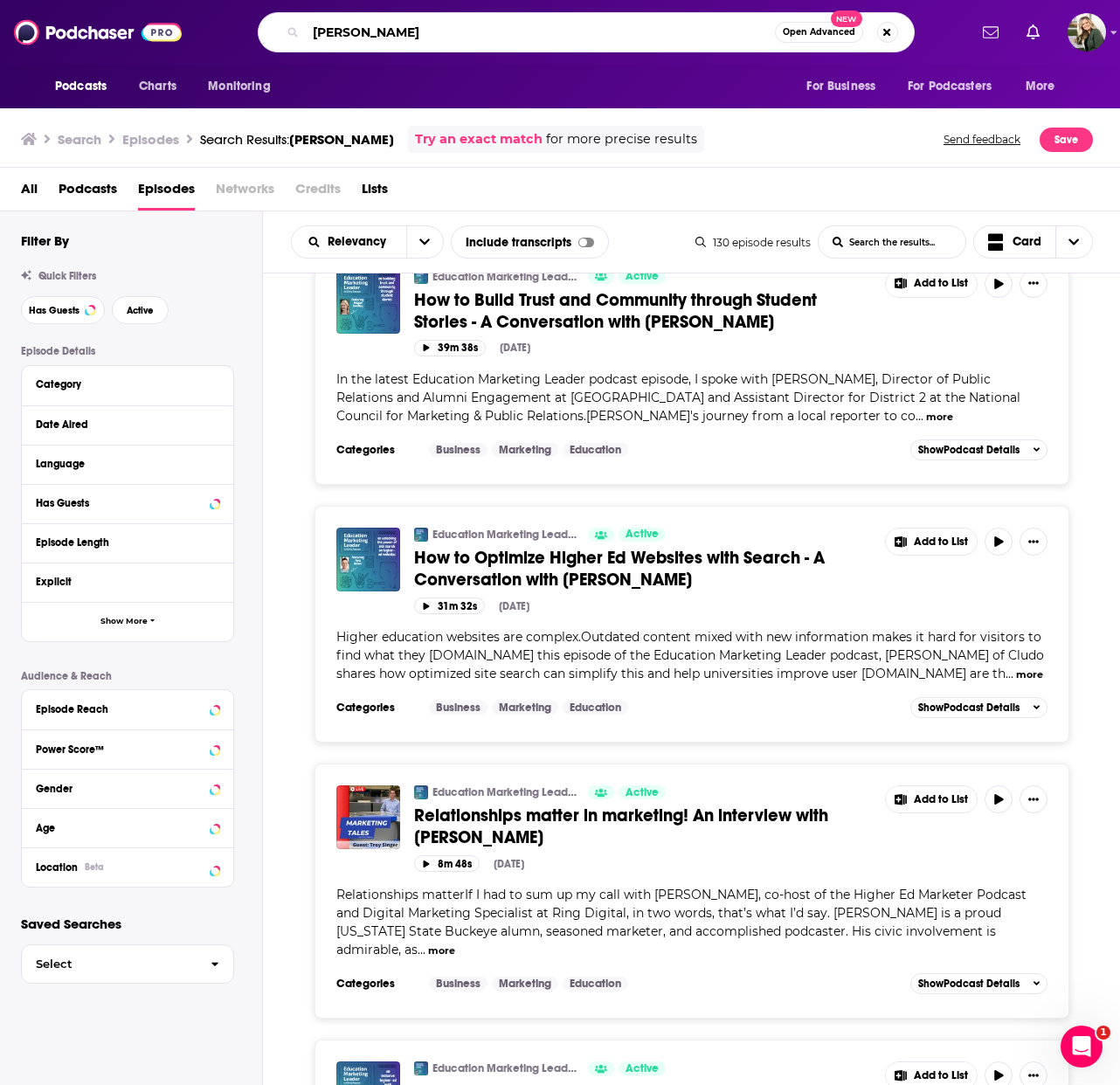
click at [393, 26] on input "chris rapozo" at bounding box center [540, 33] width 469 height 28
drag, startPoint x: 390, startPoint y: 33, endPoint x: 134, endPoint y: -3, distance: 258.5
click at [134, 0] on html "Podcasts Charts Monitoring chris rapozosara holtan Open Advanced New For Busine…" at bounding box center [560, 542] width 1120 height 1085
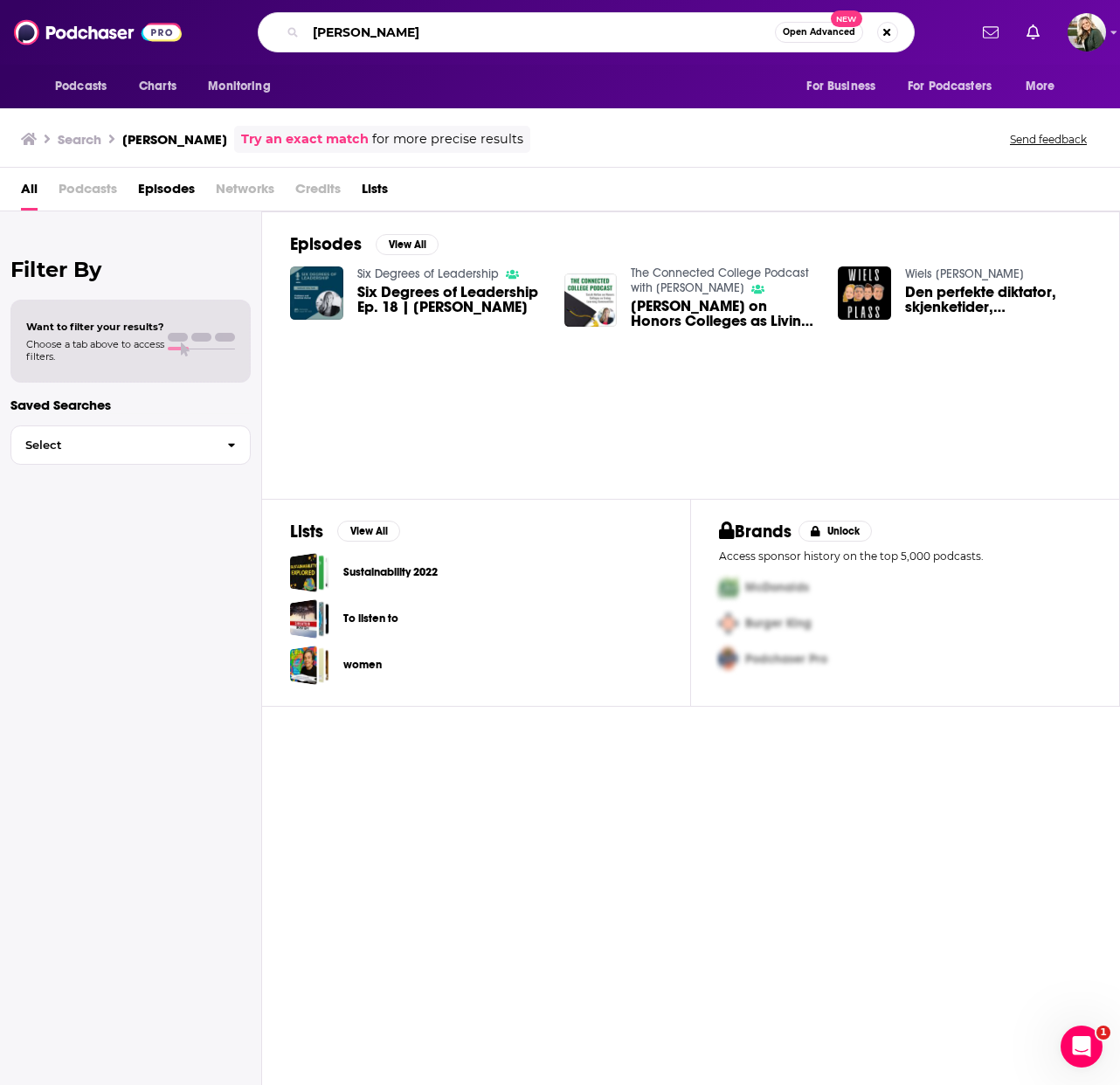
click at [343, 38] on input "sara holtan" at bounding box center [540, 33] width 469 height 28
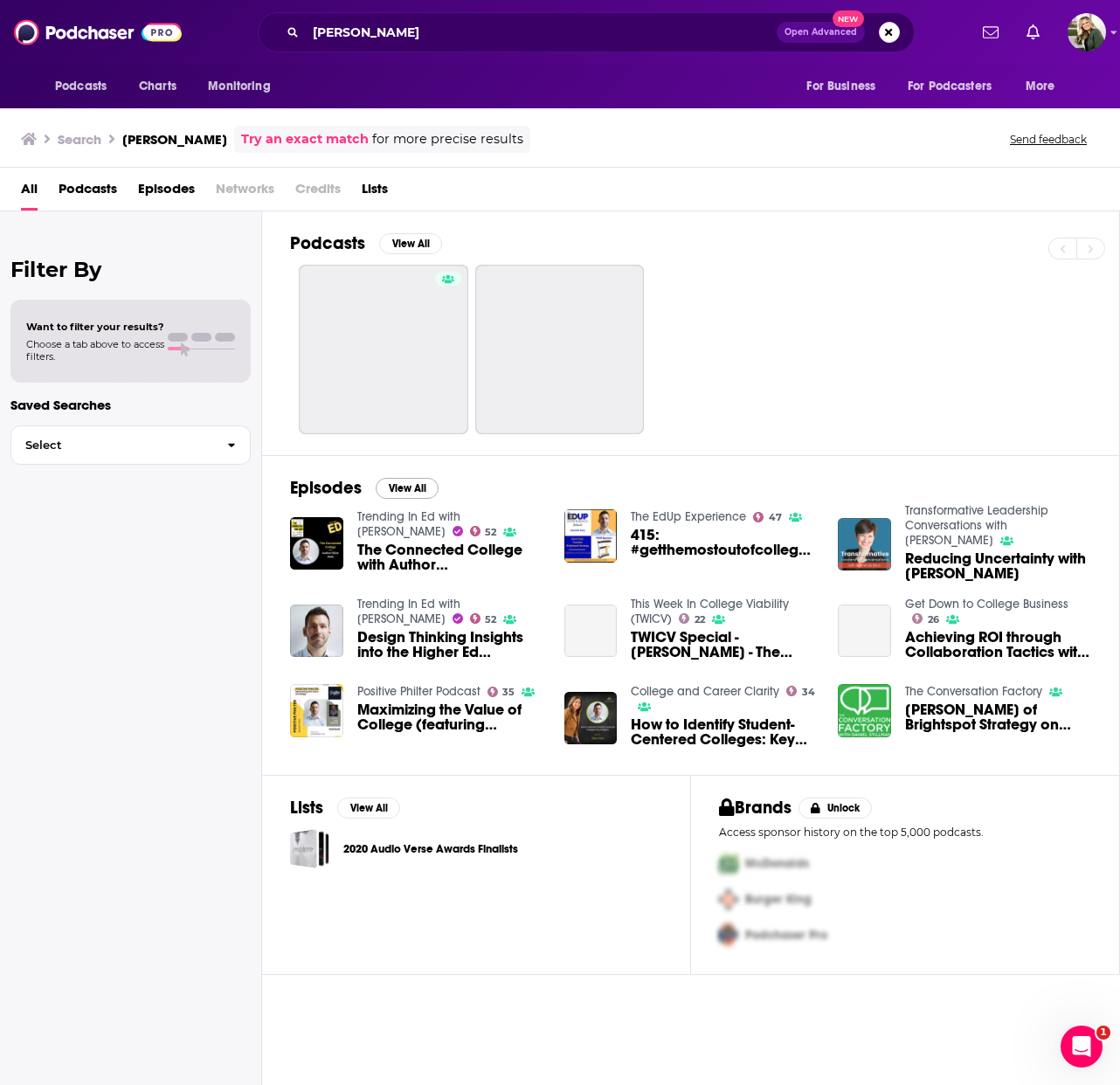
click at [399, 436] on div "Podcasts View All" at bounding box center [705, 333] width 830 height 243
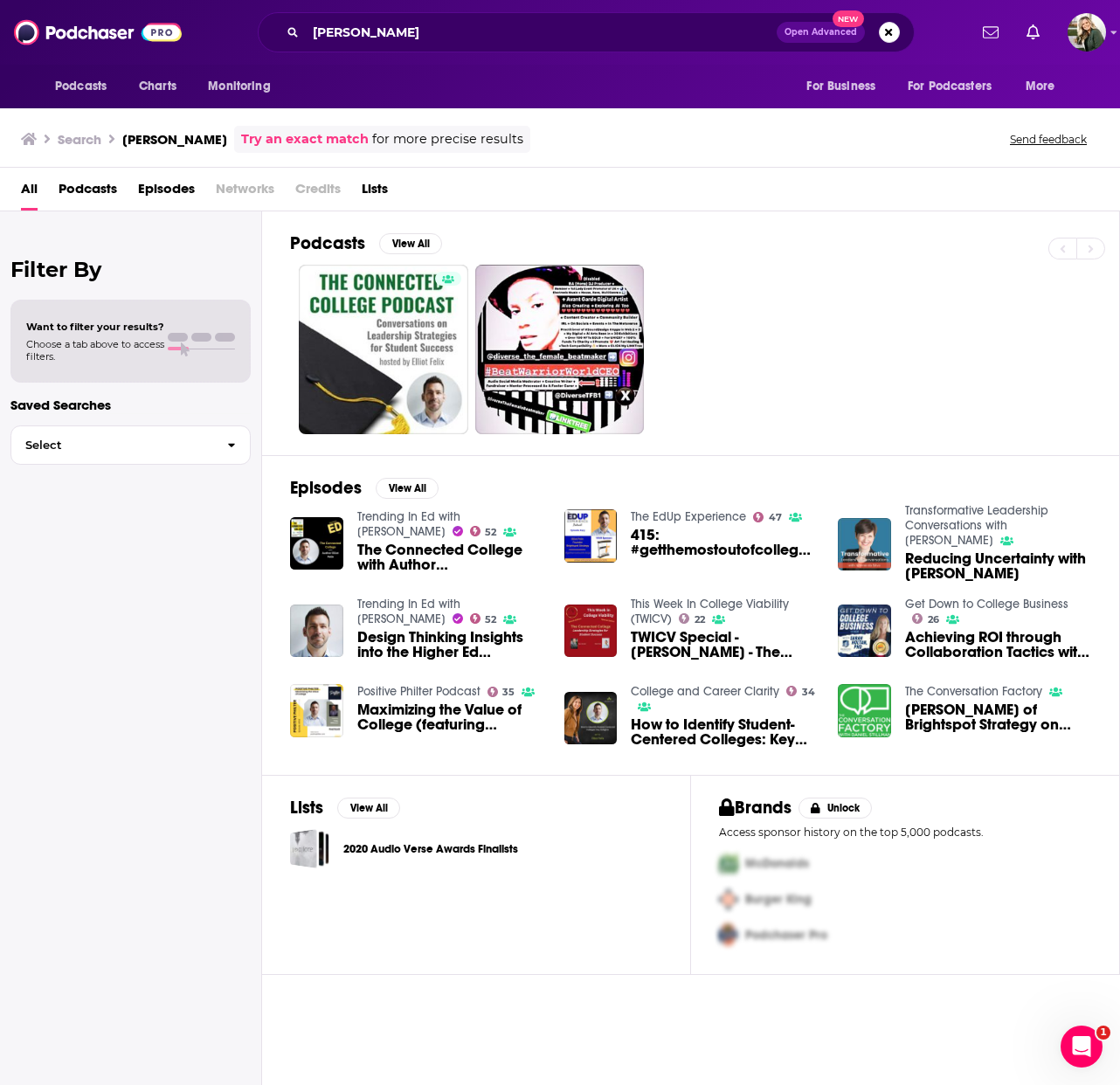
click at [413, 475] on div "Episodes View All Trending In Ed with Mike Palmer 52 The Connected College with…" at bounding box center [691, 615] width 858 height 320
click at [413, 487] on button "View All" at bounding box center [407, 488] width 62 height 21
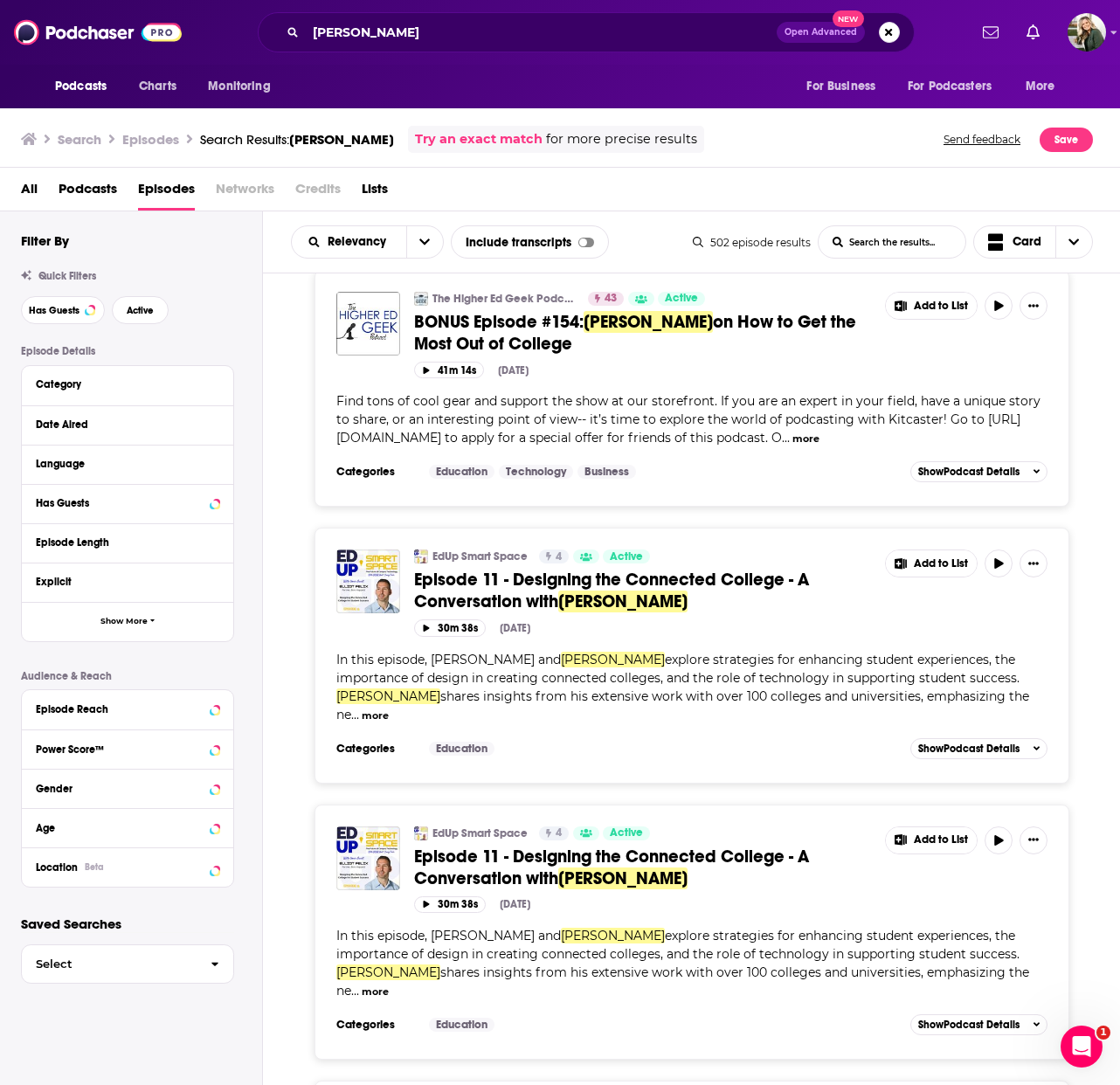
scroll to position [5497, 0]
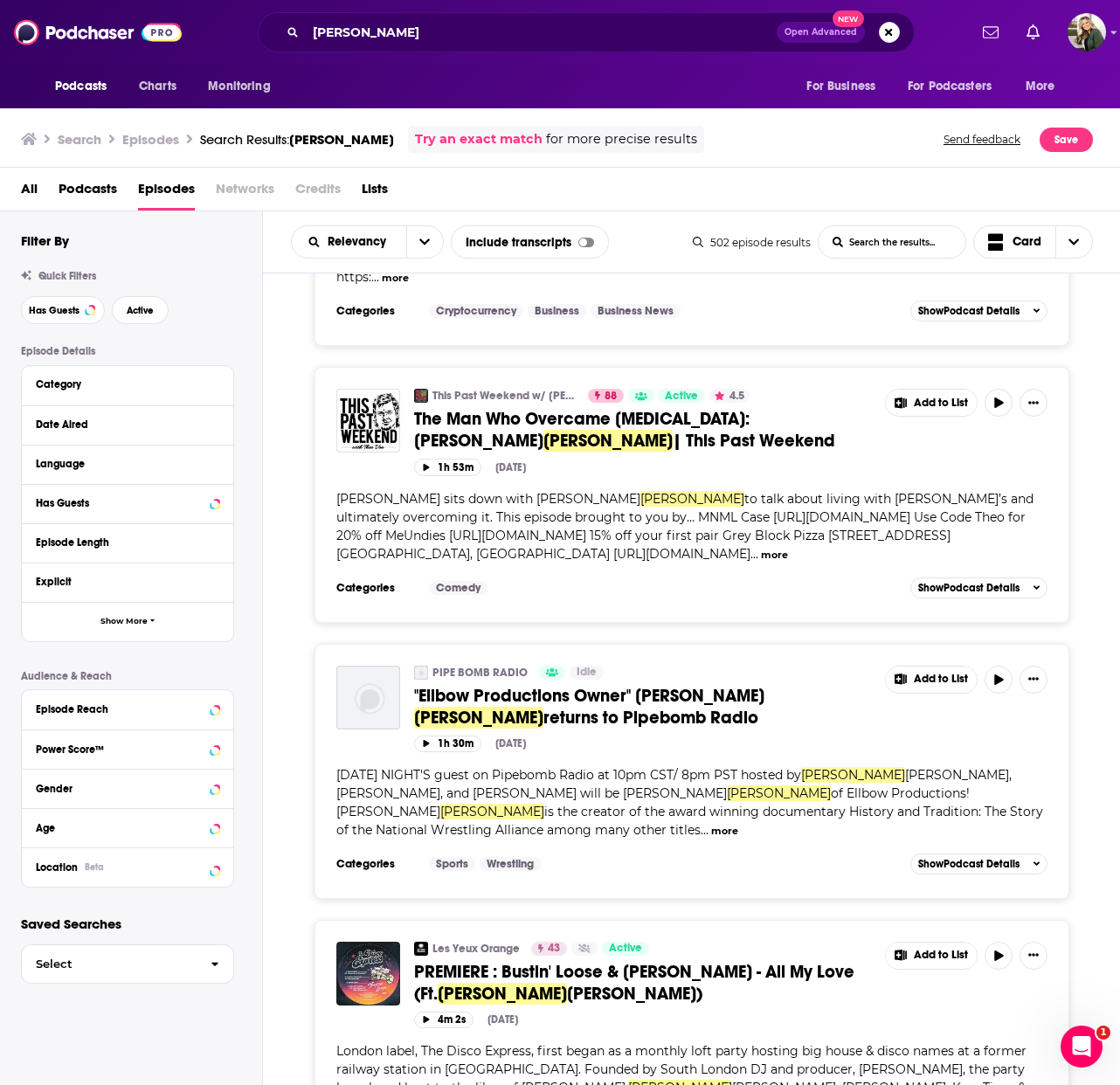
scroll to position [11747, 0]
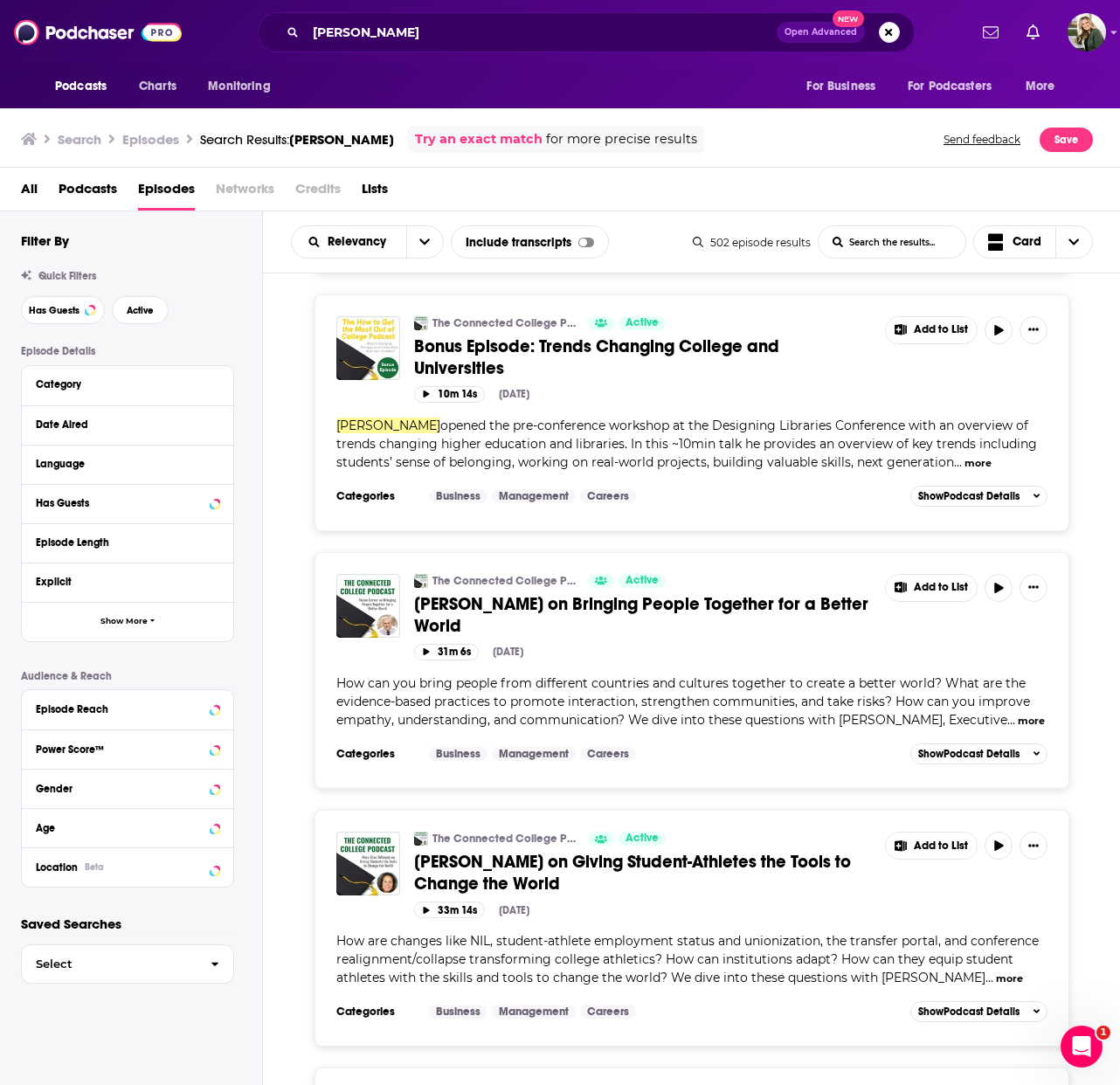
scroll to position [17906, 0]
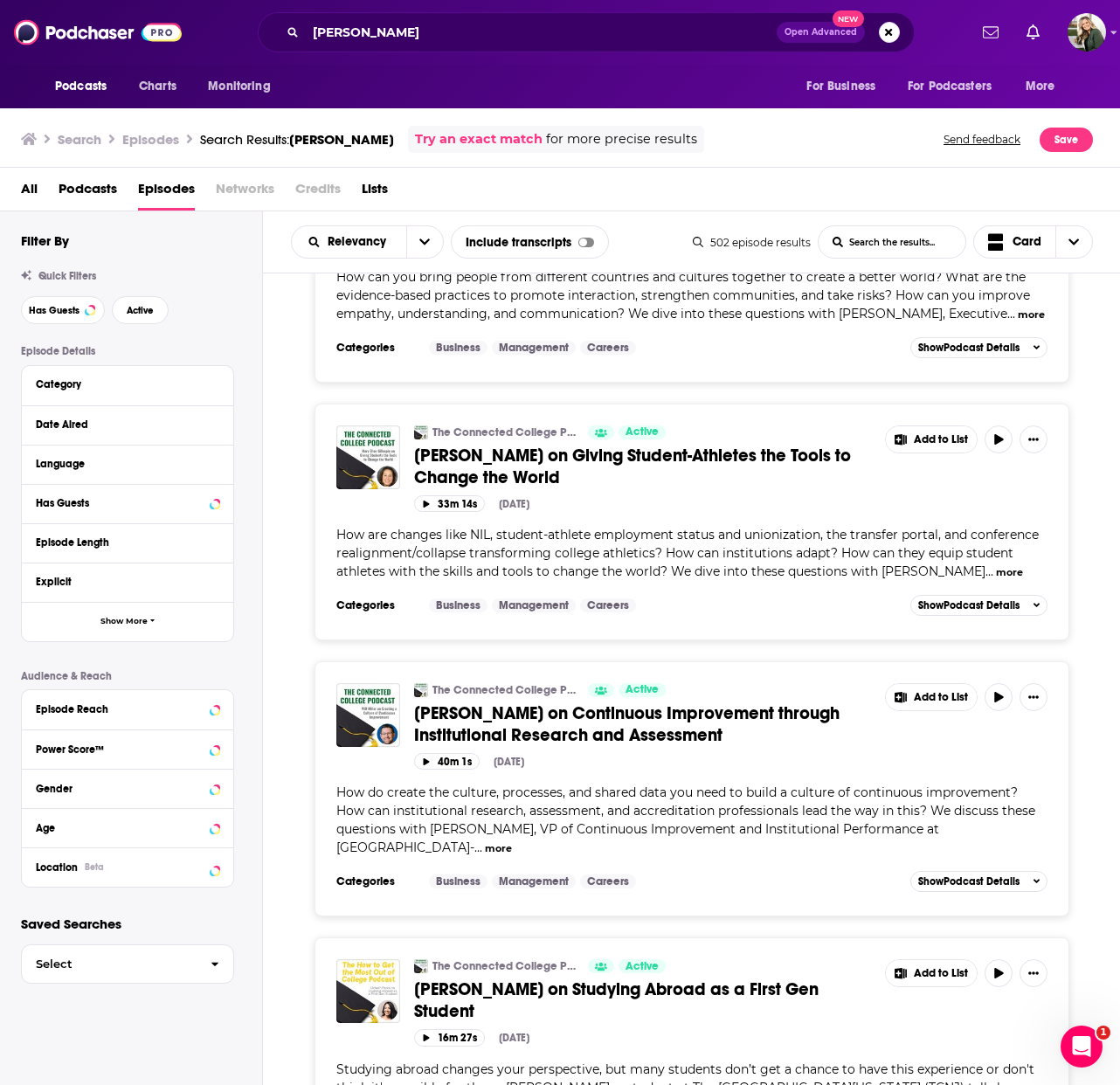
click at [491, 38] on input "elliot felix" at bounding box center [541, 33] width 471 height 28
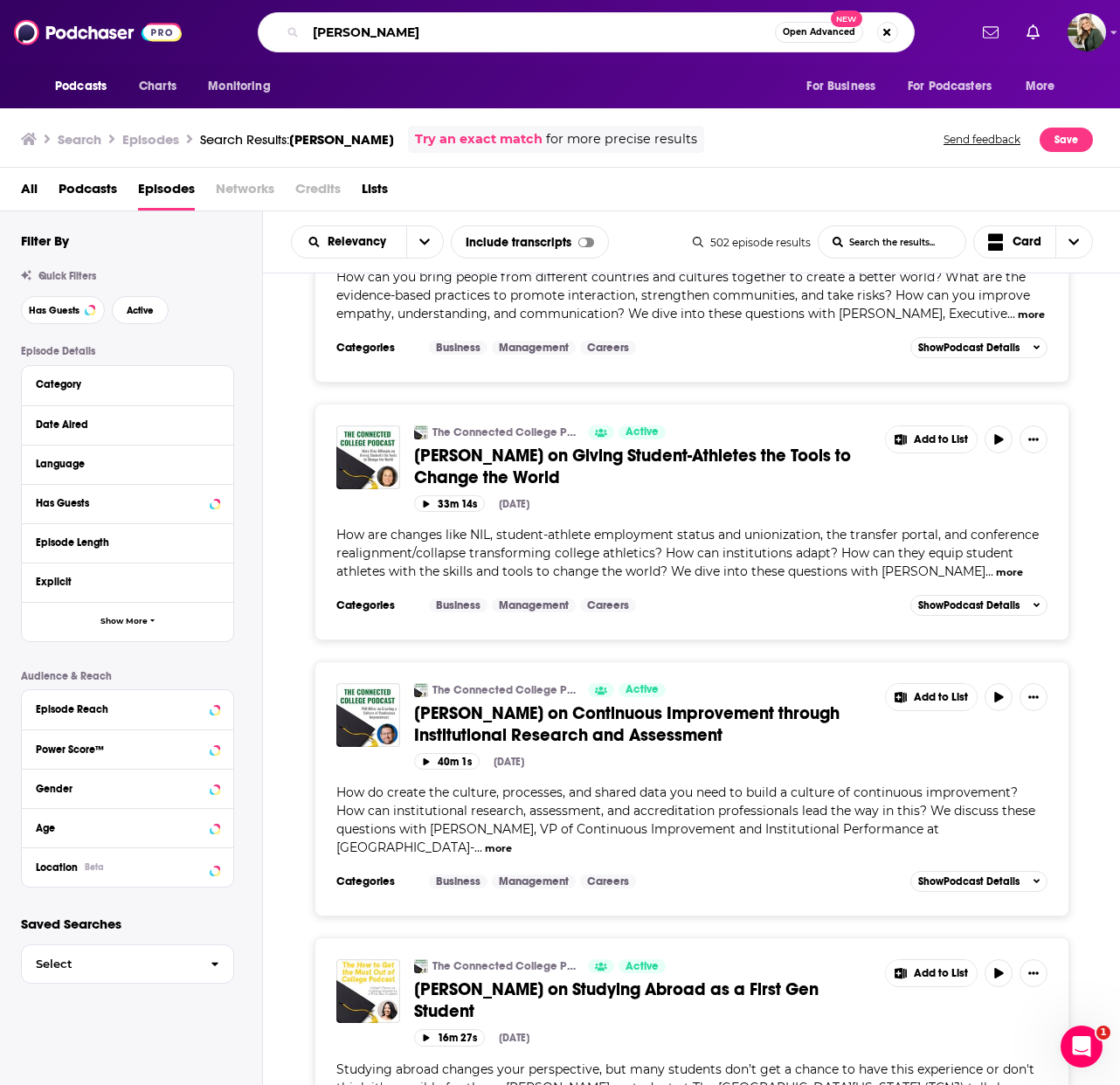
click at [491, 38] on input "elliot felix" at bounding box center [540, 33] width 469 height 28
type input "higher ed"
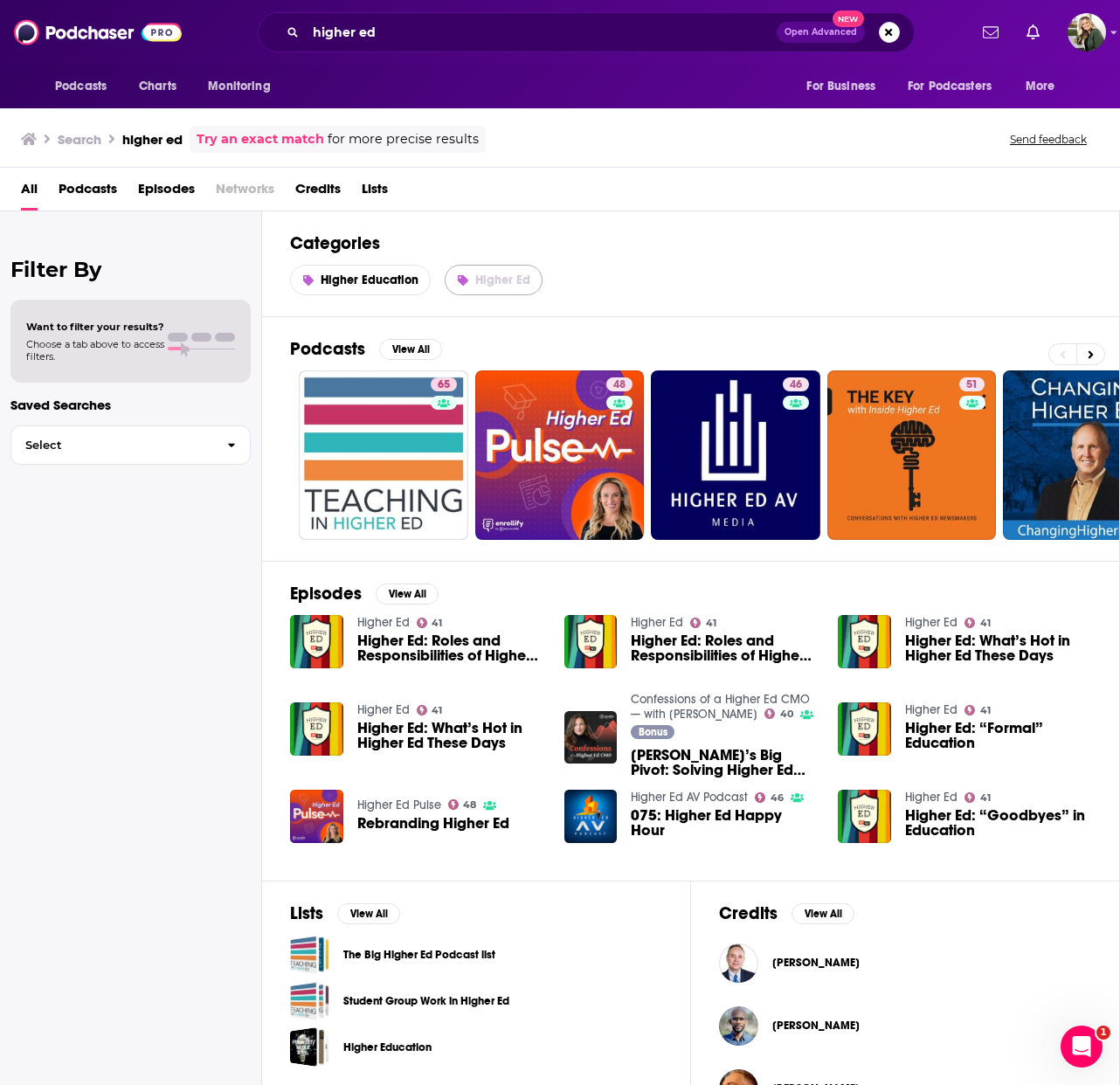
click at [488, 275] on span "Higher Ed" at bounding box center [502, 280] width 55 height 15
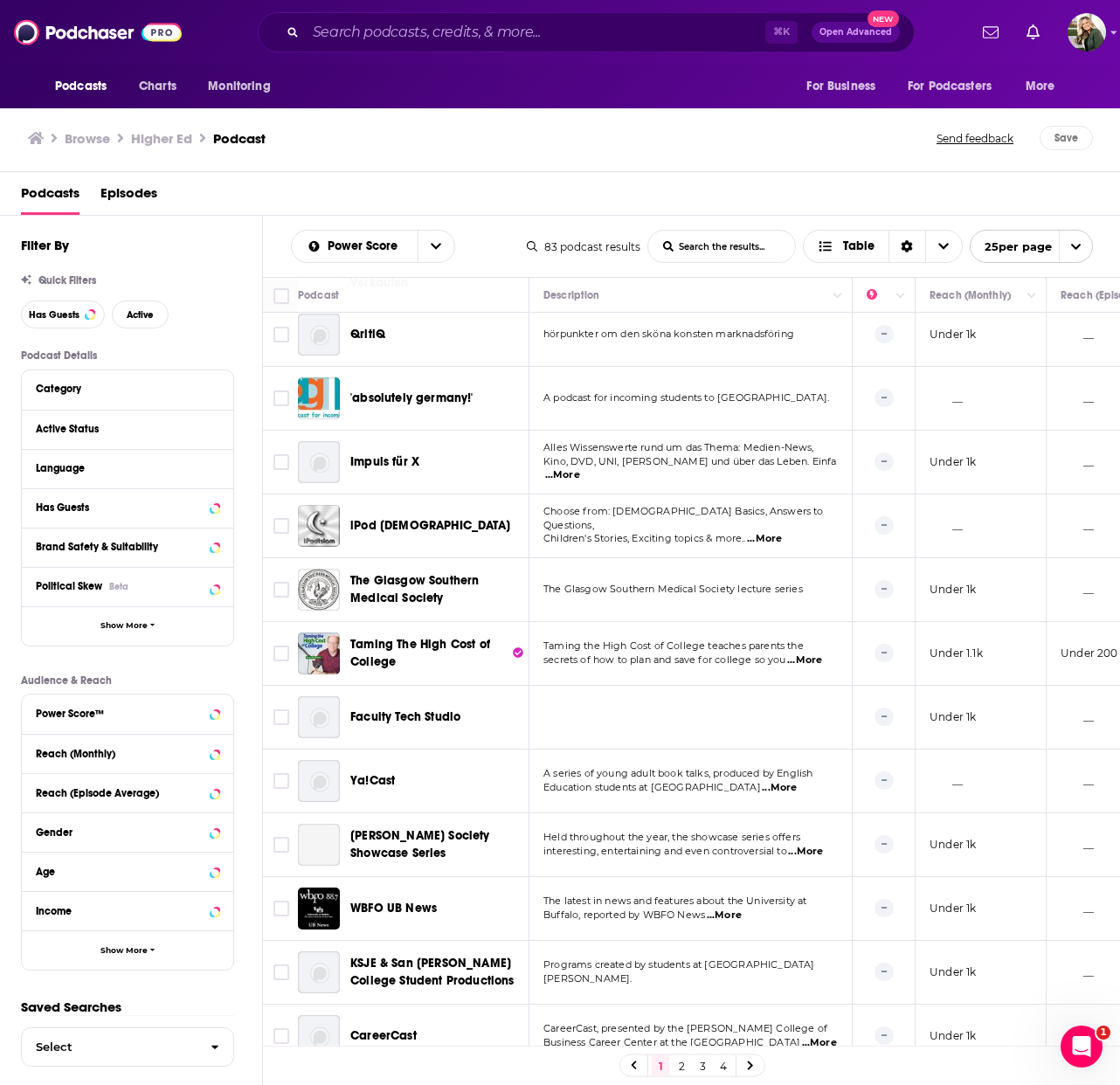
scroll to position [917, 0]
click at [750, 1059] on link at bounding box center [751, 1065] width 28 height 21
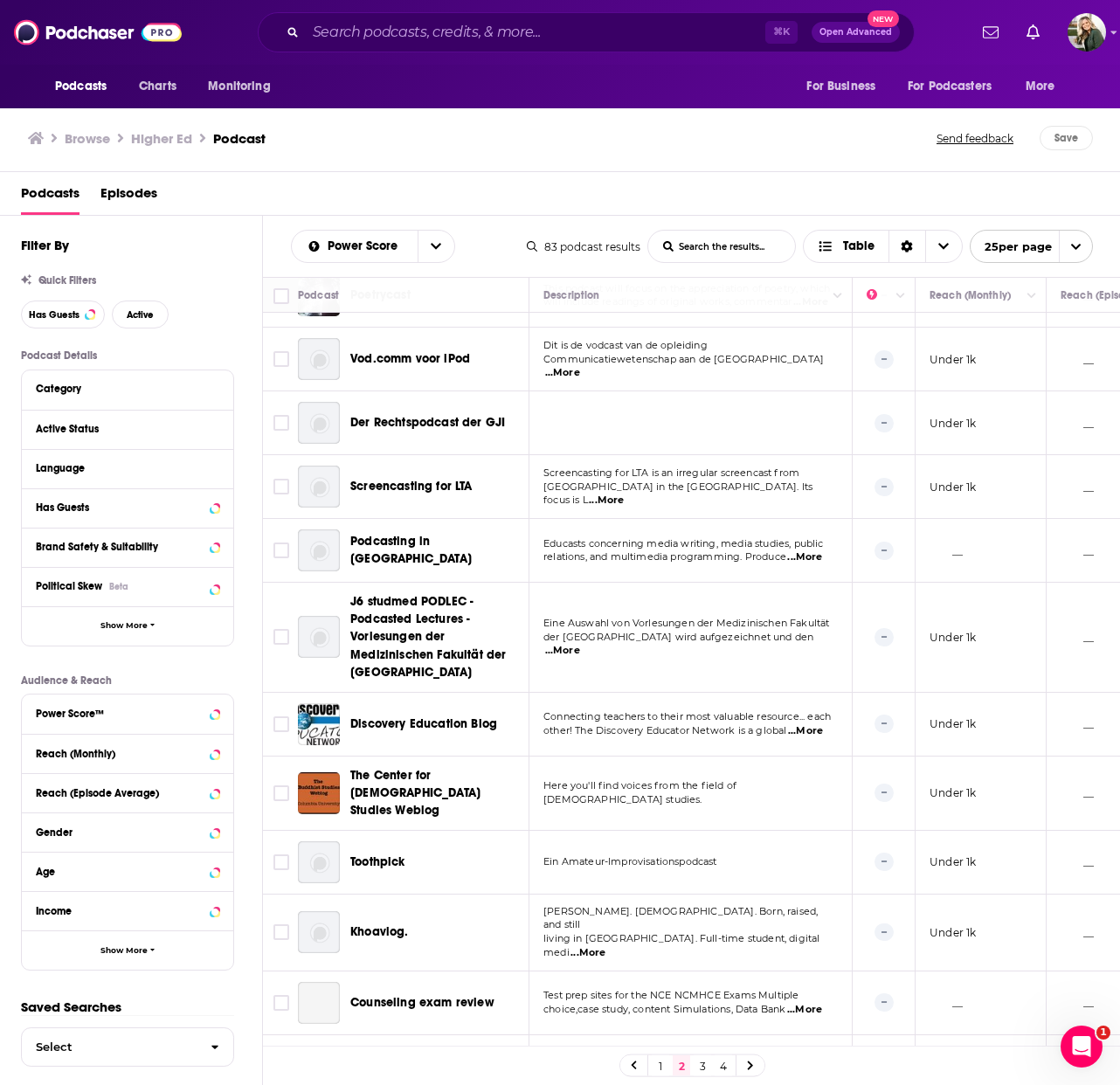
scroll to position [945, 0]
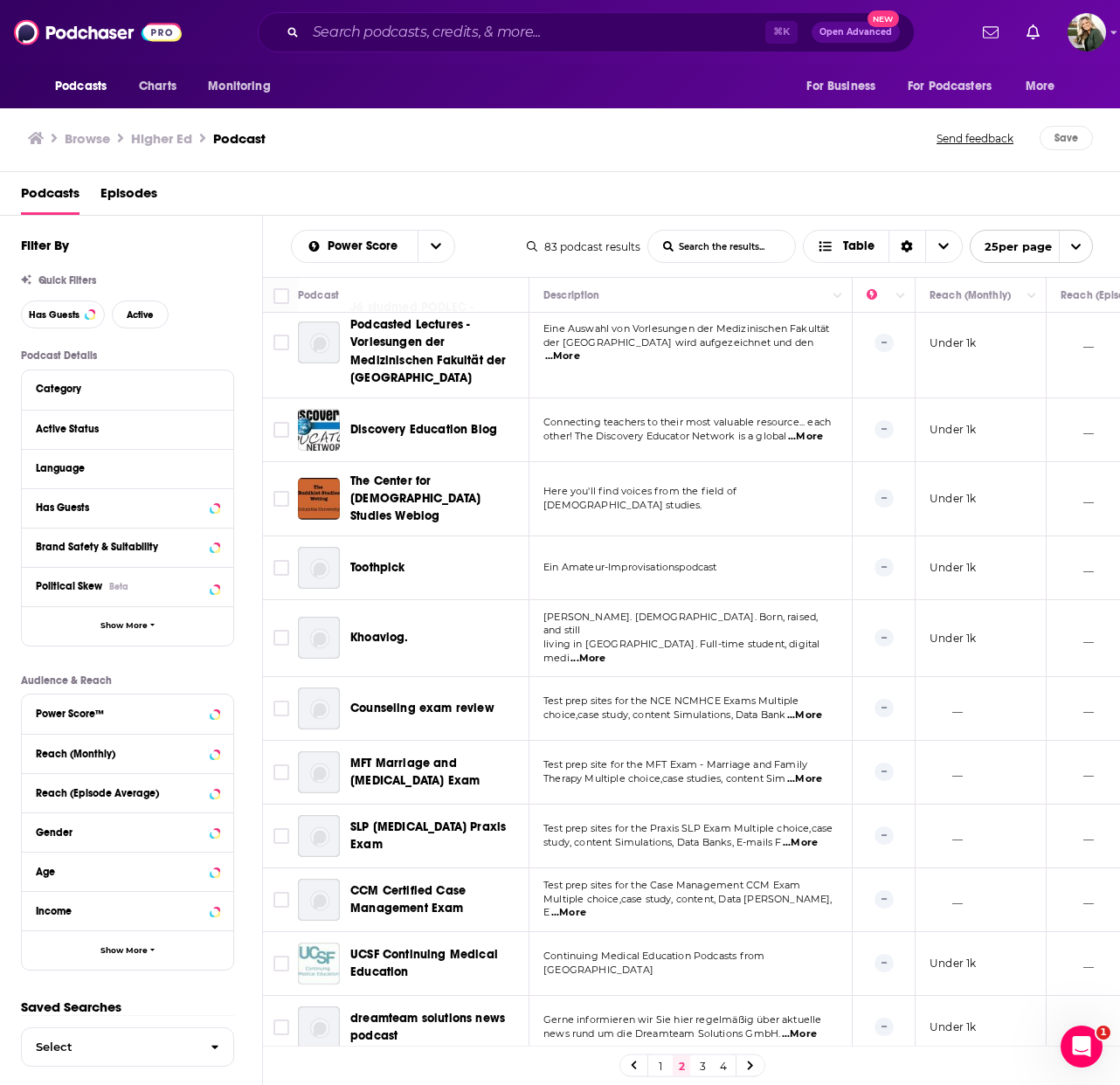
click at [751, 1065] on icon at bounding box center [751, 1065] width 6 height 8
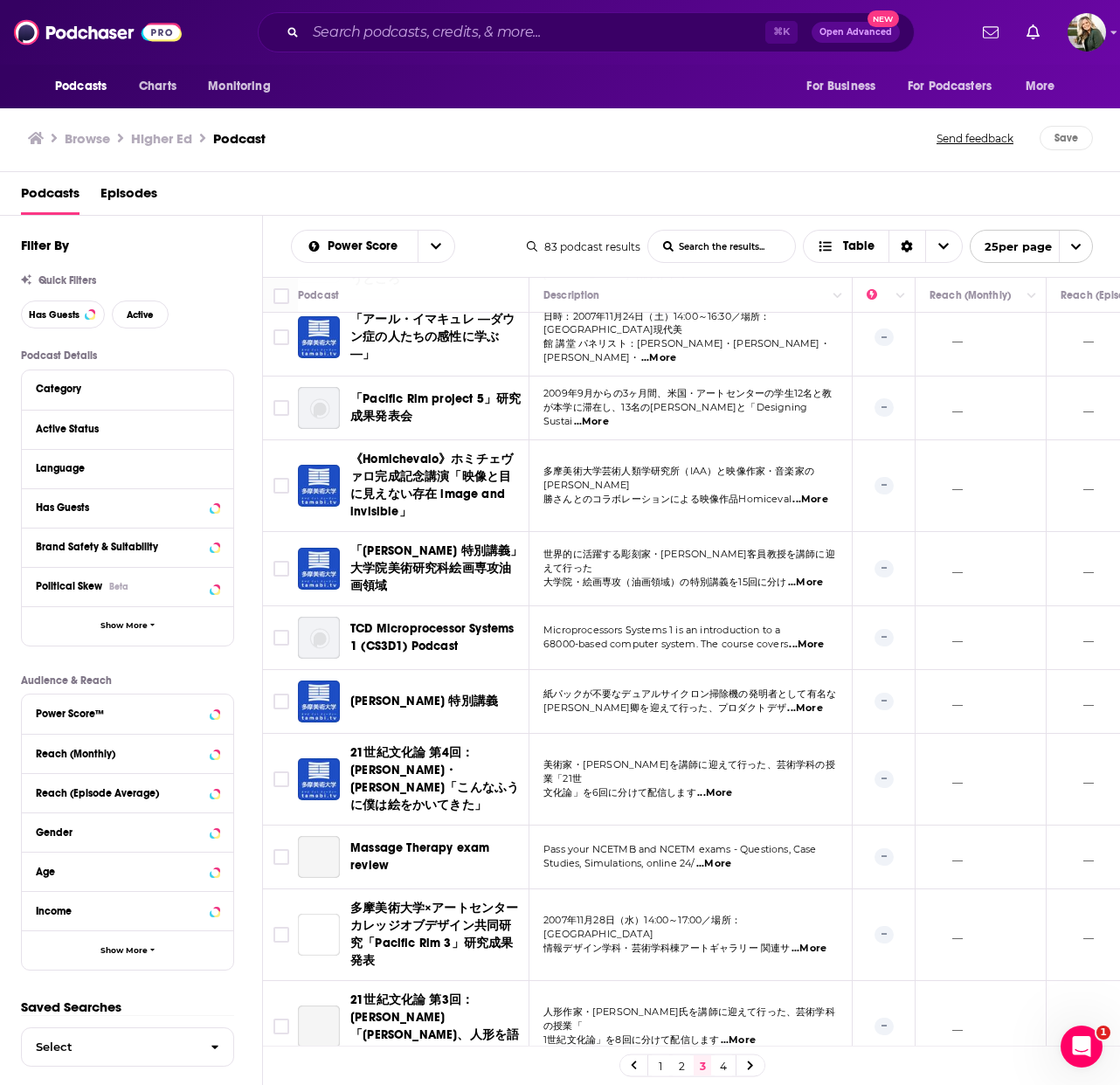
scroll to position [985, 0]
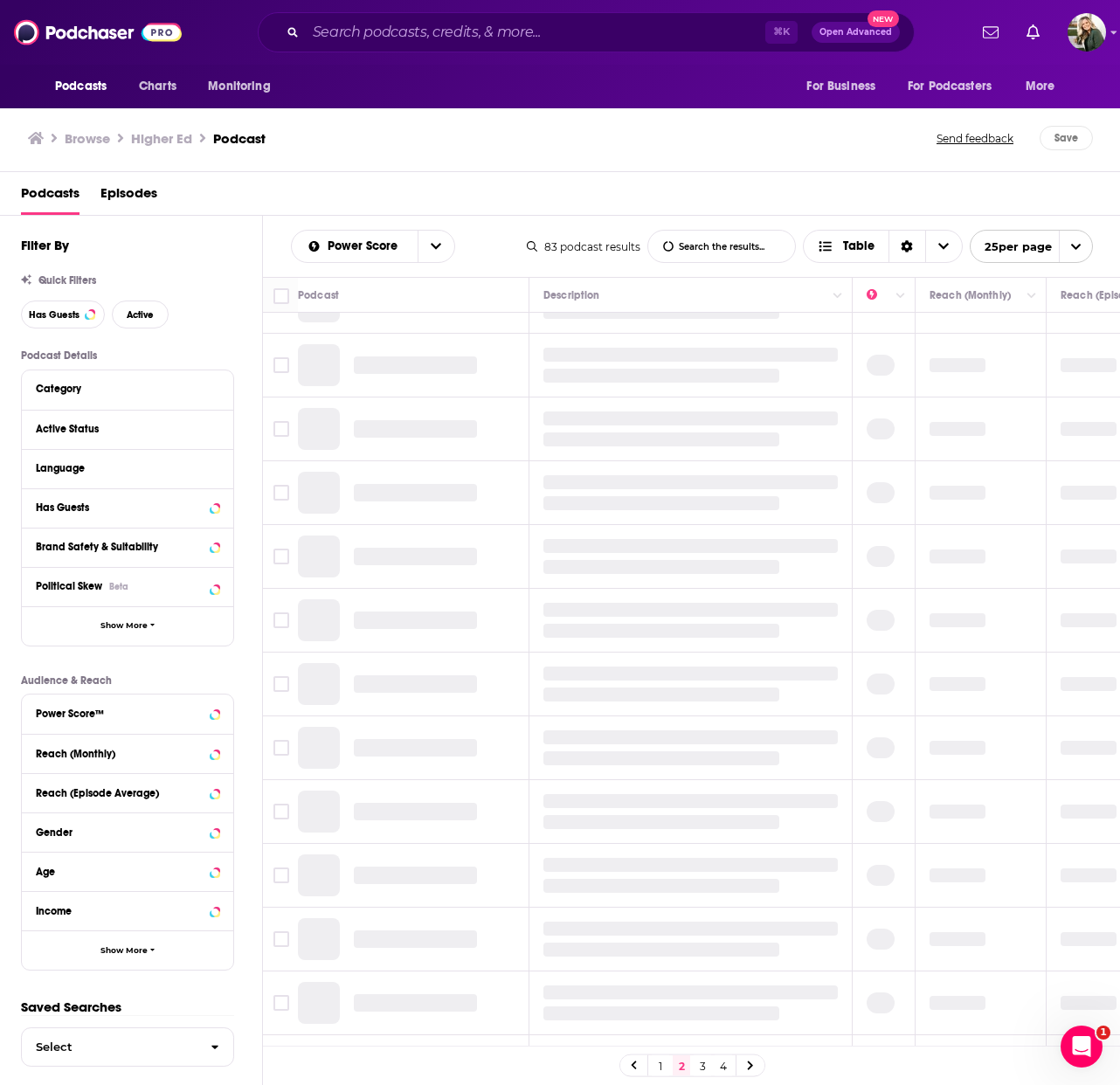
scroll to position [5, 0]
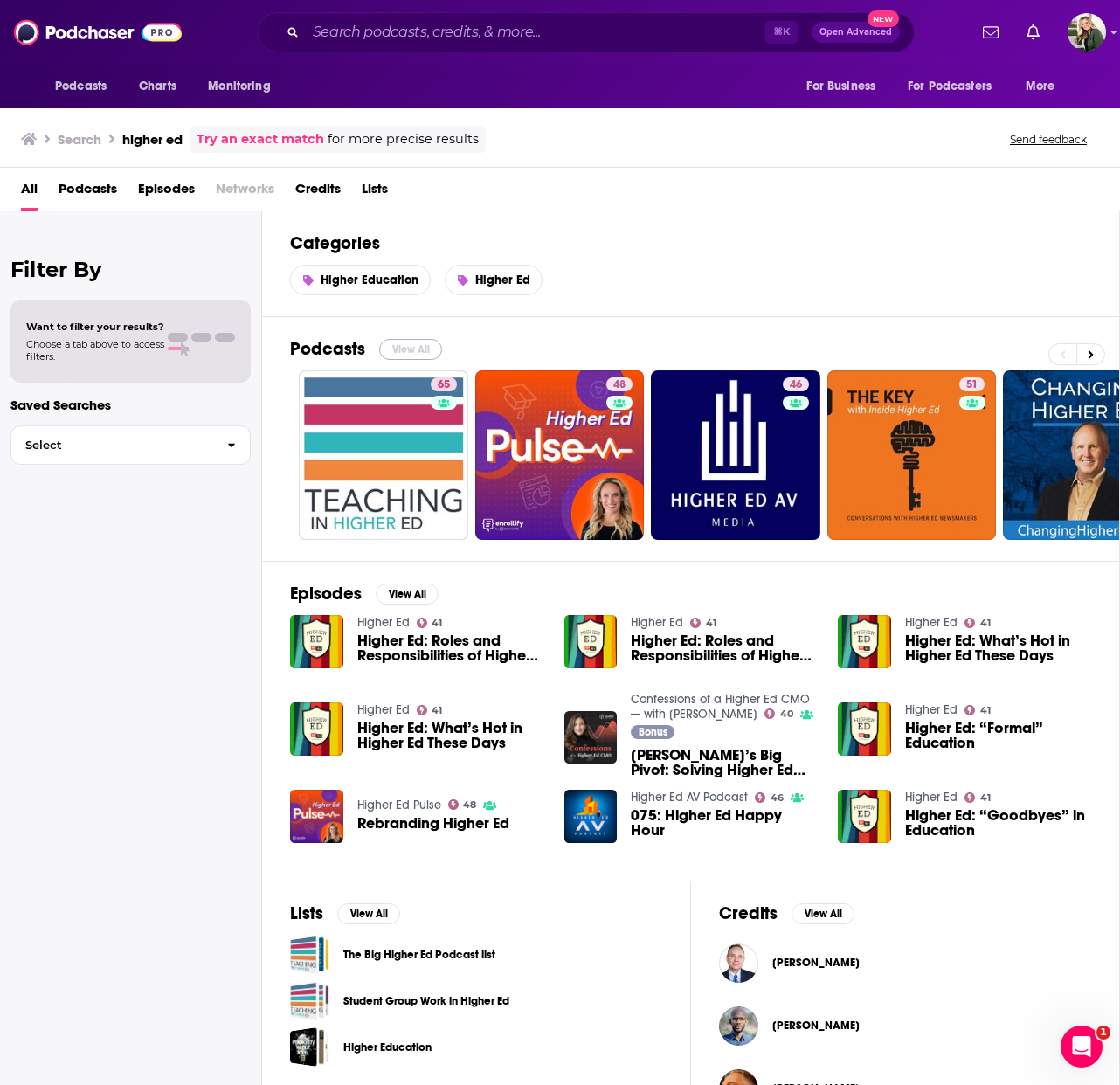
click at [412, 346] on button "View All" at bounding box center [409, 349] width 62 height 21
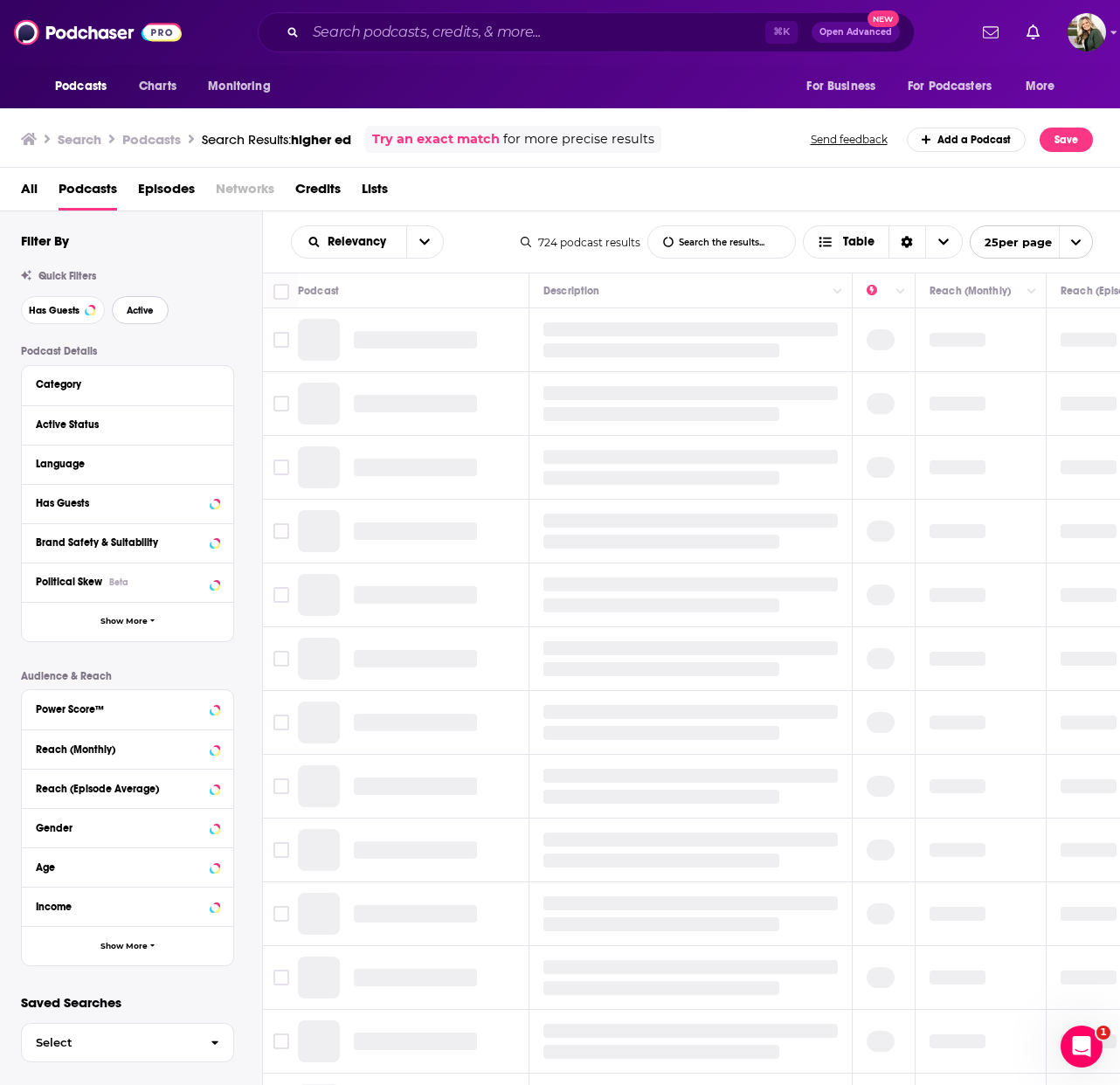
click at [122, 312] on button "Active" at bounding box center [140, 310] width 57 height 28
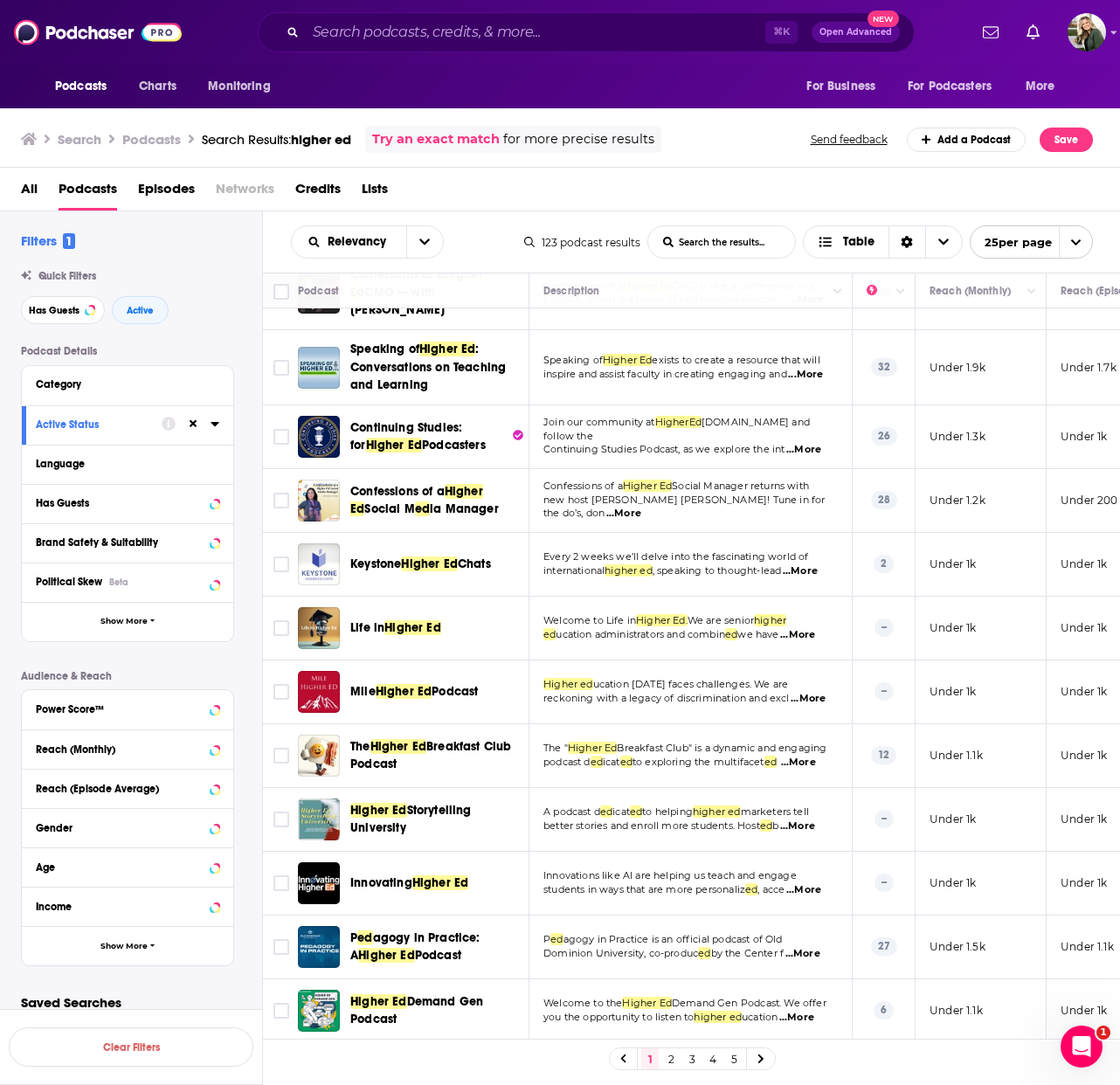
scroll to position [834, 0]
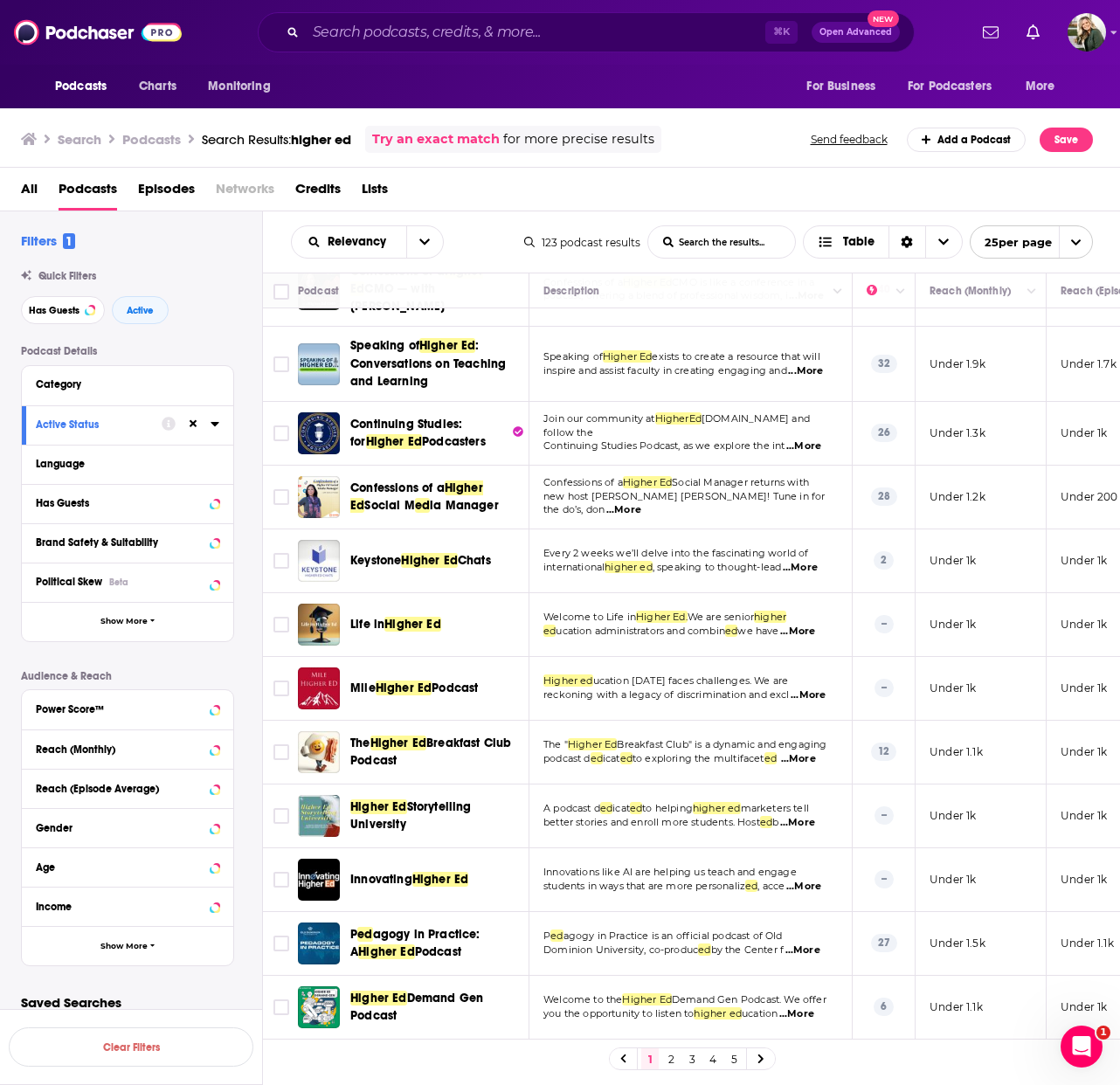
click at [815, 439] on span "...More" at bounding box center [803, 446] width 35 height 14
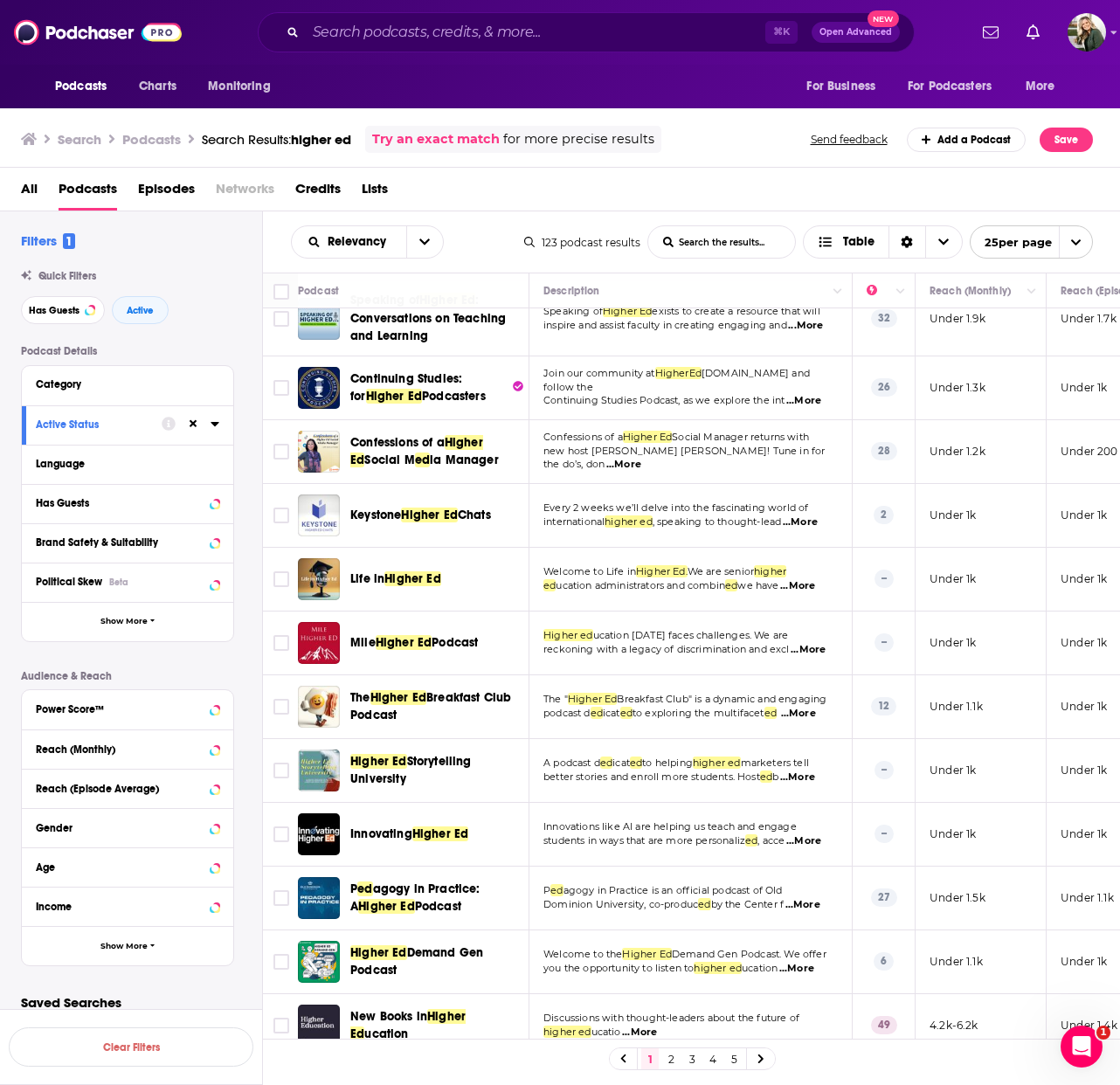
scroll to position [887, 0]
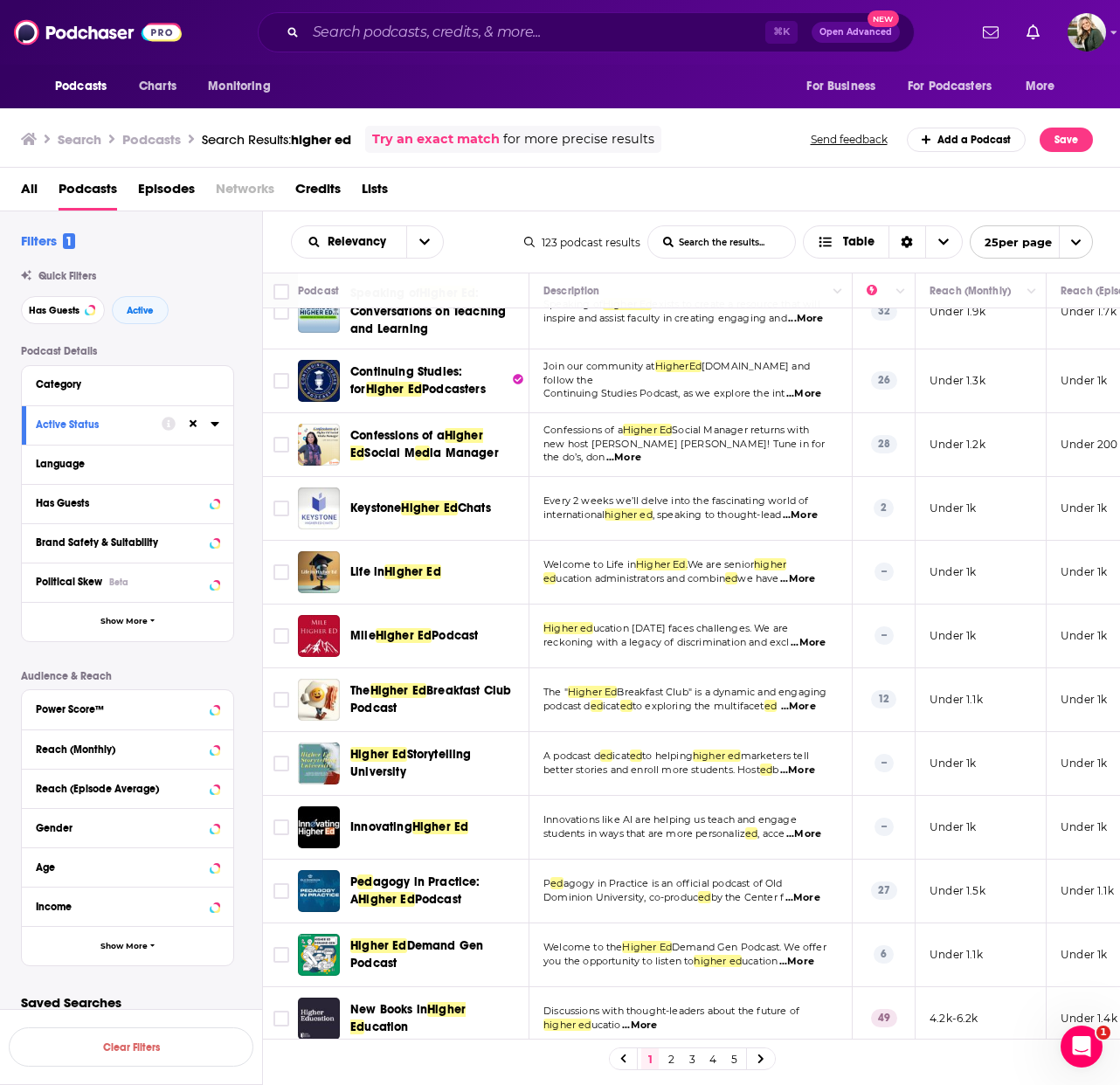
click at [671, 1053] on link "2" at bounding box center [671, 1059] width 18 height 21
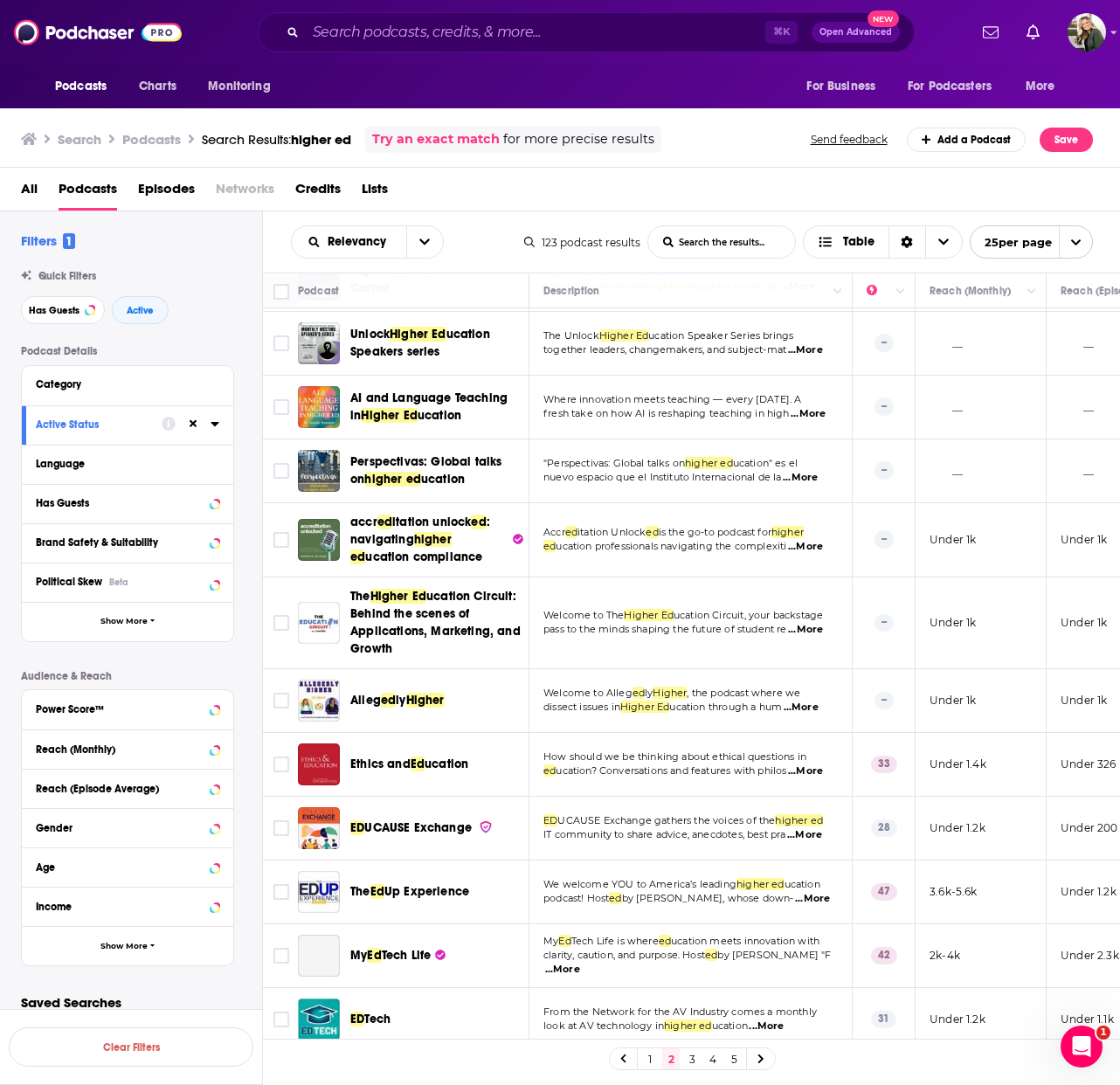
scroll to position [998, 0]
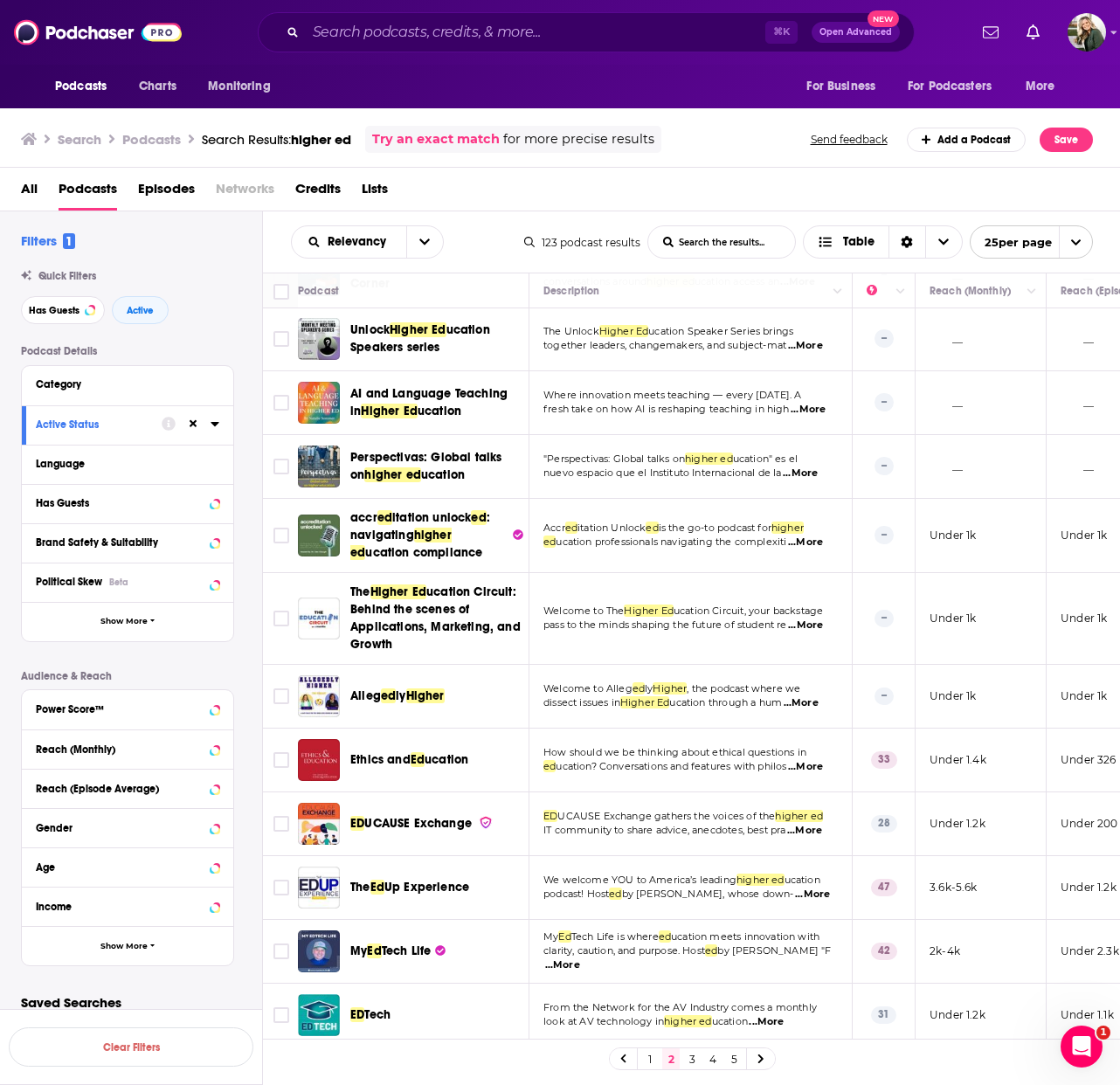
click at [693, 1053] on link "3" at bounding box center [691, 1059] width 18 height 21
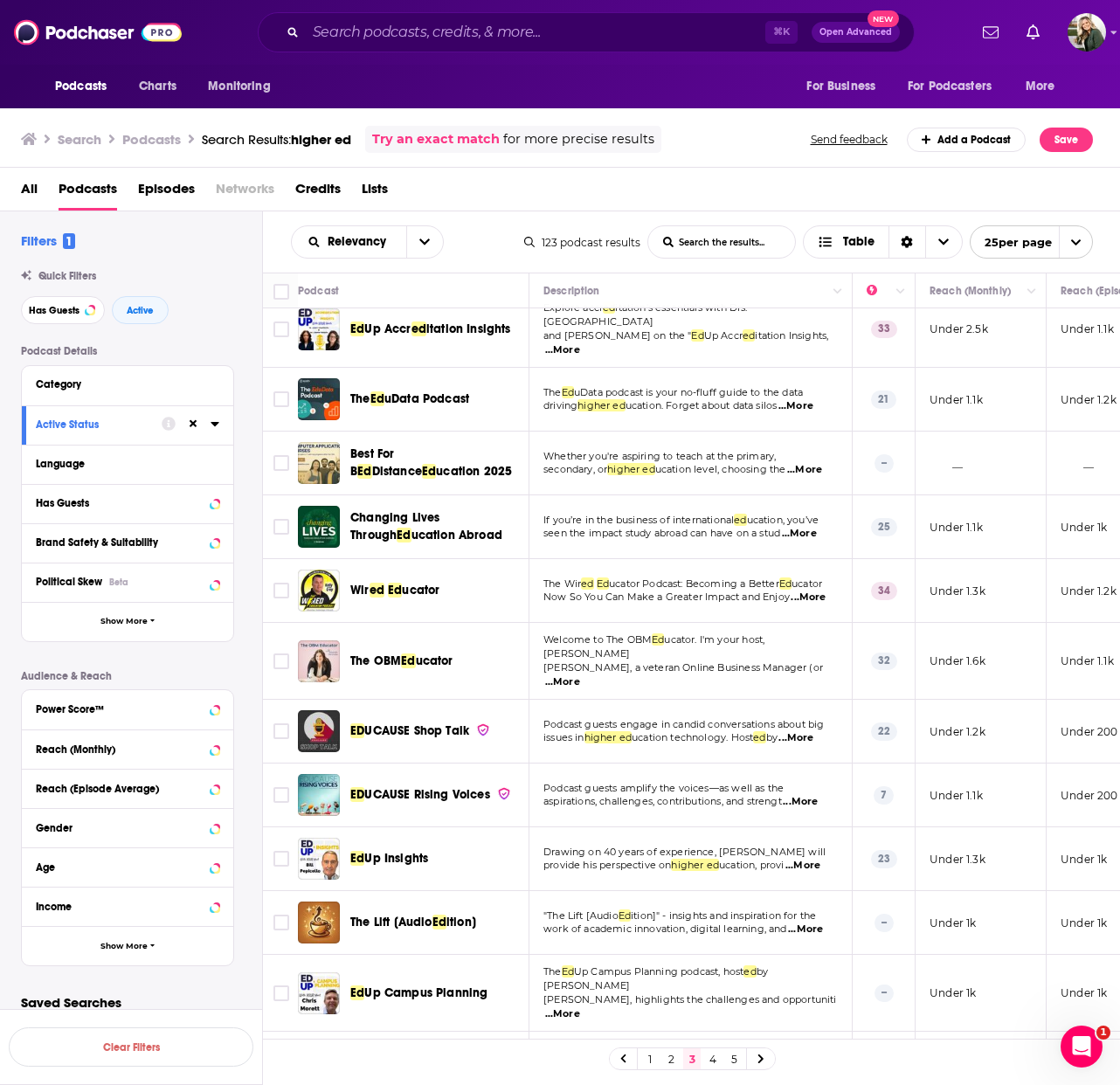
scroll to position [21, 0]
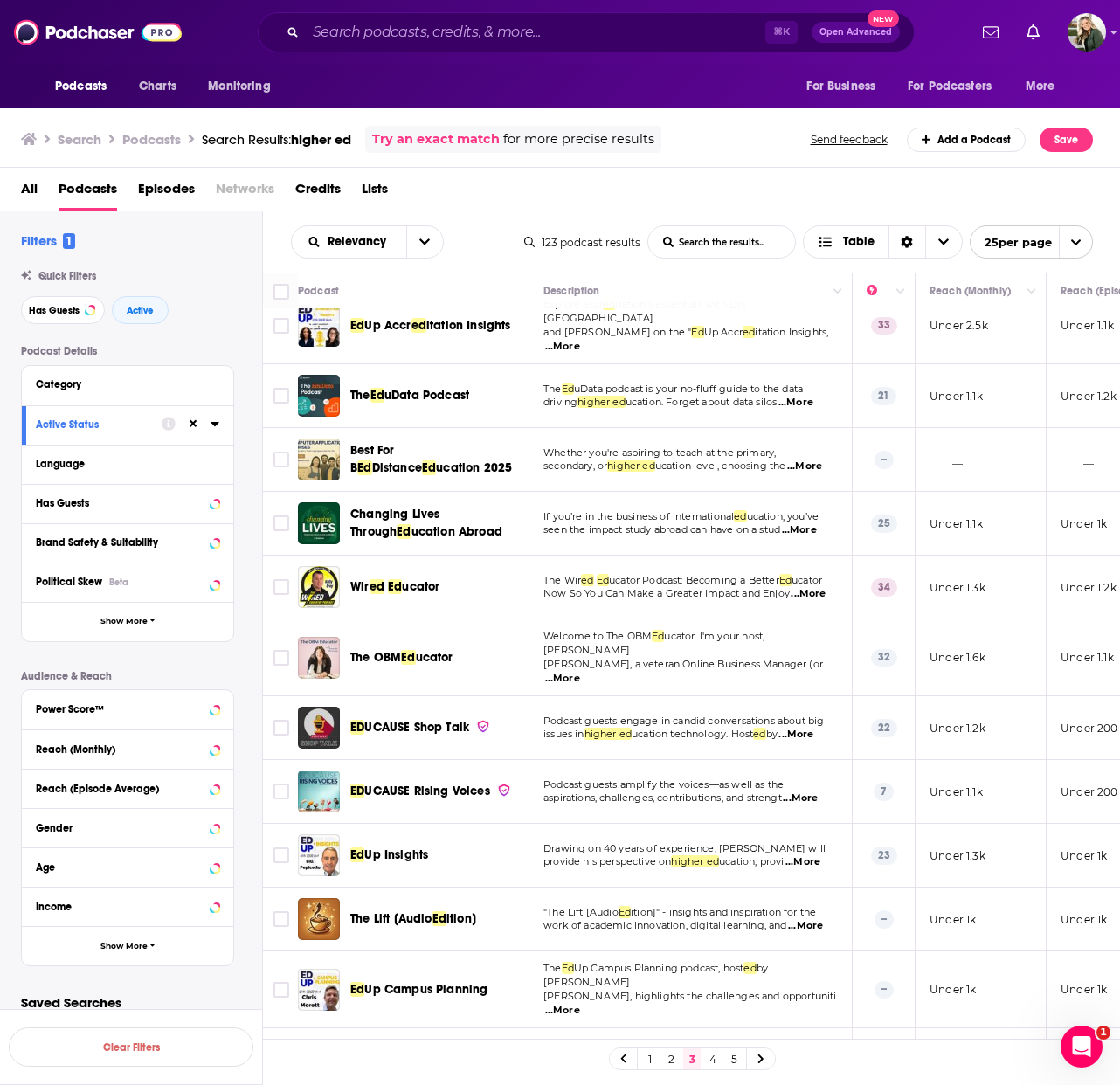
click at [819, 587] on span "...More" at bounding box center [808, 593] width 35 height 14
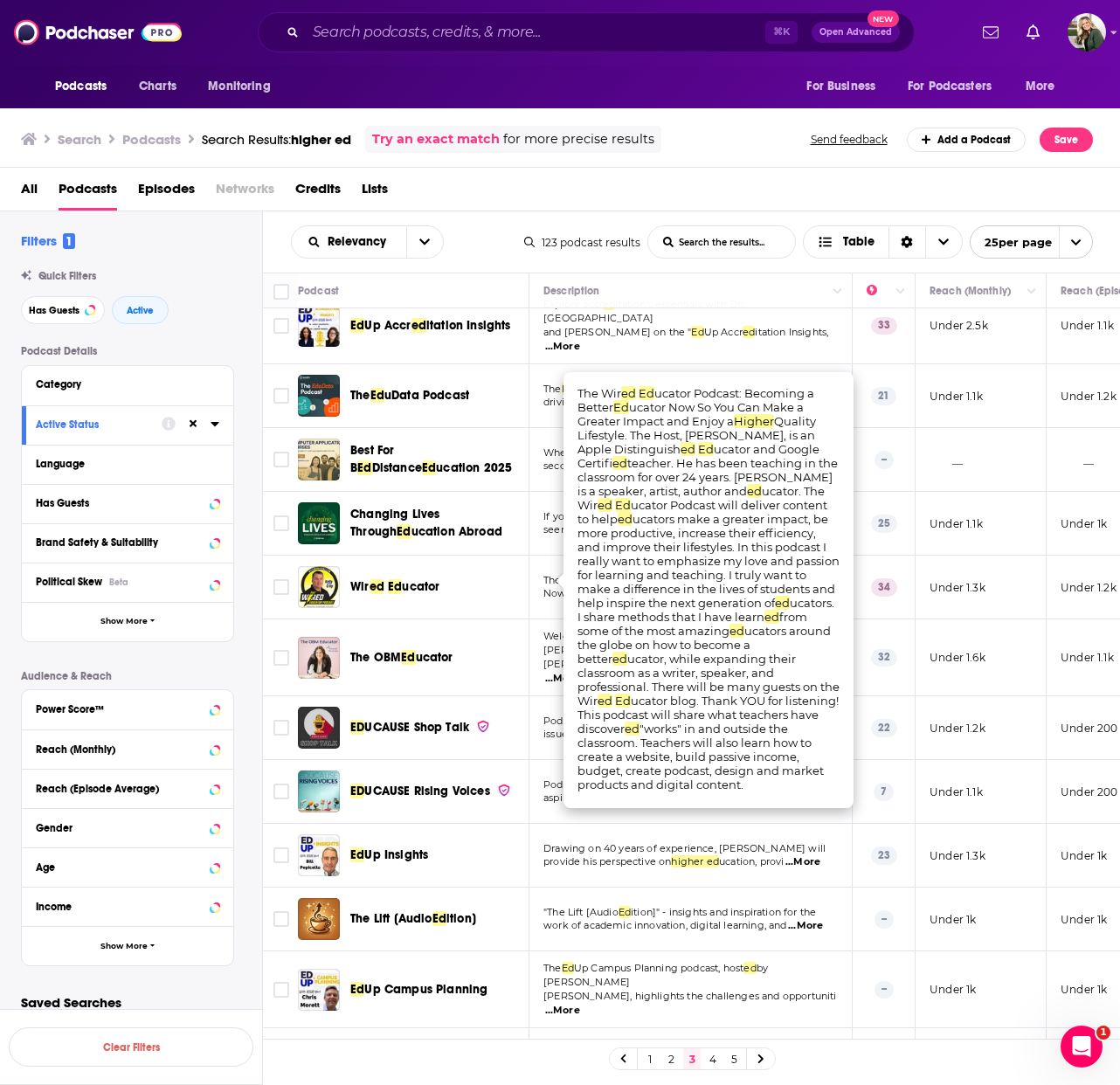
click at [604, 912] on td ""The Lift [Audio Ed ition]" - insights and inspiration for the work of academic…" at bounding box center [691, 920] width 324 height 63
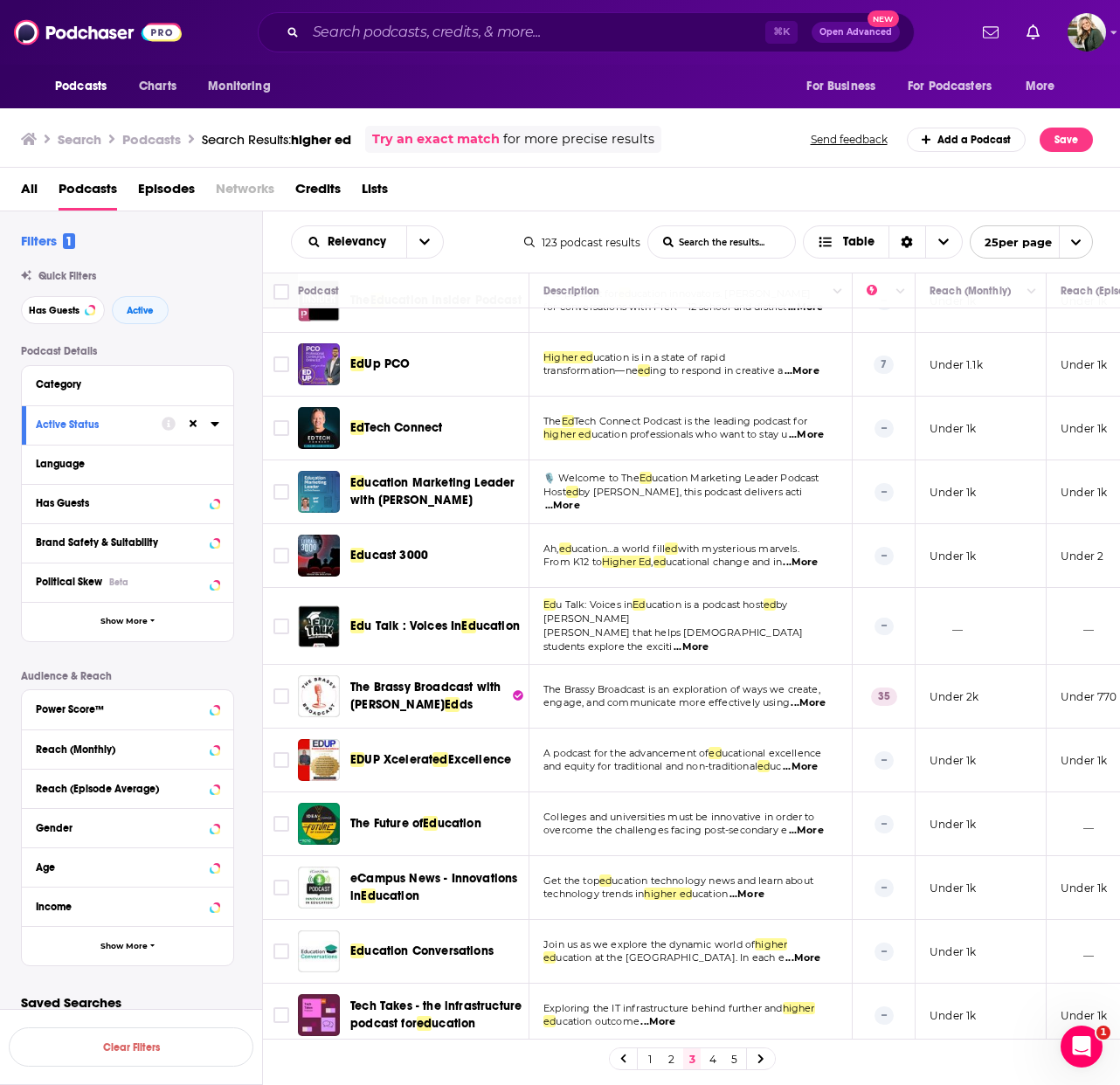
scroll to position [845, 0]
click at [799, 696] on span "...More" at bounding box center [808, 702] width 35 height 14
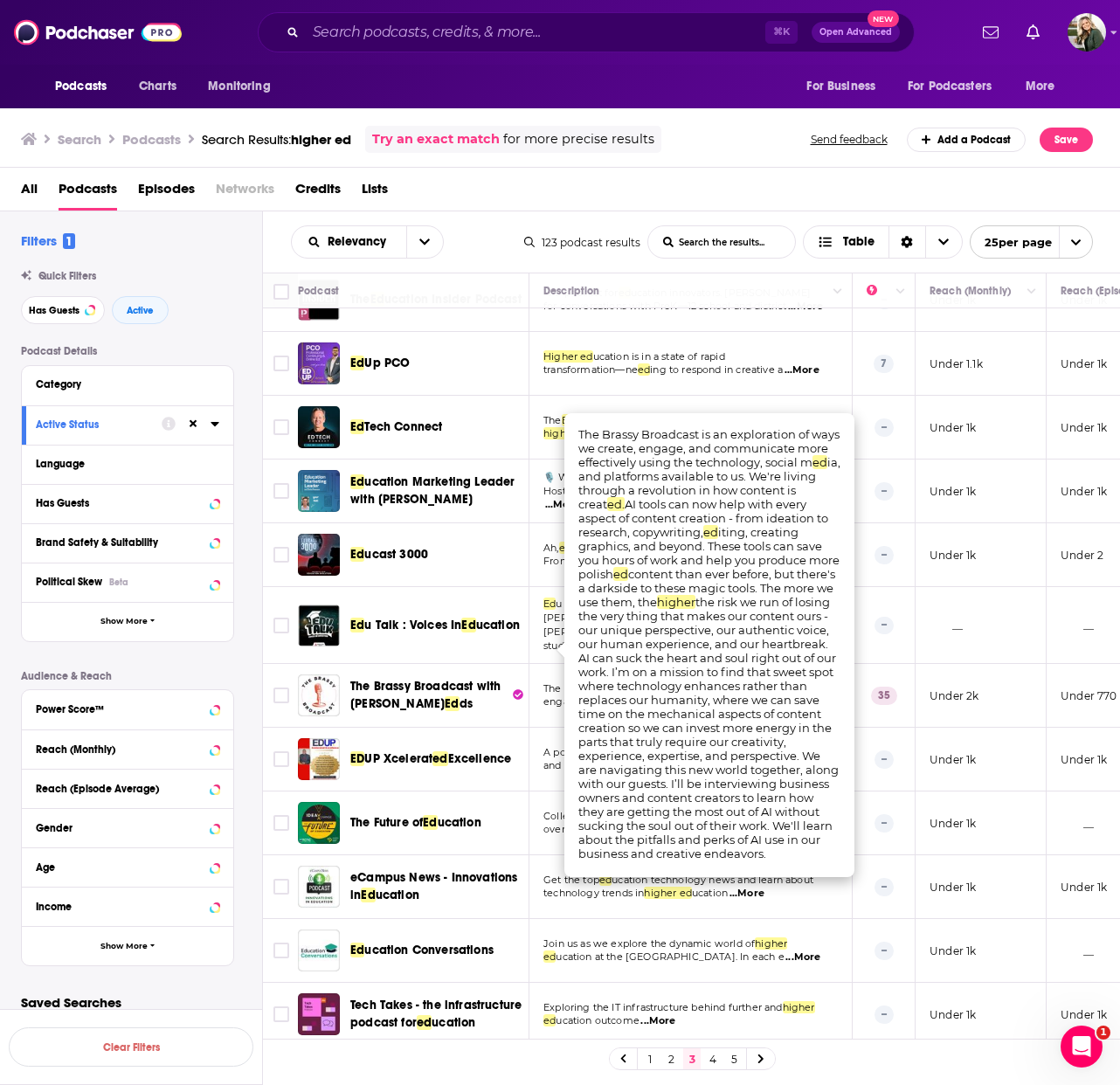
click at [714, 928] on td "Join us as we explore the dynamic world of higher ed ucation at the University …" at bounding box center [691, 951] width 324 height 63
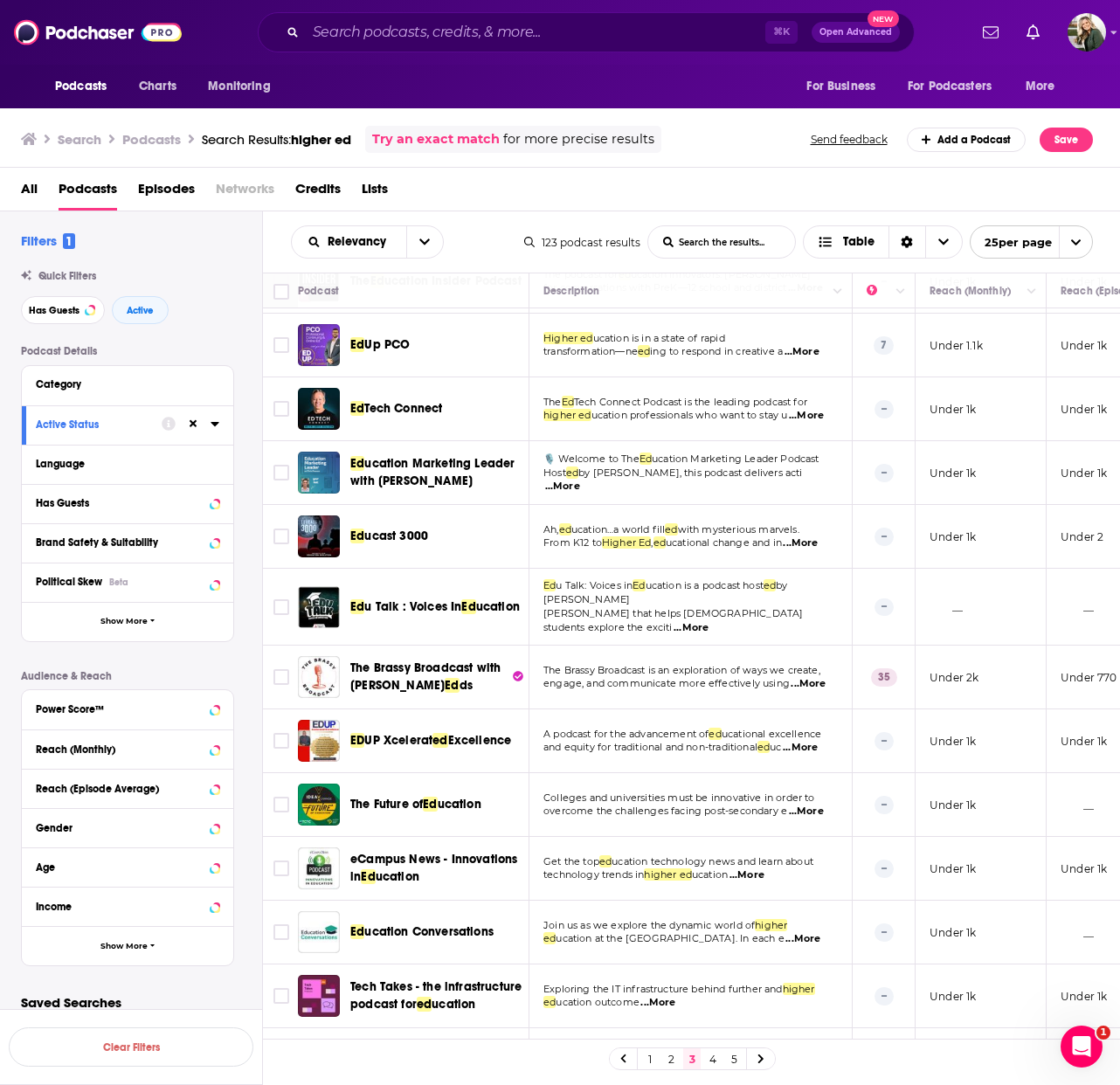
scroll to position [876, 0]
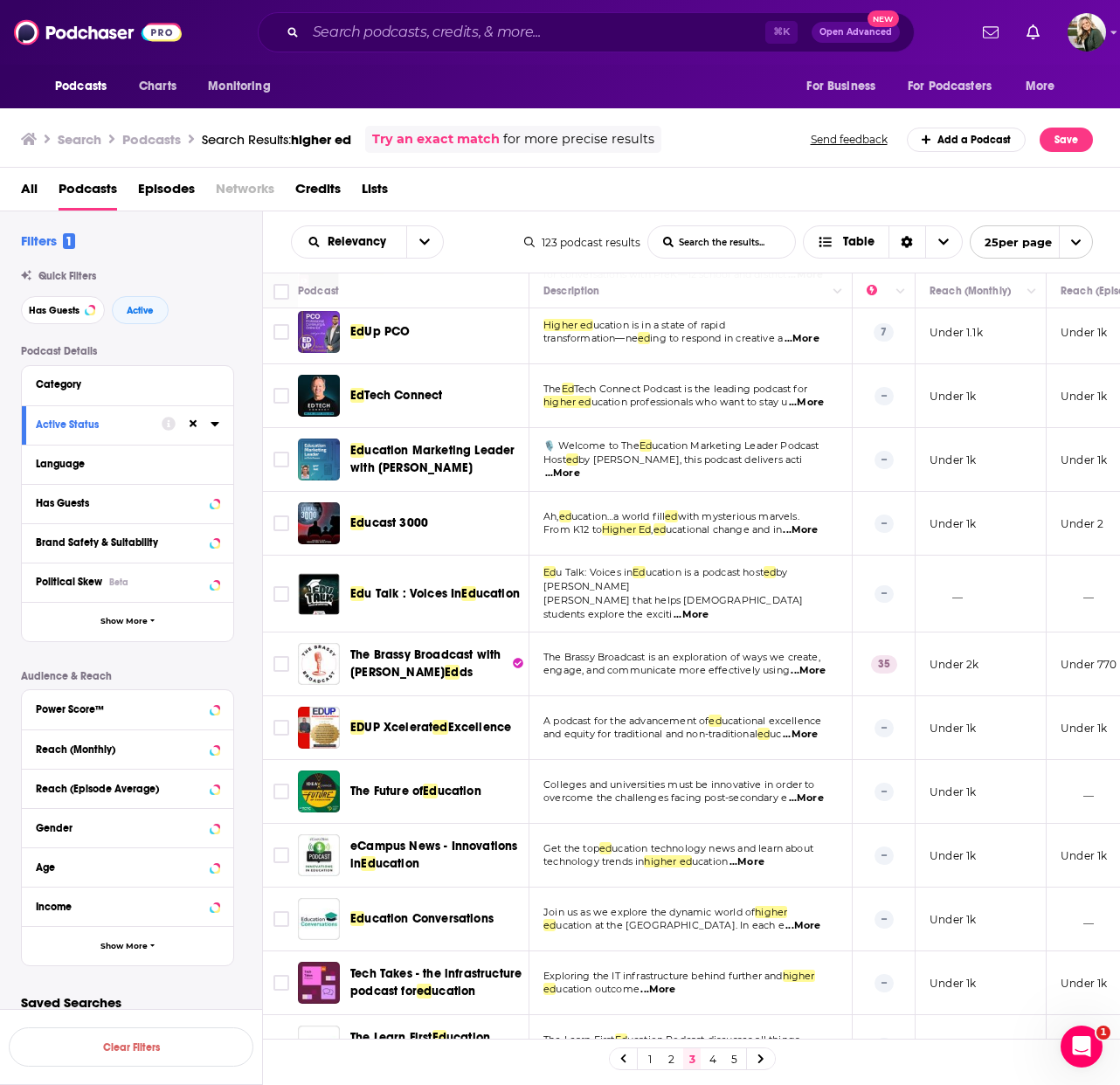
click at [709, 1063] on link "4" at bounding box center [712, 1059] width 18 height 21
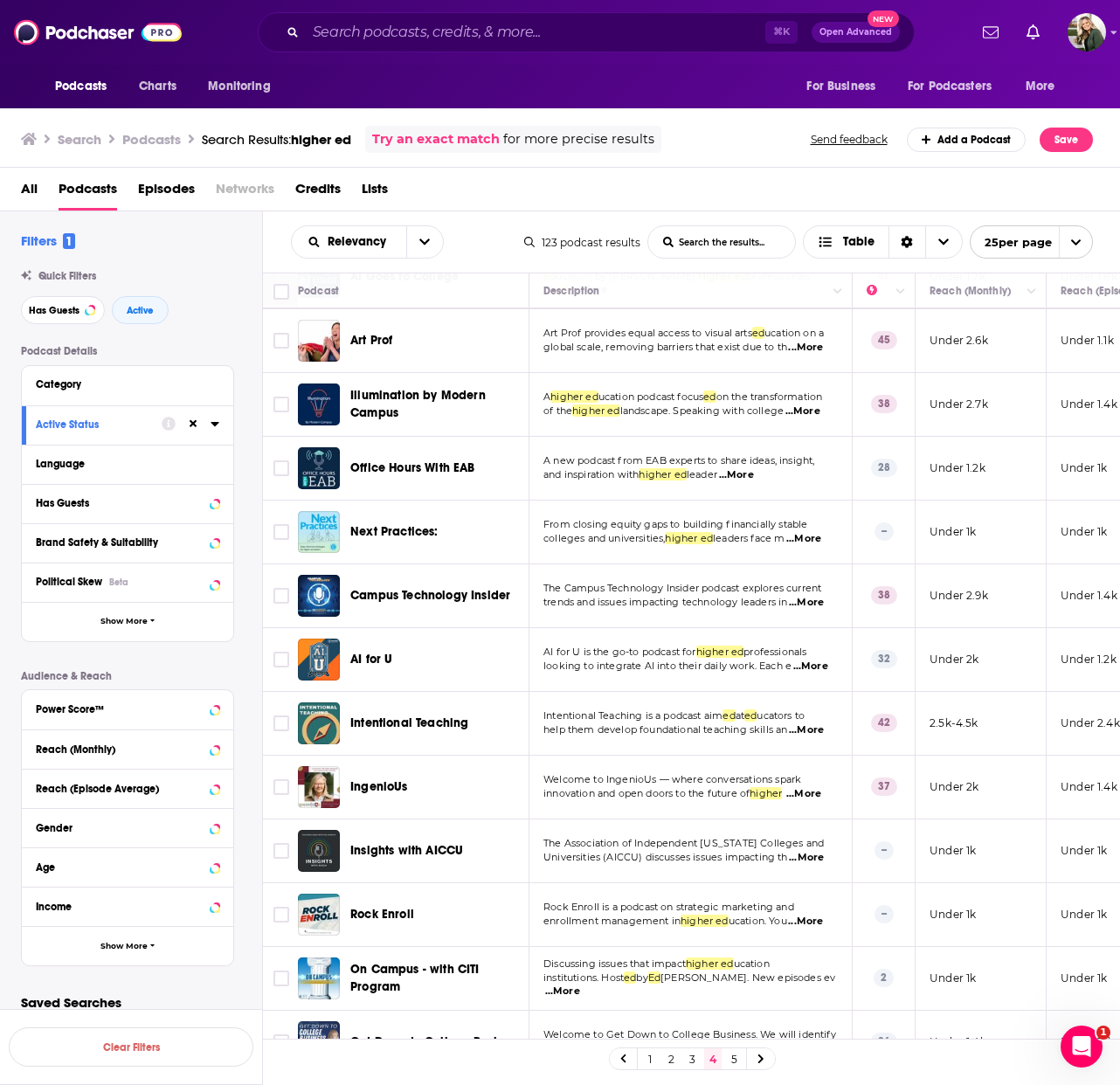
scroll to position [662, 0]
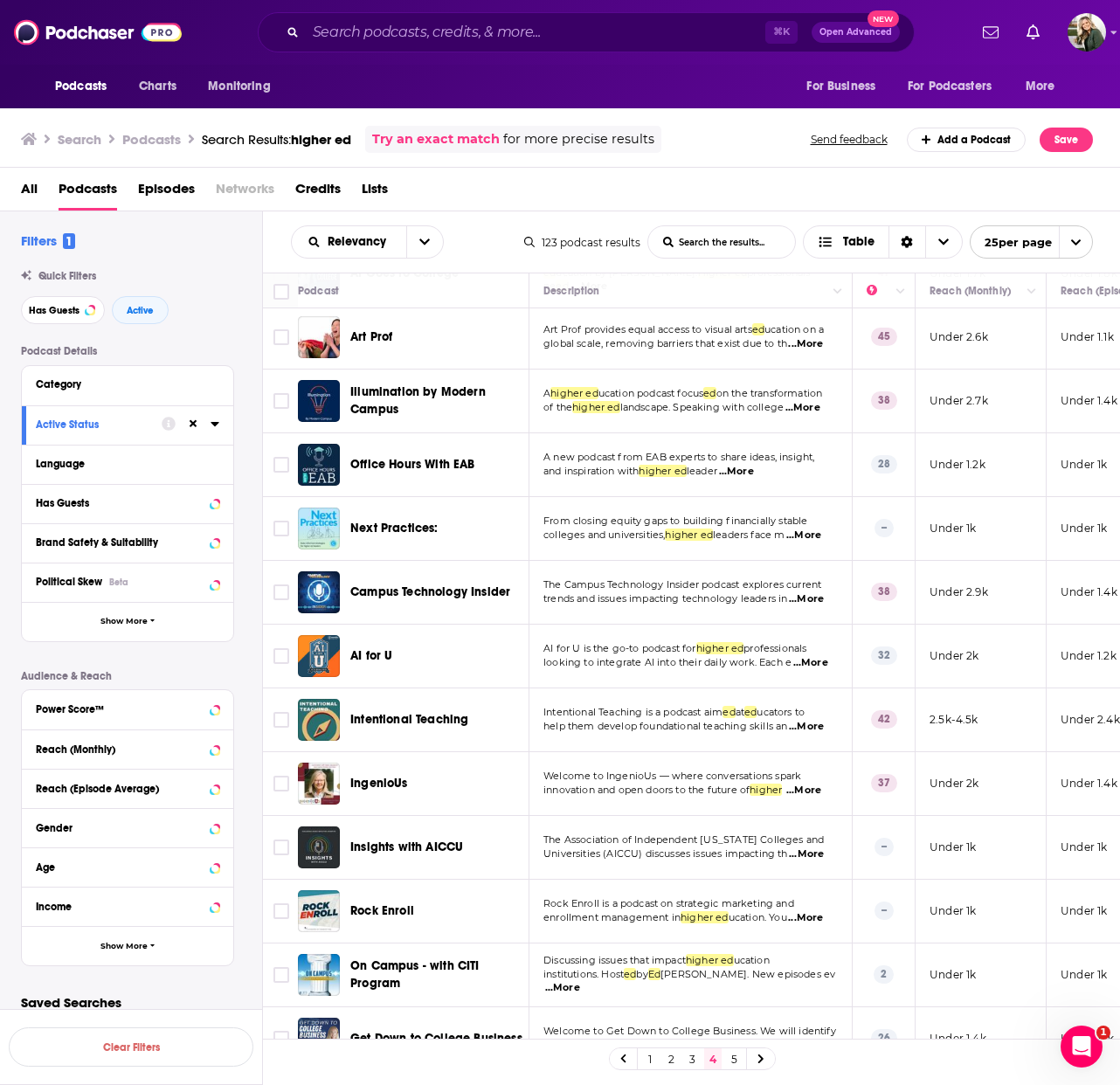
click at [820, 784] on span "...More" at bounding box center [803, 790] width 35 height 14
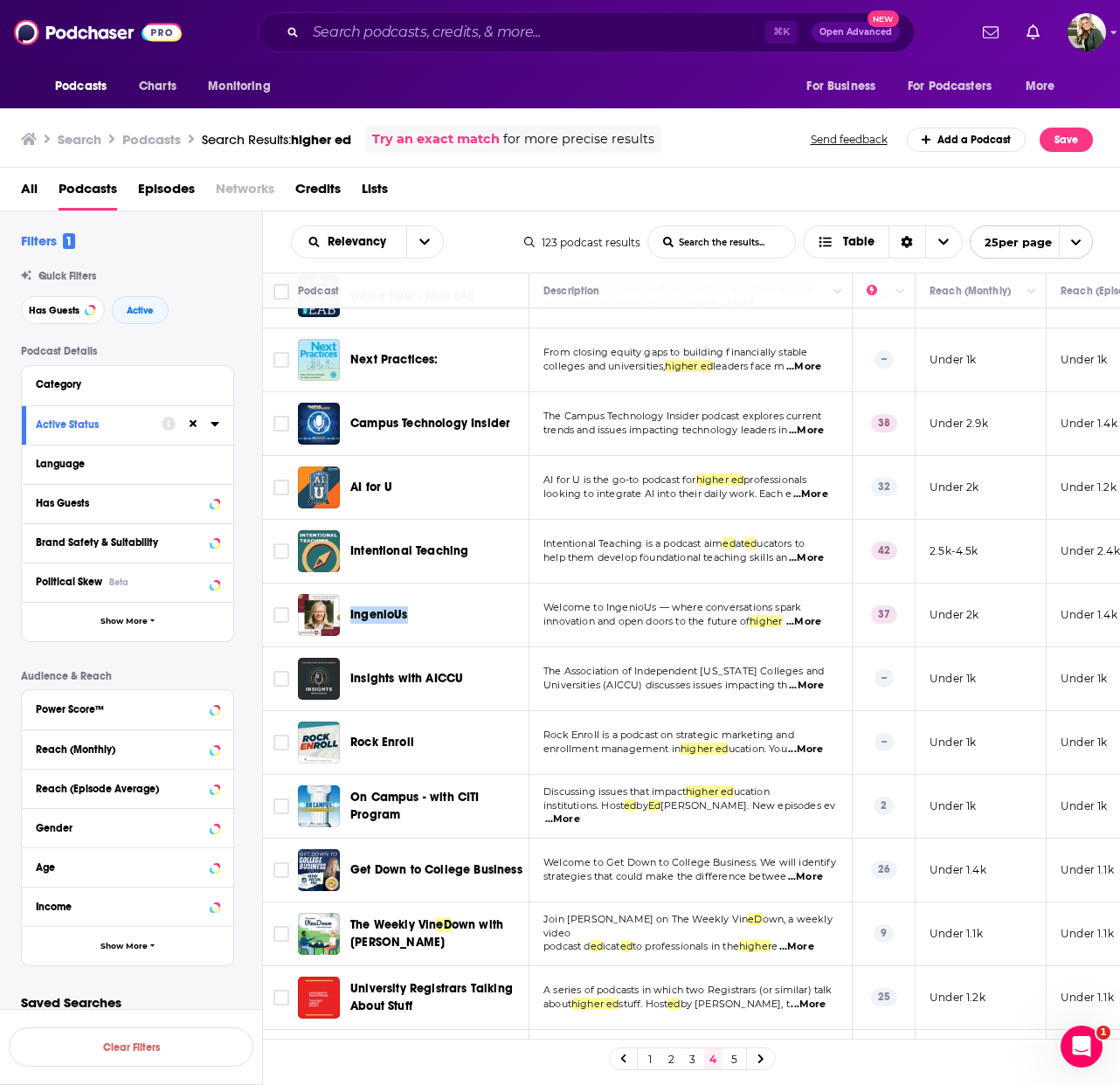
scroll to position [887, 0]
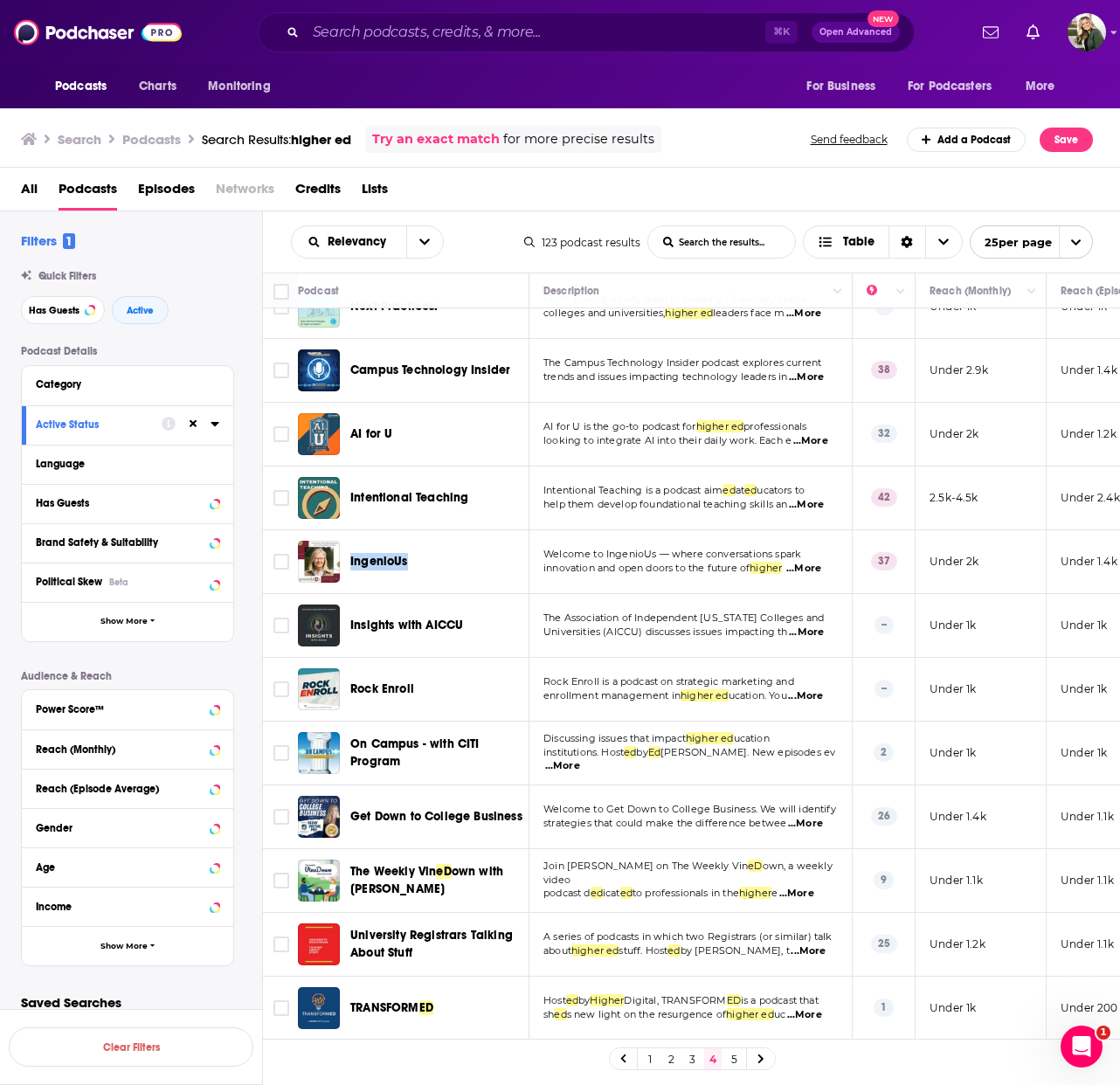
click at [762, 1059] on icon at bounding box center [761, 1058] width 6 height 8
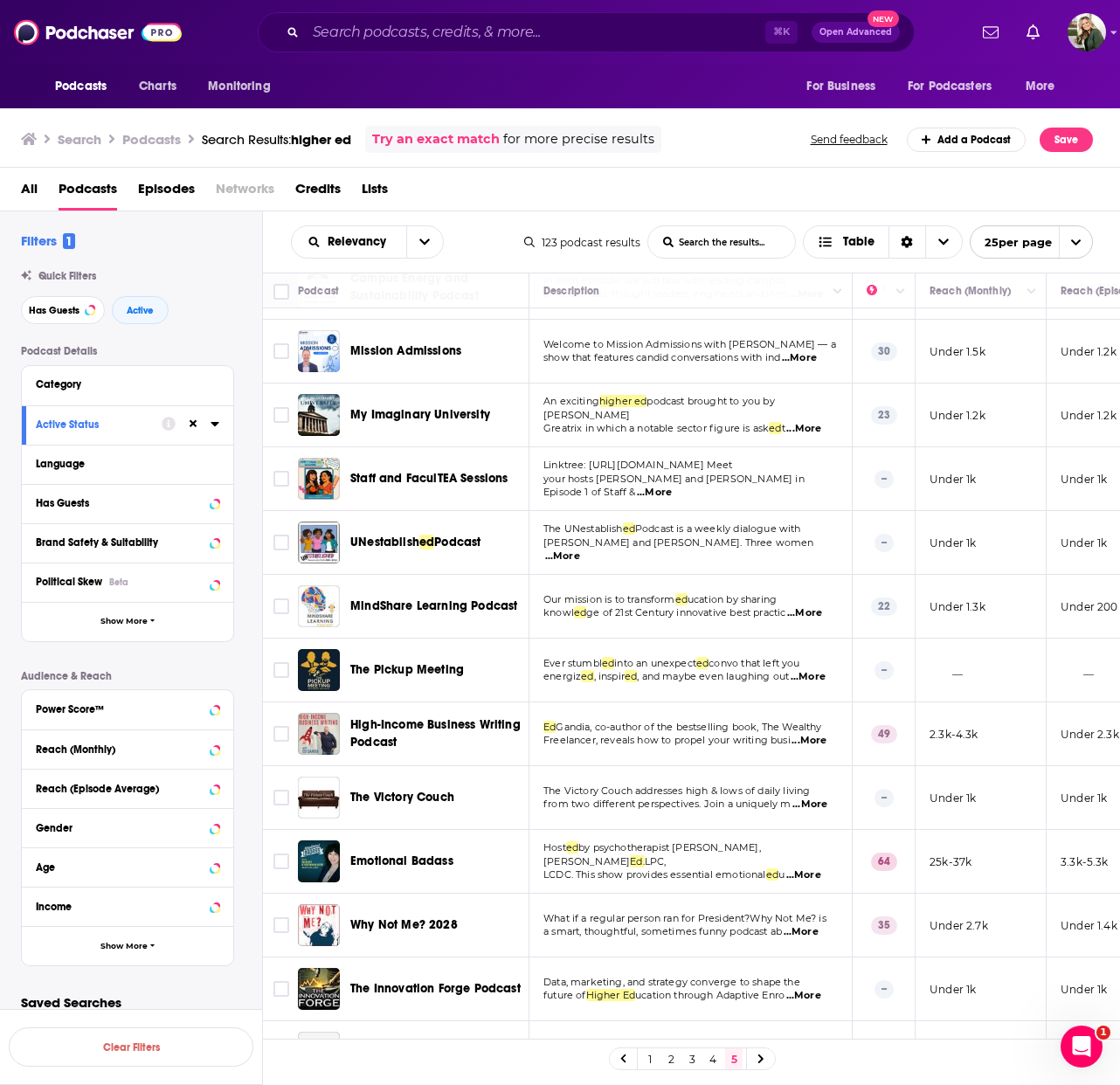
scroll to position [749, 0]
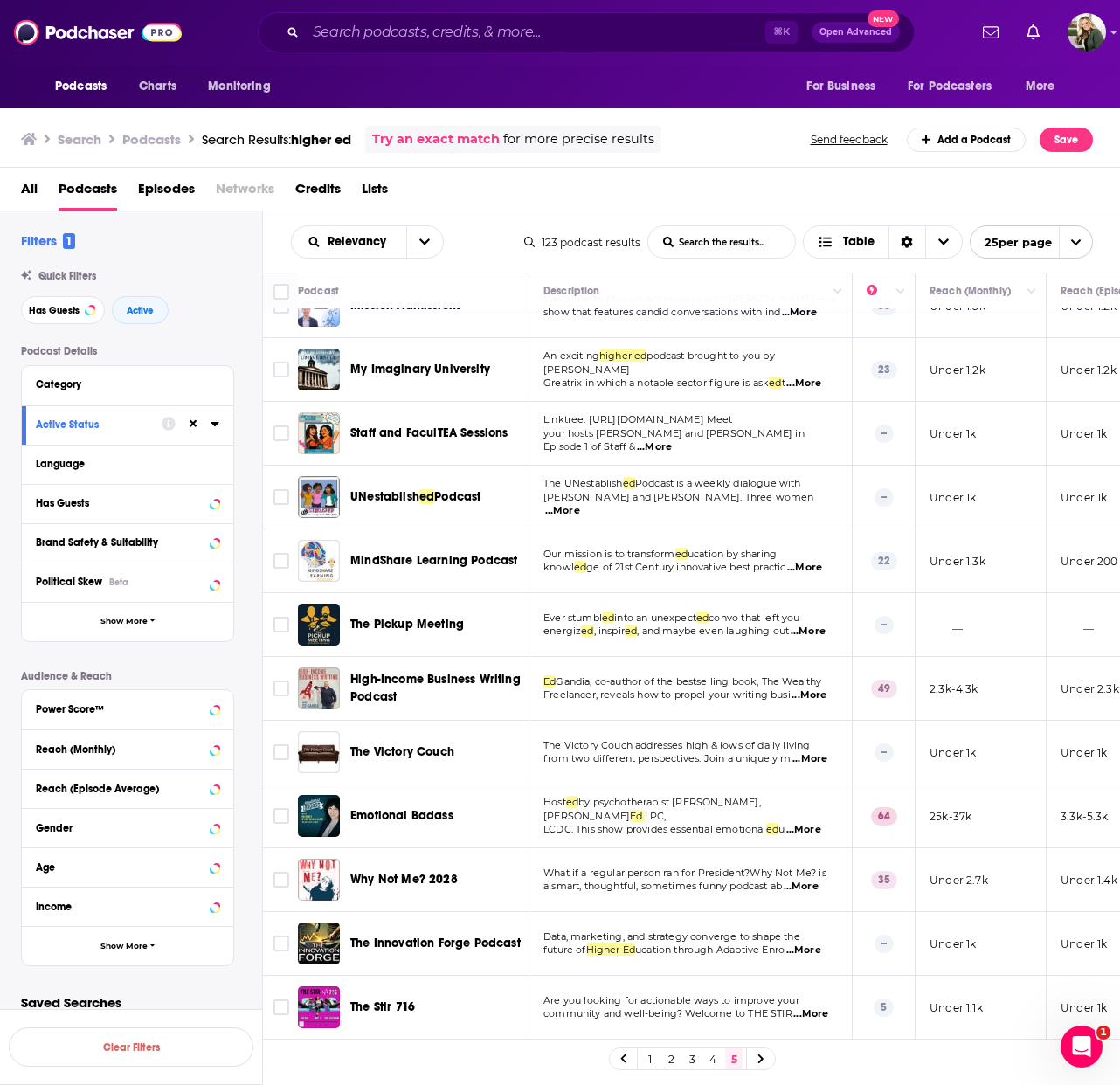
click at [757, 1055] on icon at bounding box center [760, 1058] width 7 height 10
